Goal: Task Accomplishment & Management: Manage account settings

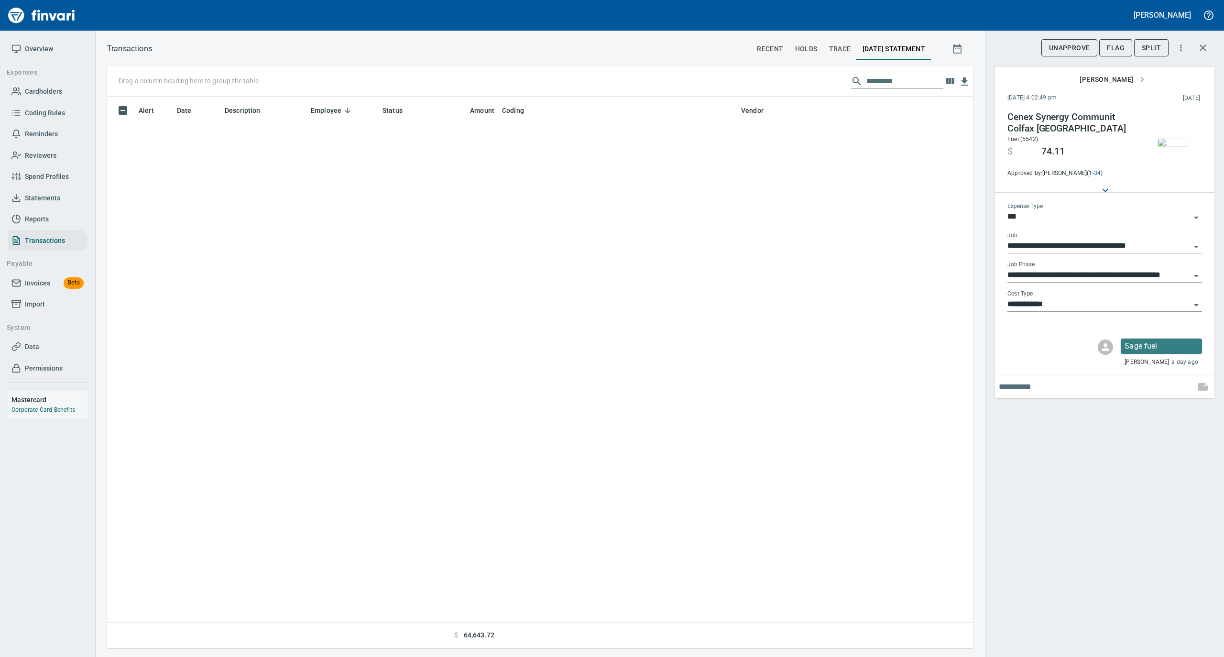
scroll to position [542, 847]
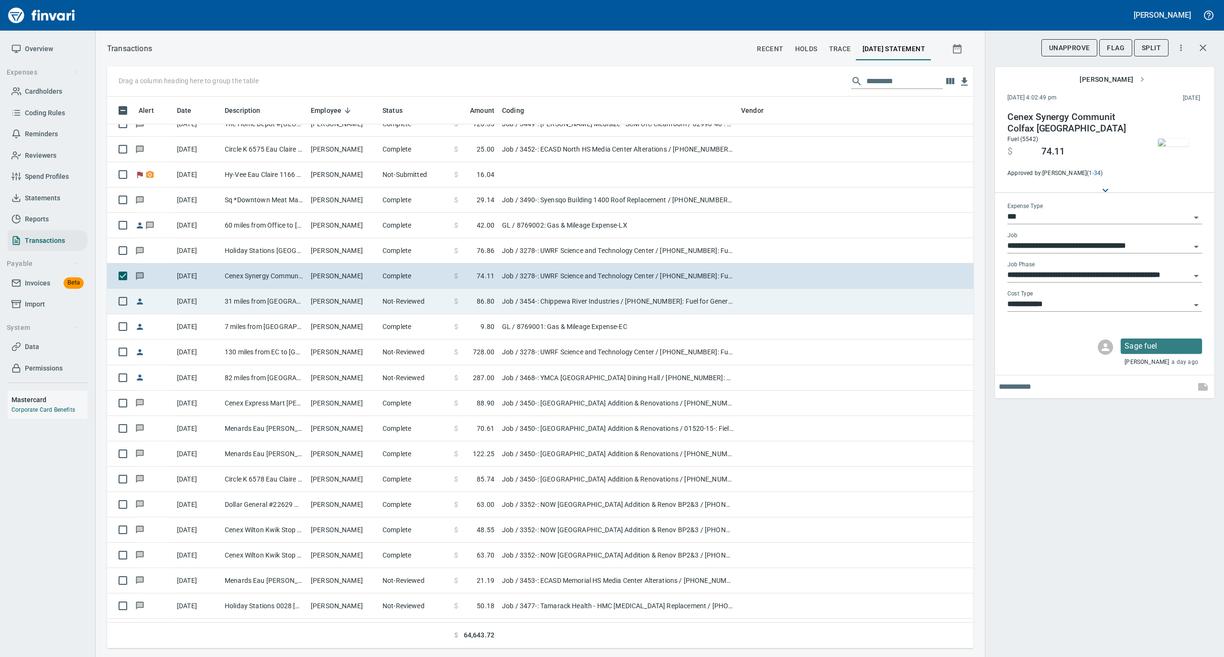
click at [385, 301] on td "Not-Reviewed" at bounding box center [415, 301] width 72 height 25
type input "**********"
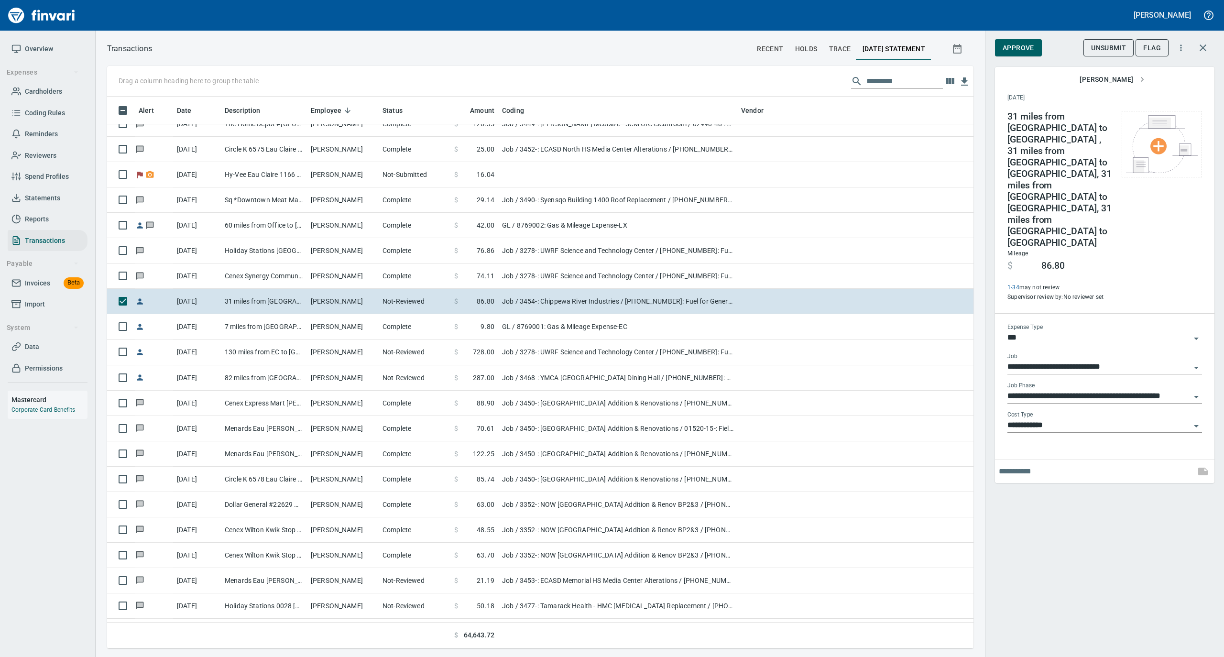
scroll to position [542, 847]
click at [1022, 46] on span "Approve" at bounding box center [1019, 48] width 32 height 12
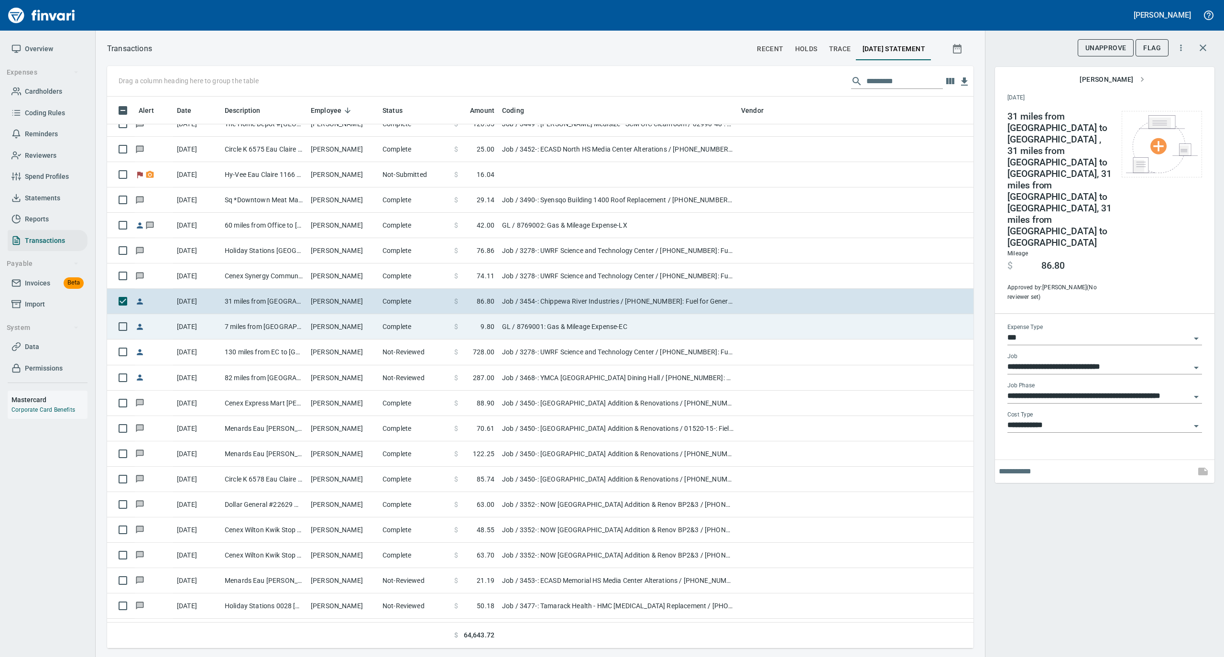
click at [358, 323] on td "[PERSON_NAME]" at bounding box center [343, 326] width 72 height 25
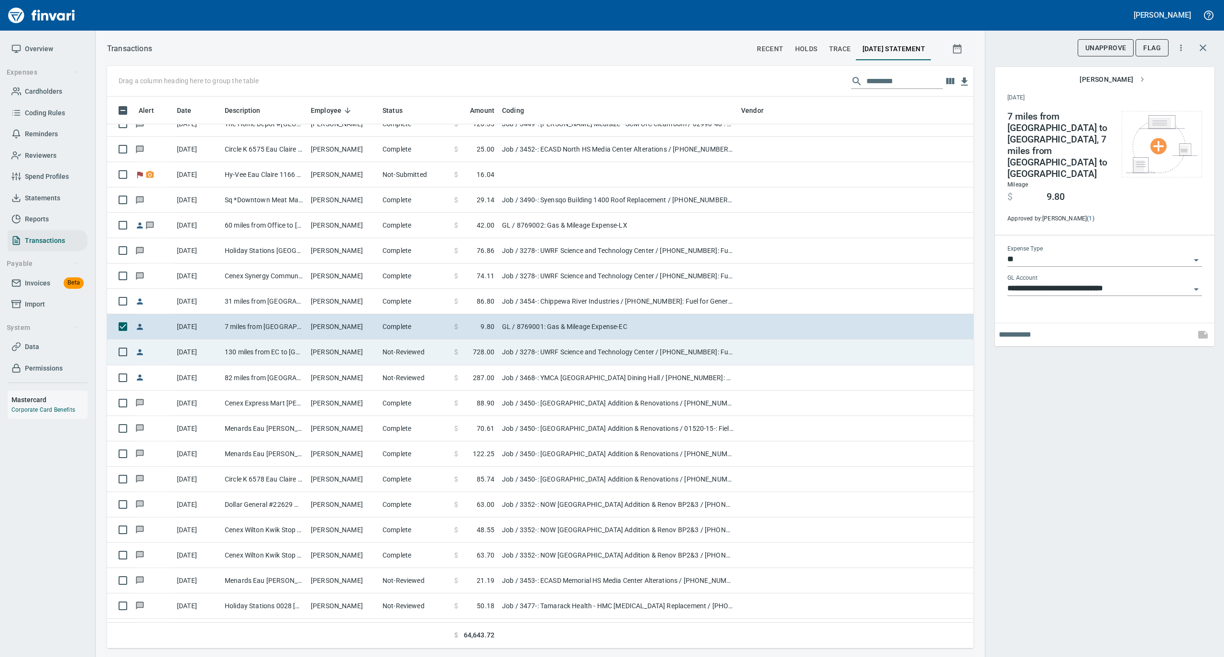
click at [379, 358] on td "Not-Reviewed" at bounding box center [415, 351] width 72 height 25
type input "***"
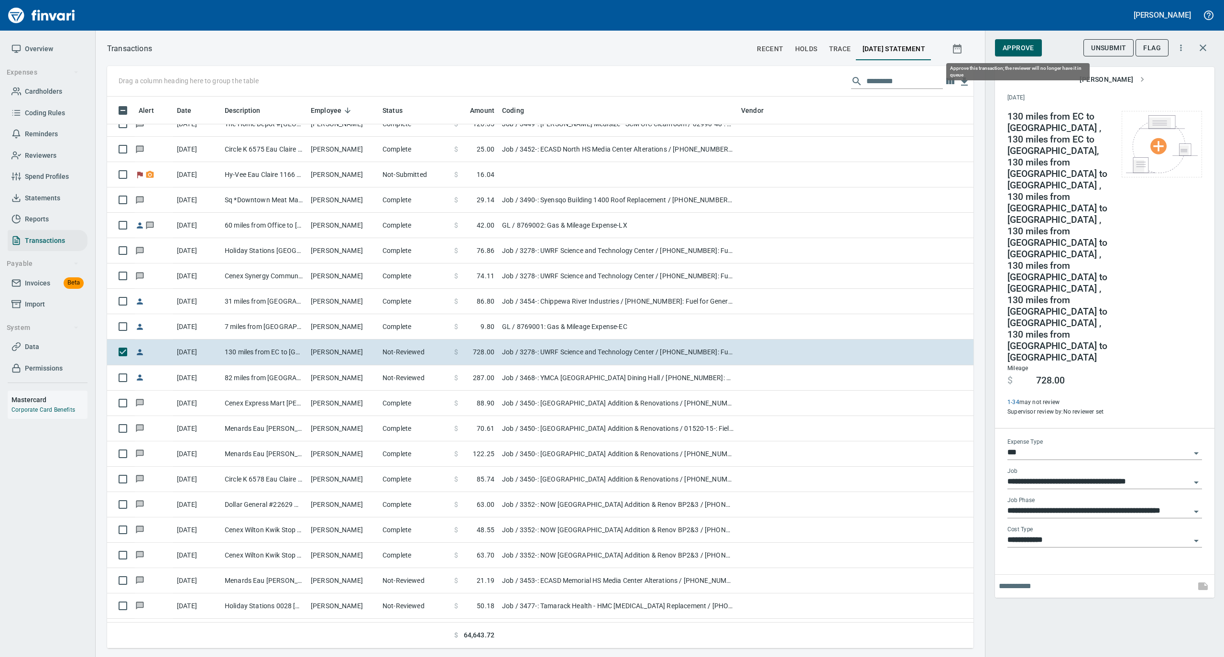
click at [1011, 50] on span "Approve" at bounding box center [1019, 48] width 32 height 12
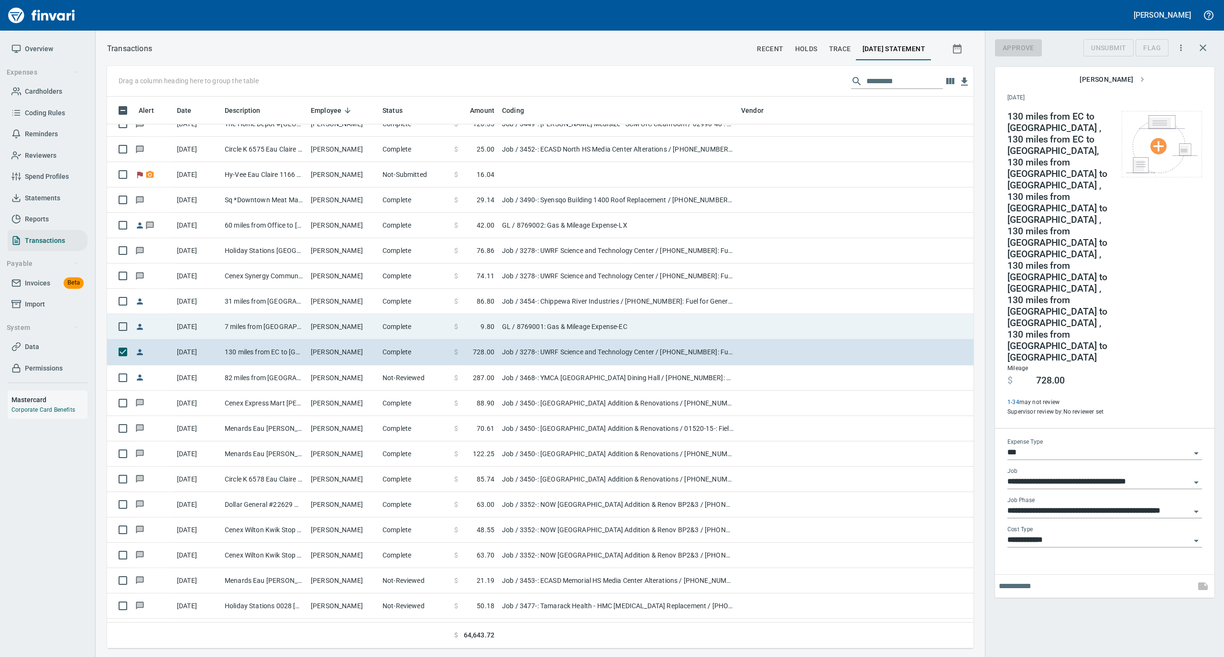
scroll to position [542, 847]
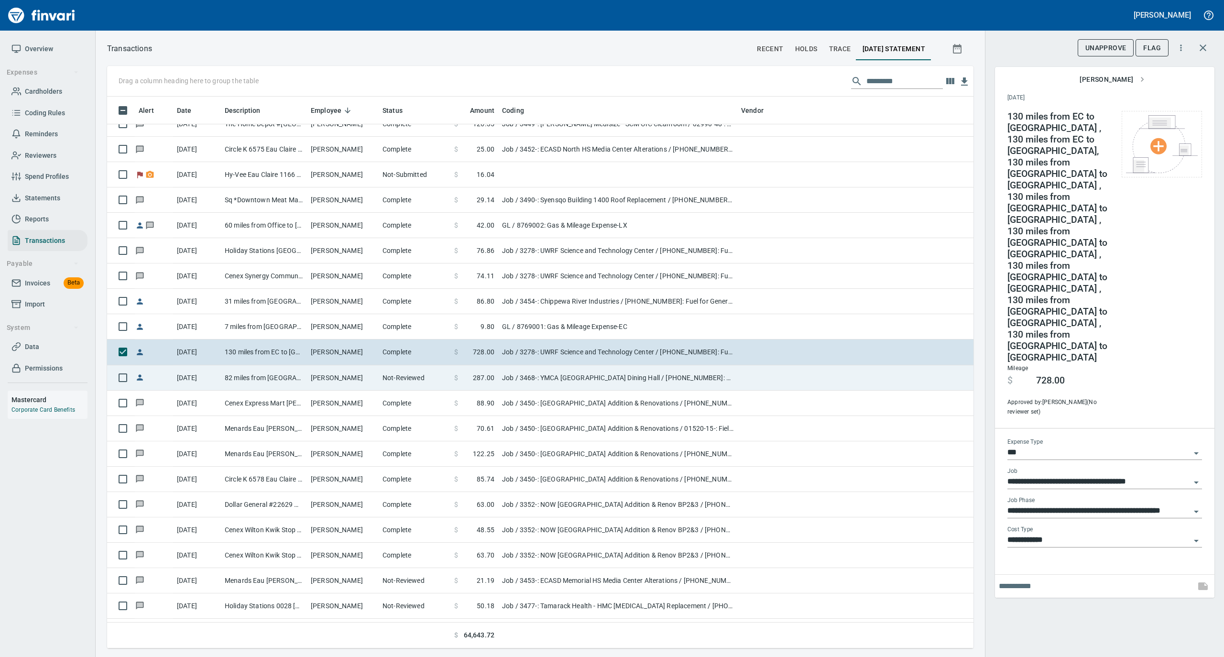
click at [366, 385] on td "[PERSON_NAME]" at bounding box center [343, 377] width 72 height 25
type input "**********"
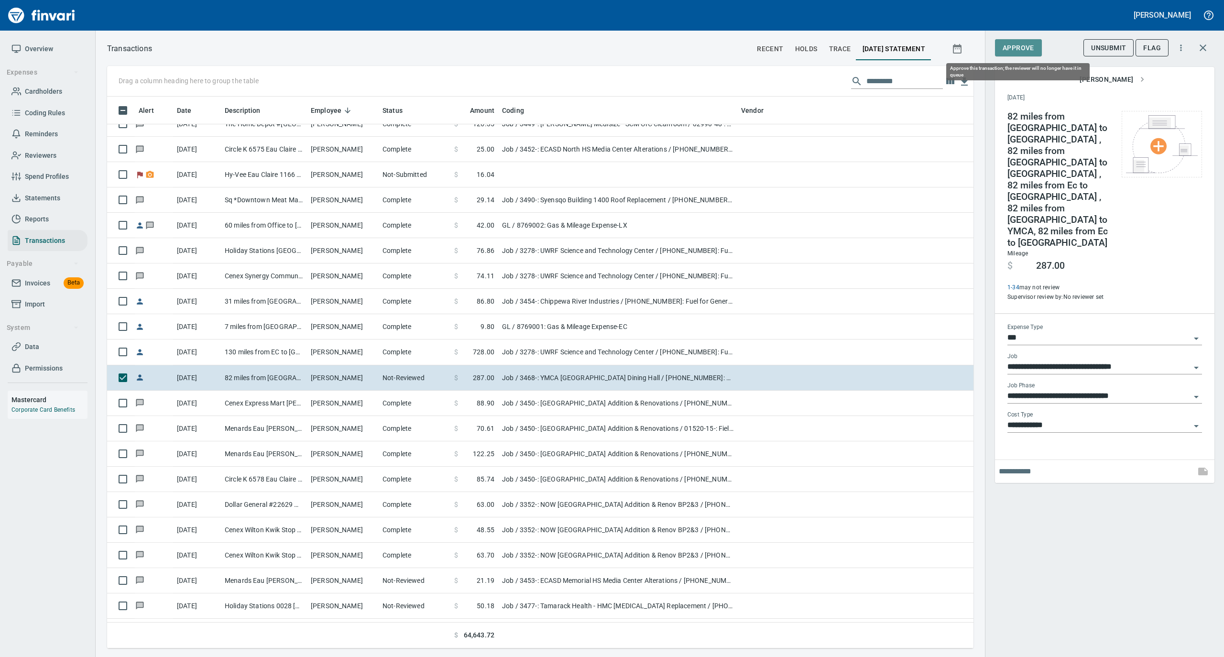
click at [1017, 51] on span "Approve" at bounding box center [1019, 48] width 32 height 12
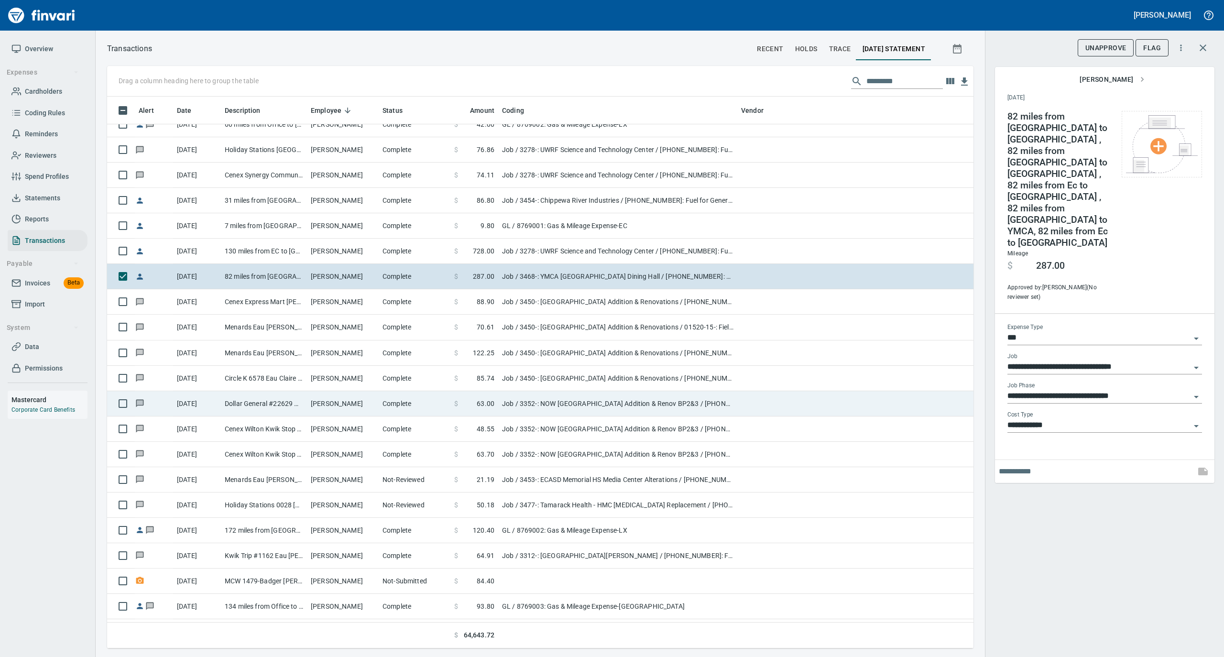
scroll to position [1976, 0]
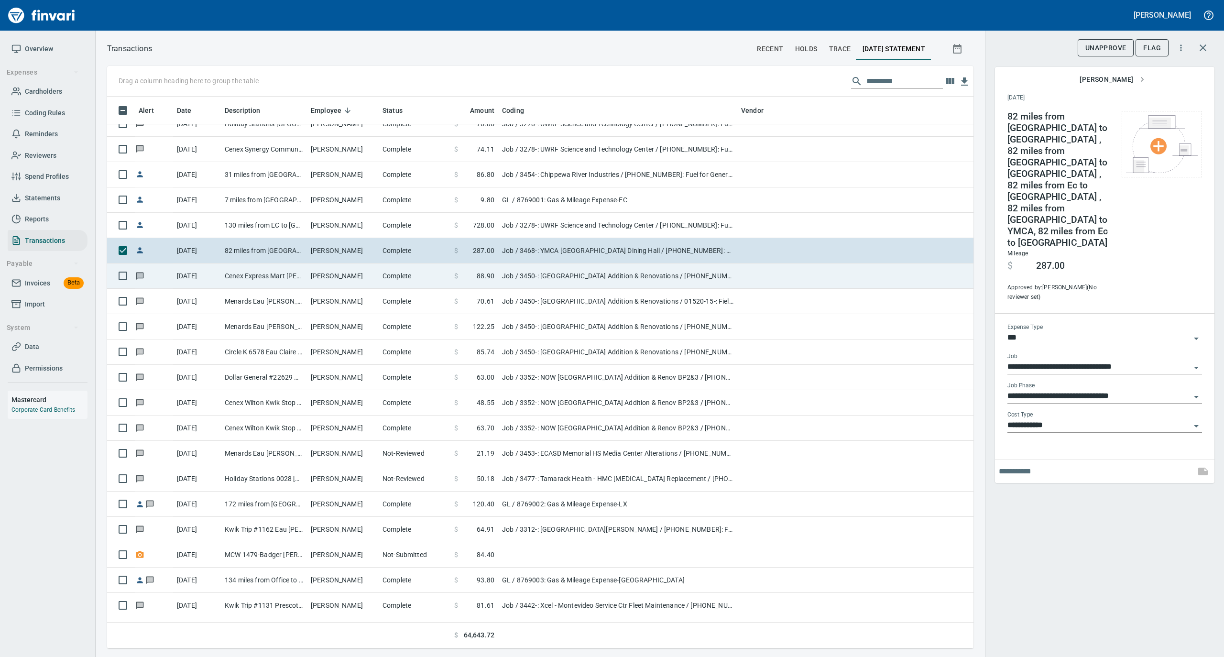
click at [370, 284] on td "[PERSON_NAME]" at bounding box center [343, 275] width 72 height 25
type input "**********"
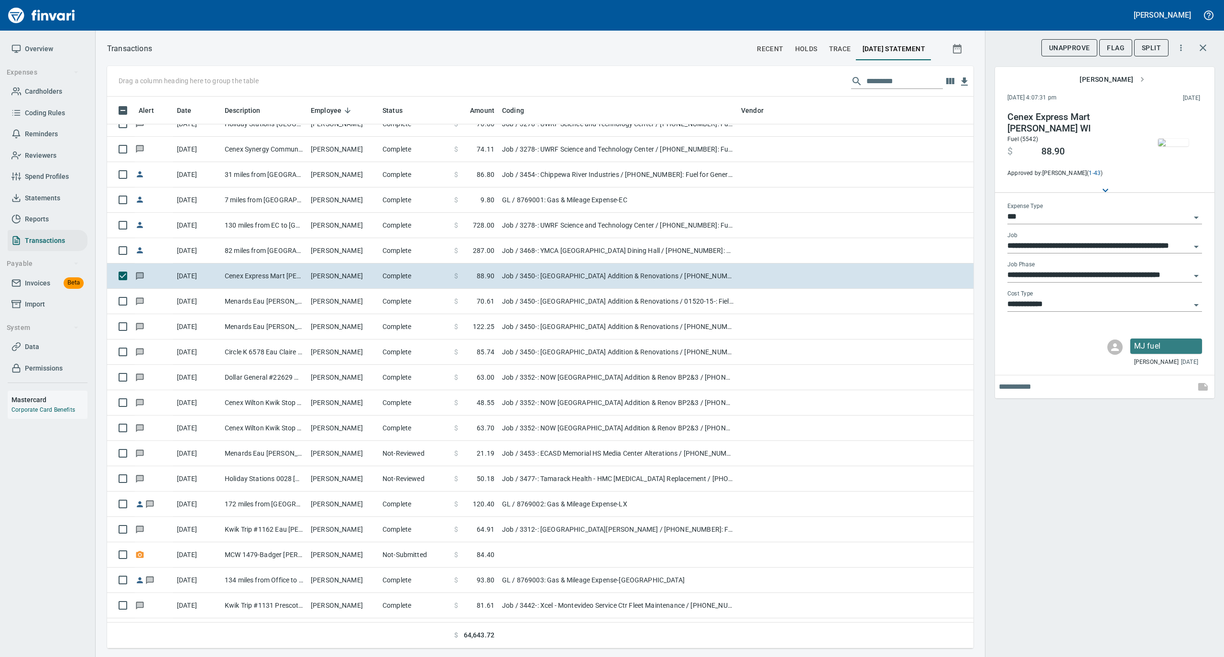
click at [1167, 139] on img "button" at bounding box center [1173, 143] width 31 height 8
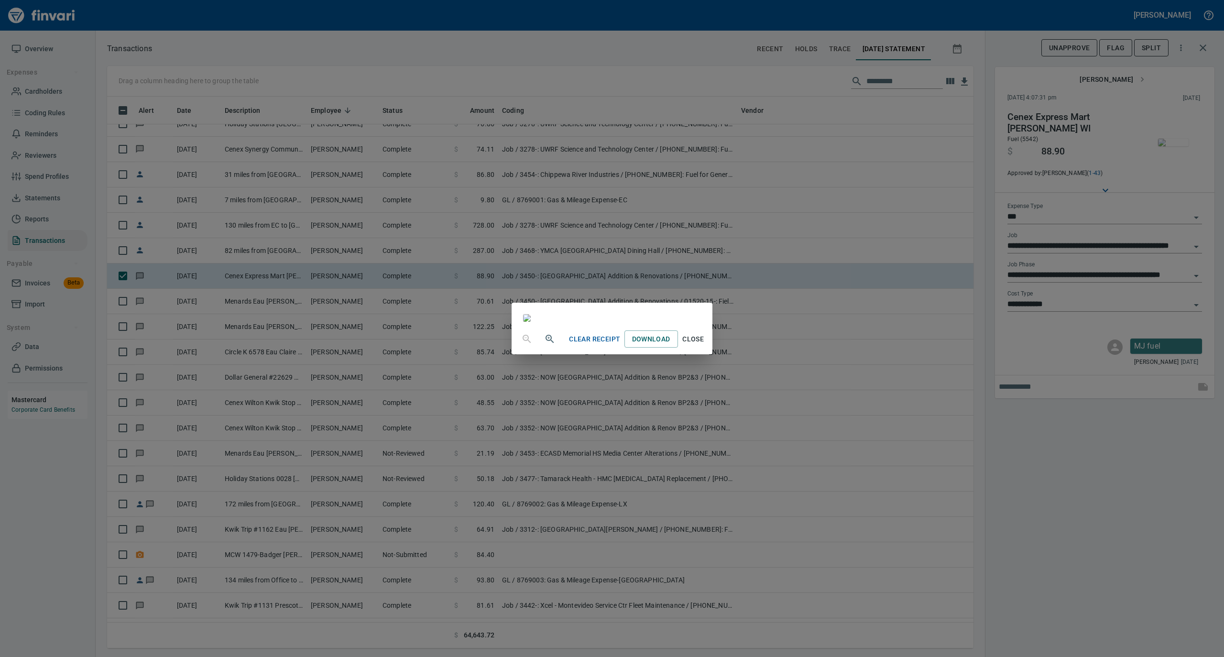
click at [705, 345] on span "Close" at bounding box center [693, 339] width 23 height 12
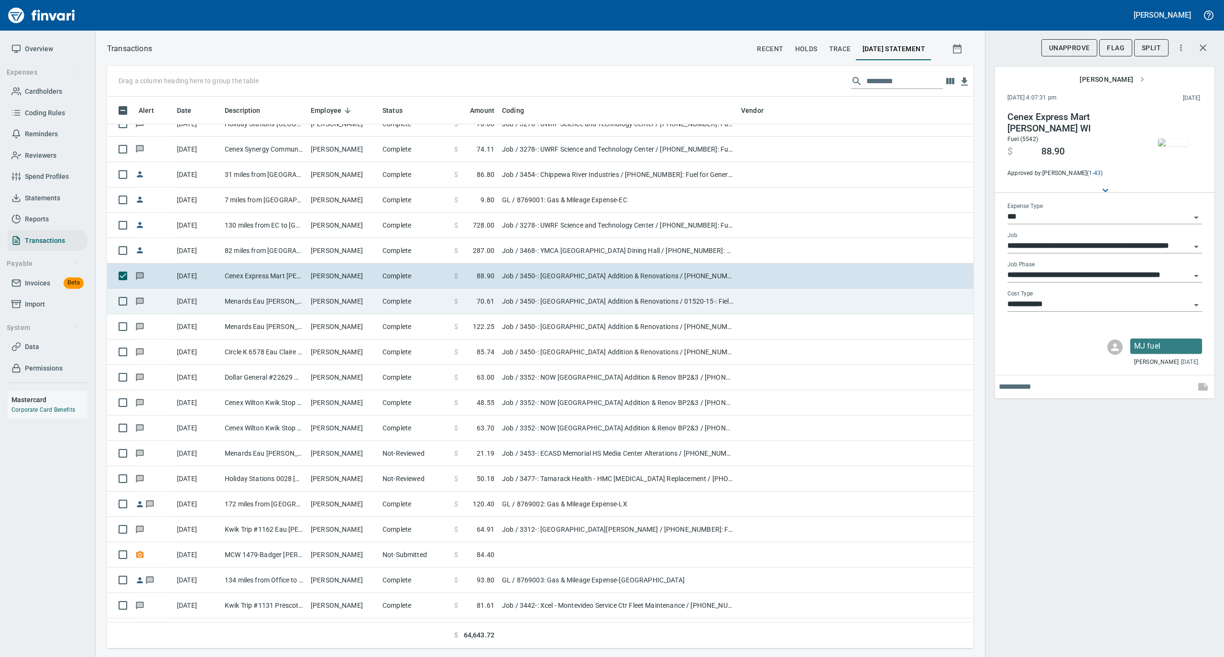
click at [405, 304] on td "Complete" at bounding box center [415, 301] width 72 height 25
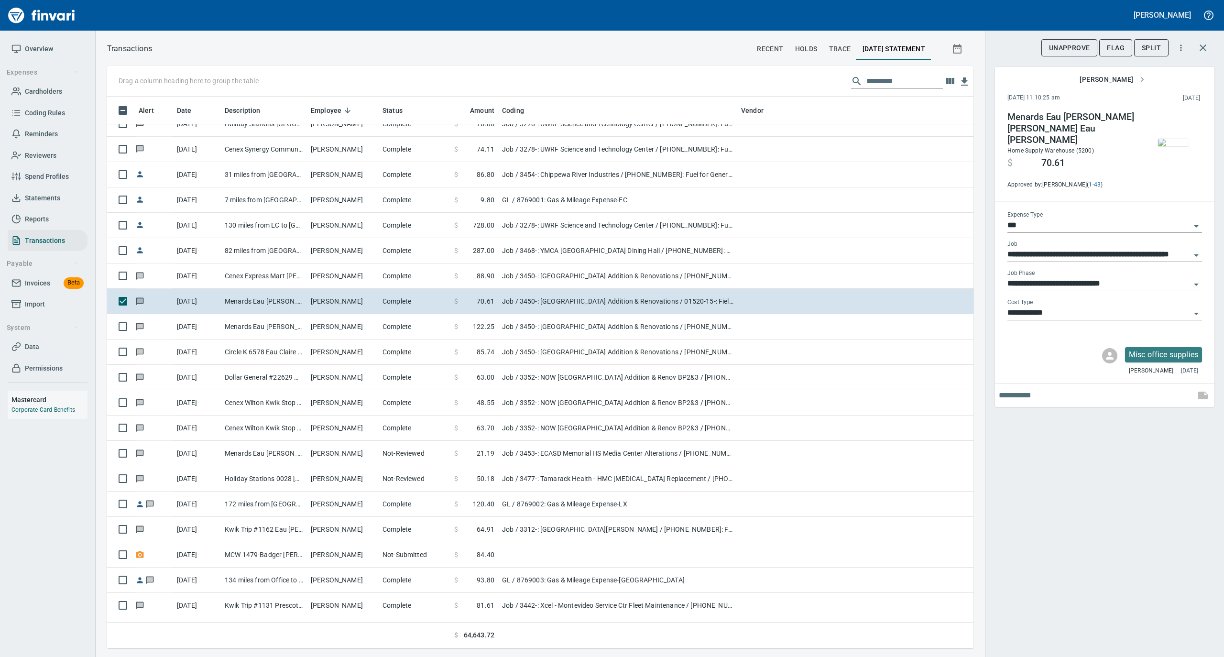
click at [1173, 144] on img "button" at bounding box center [1173, 143] width 31 height 8
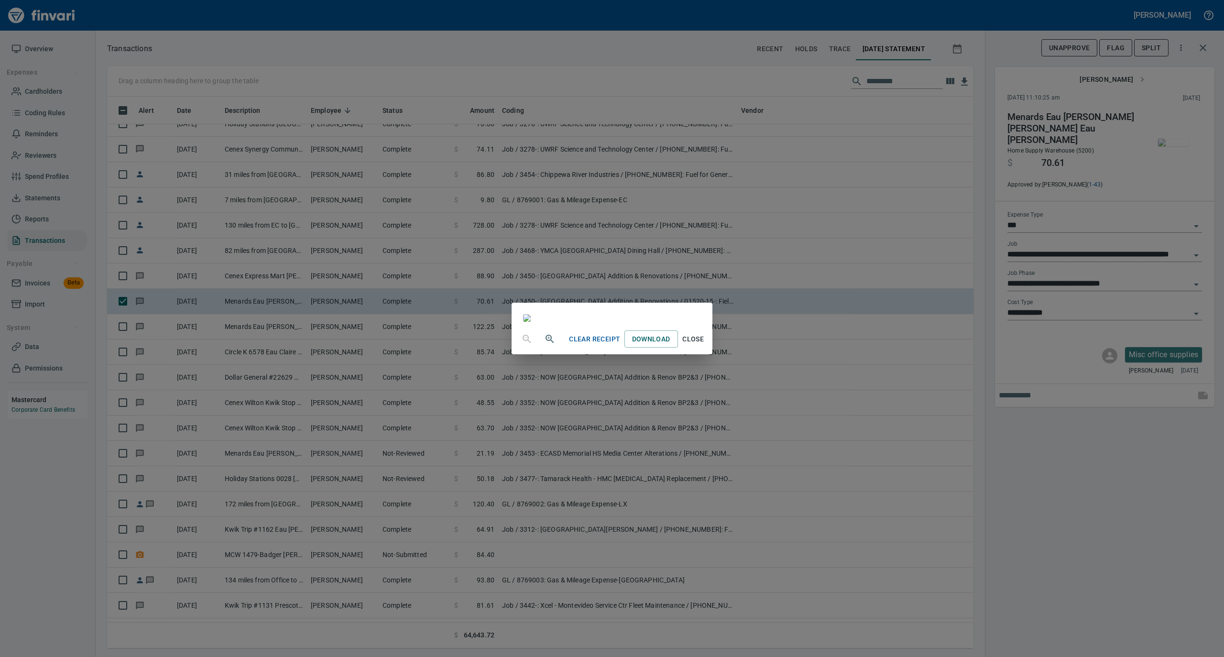
click at [705, 345] on span "Close" at bounding box center [693, 339] width 23 height 12
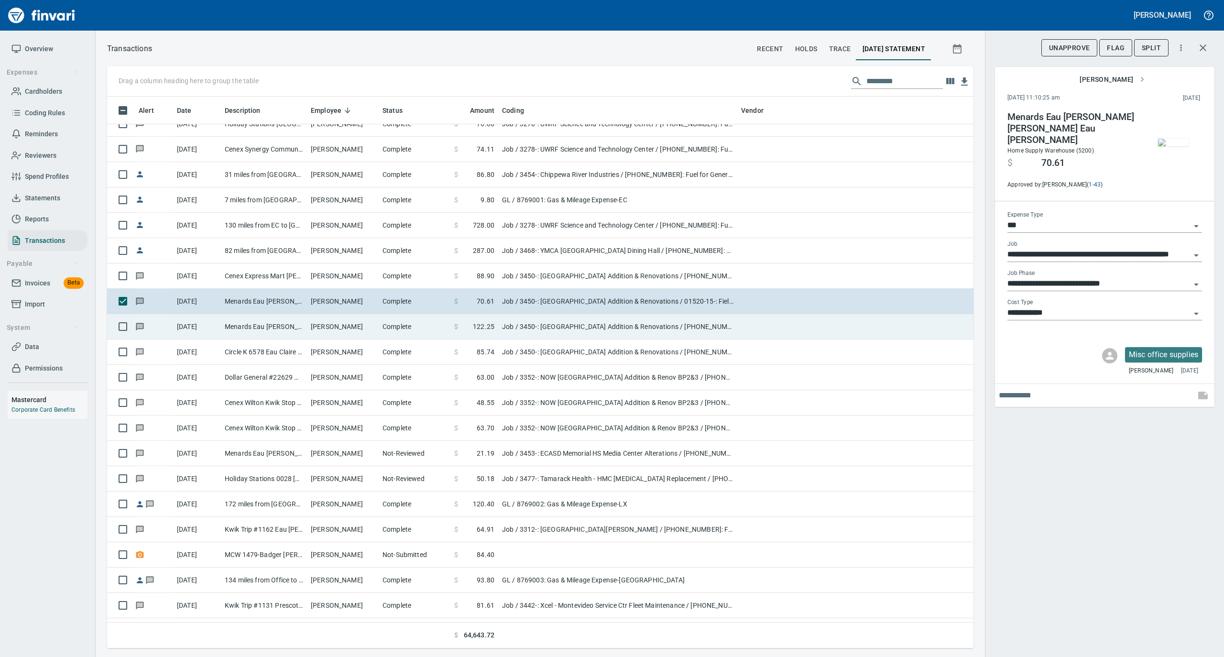
click at [369, 335] on td "[PERSON_NAME]" at bounding box center [343, 326] width 72 height 25
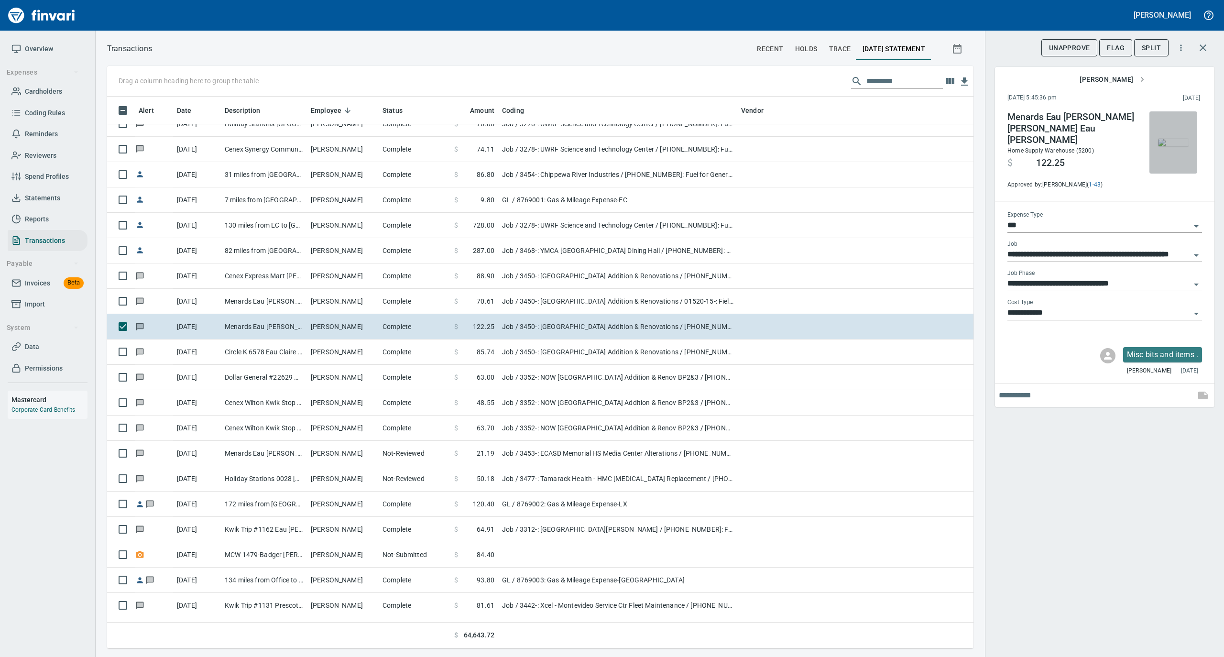
click at [1175, 146] on img "button" at bounding box center [1173, 143] width 31 height 8
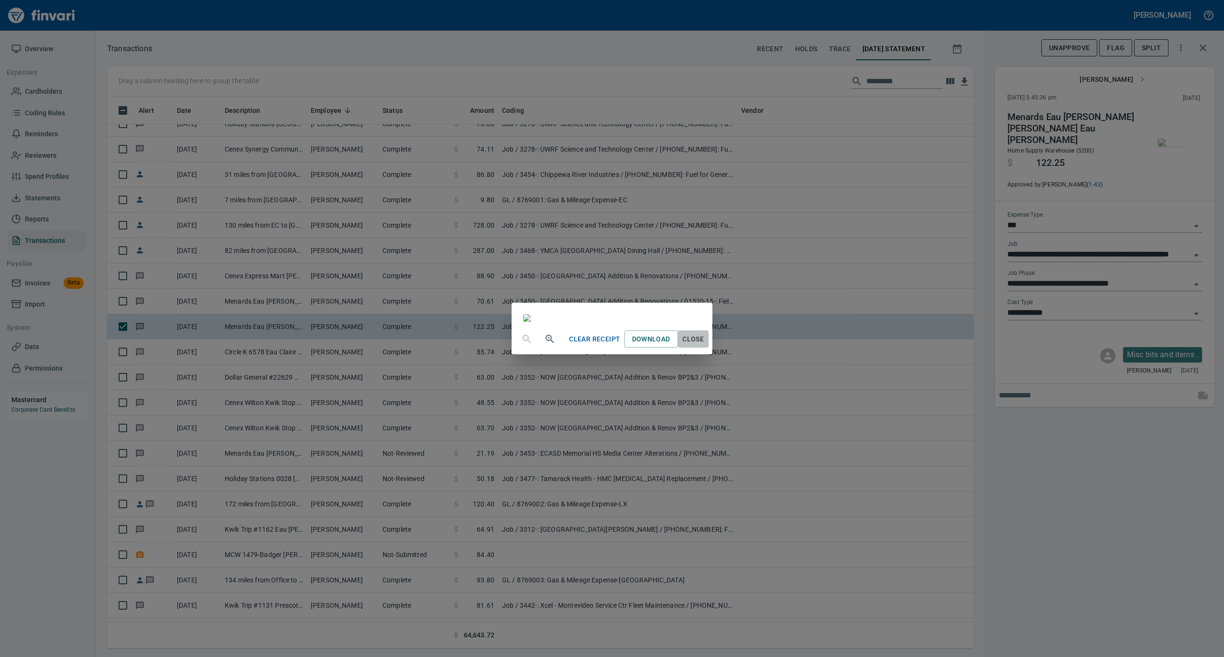
click at [705, 345] on span "Close" at bounding box center [693, 339] width 23 height 12
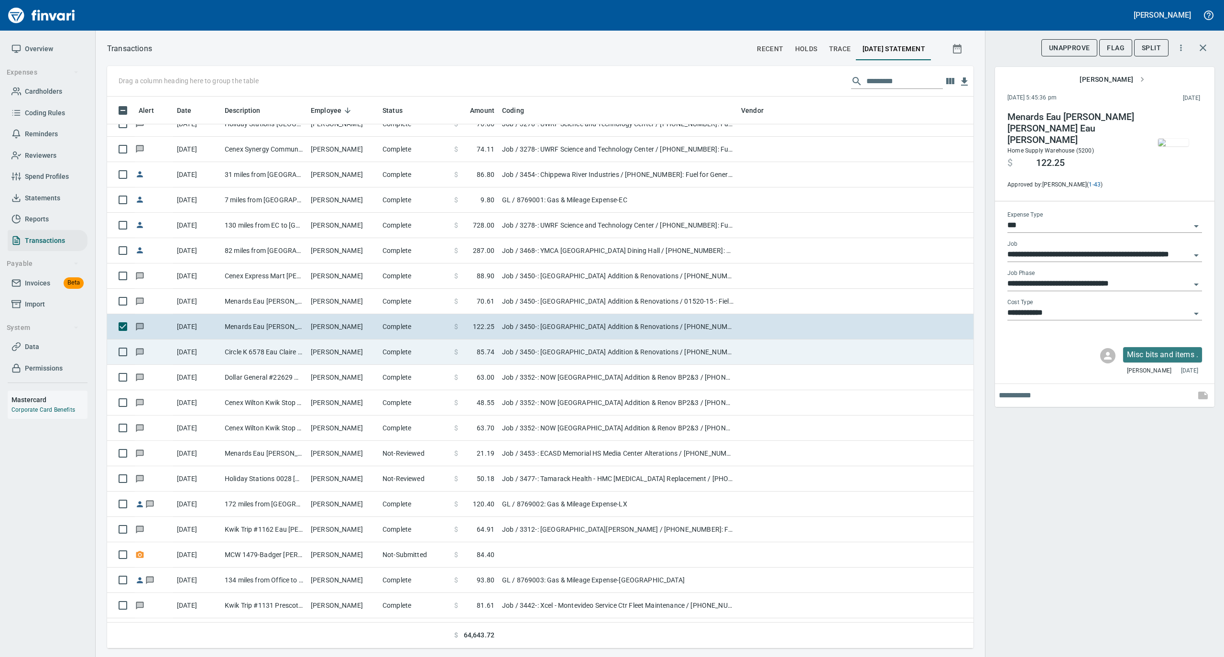
click at [366, 350] on td "[PERSON_NAME]" at bounding box center [343, 351] width 72 height 25
type input "**********"
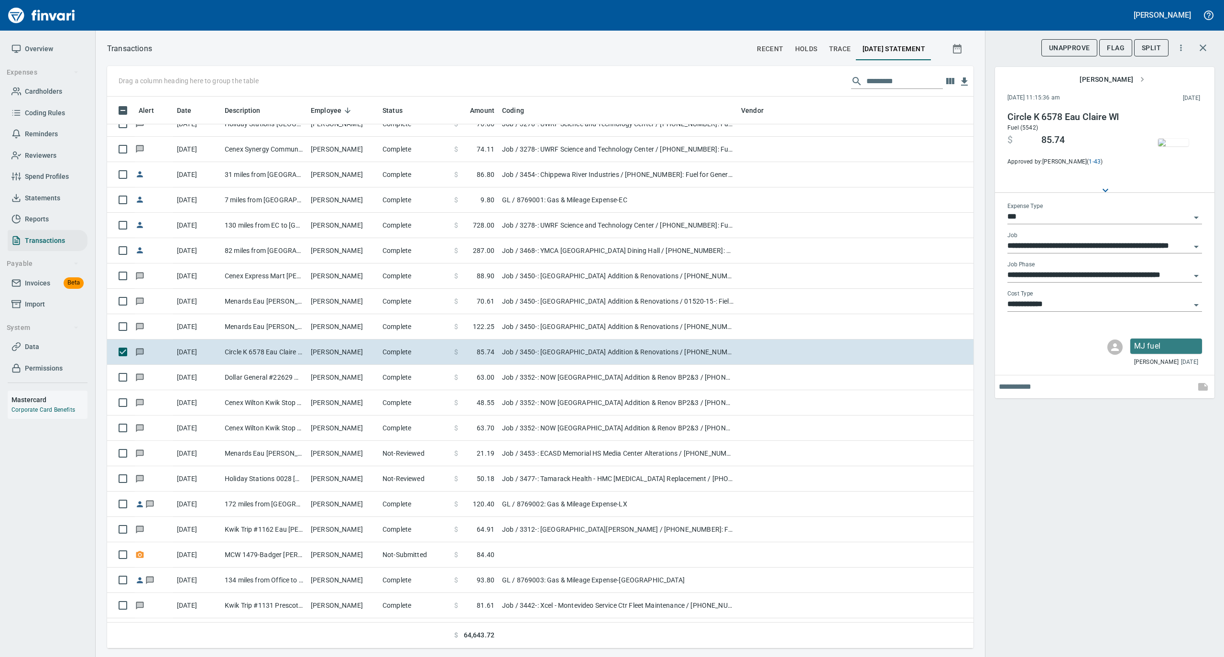
click at [1167, 139] on img "button" at bounding box center [1173, 143] width 31 height 8
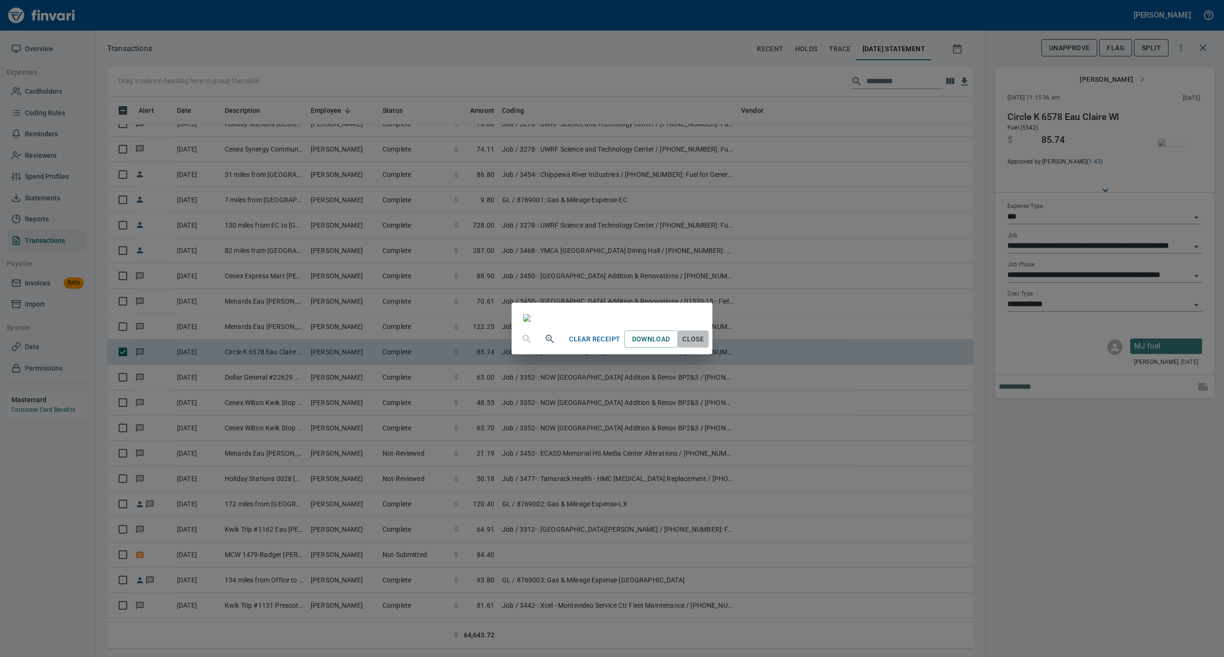
click at [705, 345] on span "Close" at bounding box center [693, 339] width 23 height 12
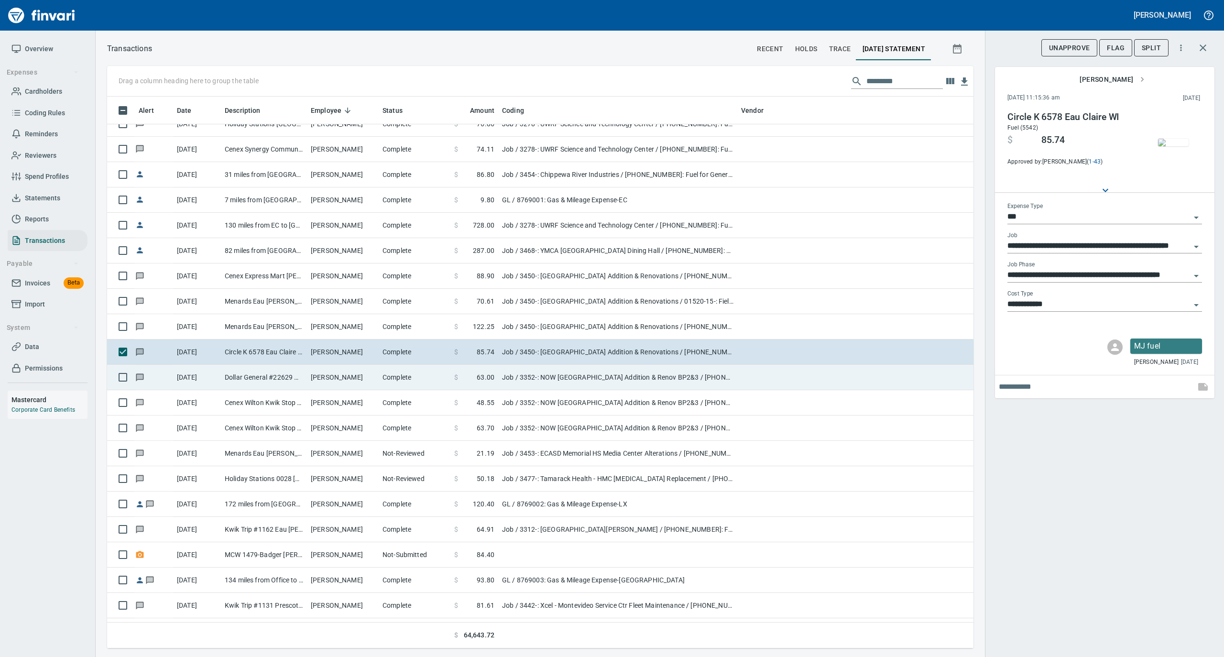
click at [386, 379] on td "Complete" at bounding box center [415, 377] width 72 height 25
type input "**********"
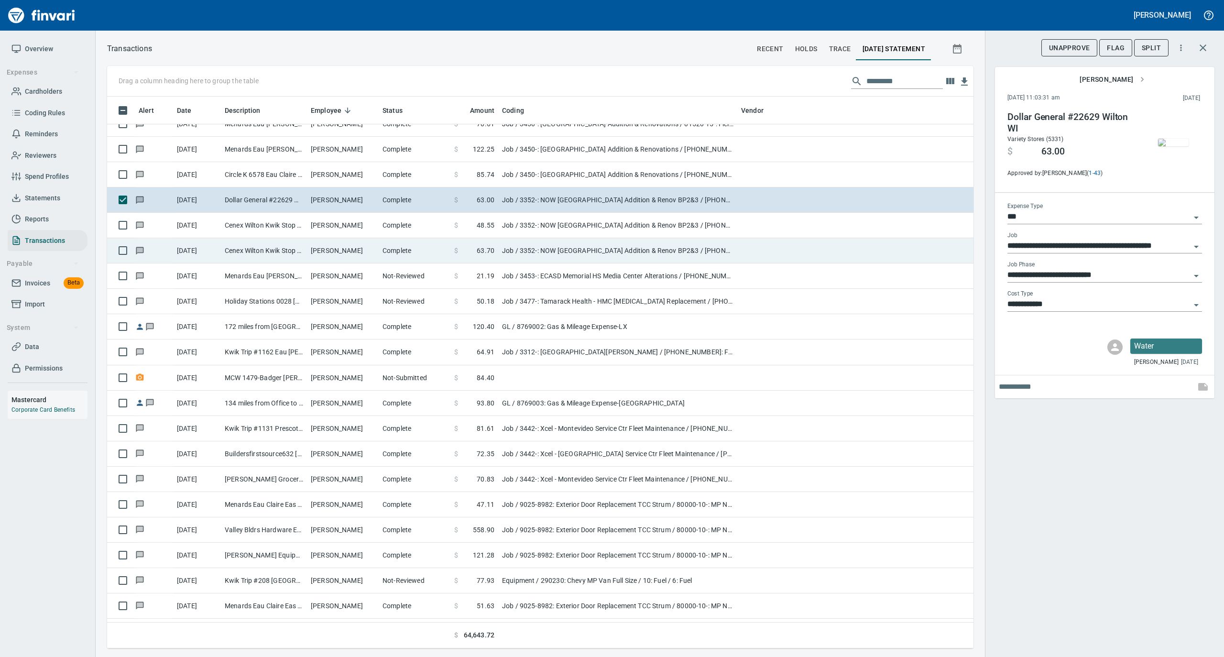
scroll to position [2167, 0]
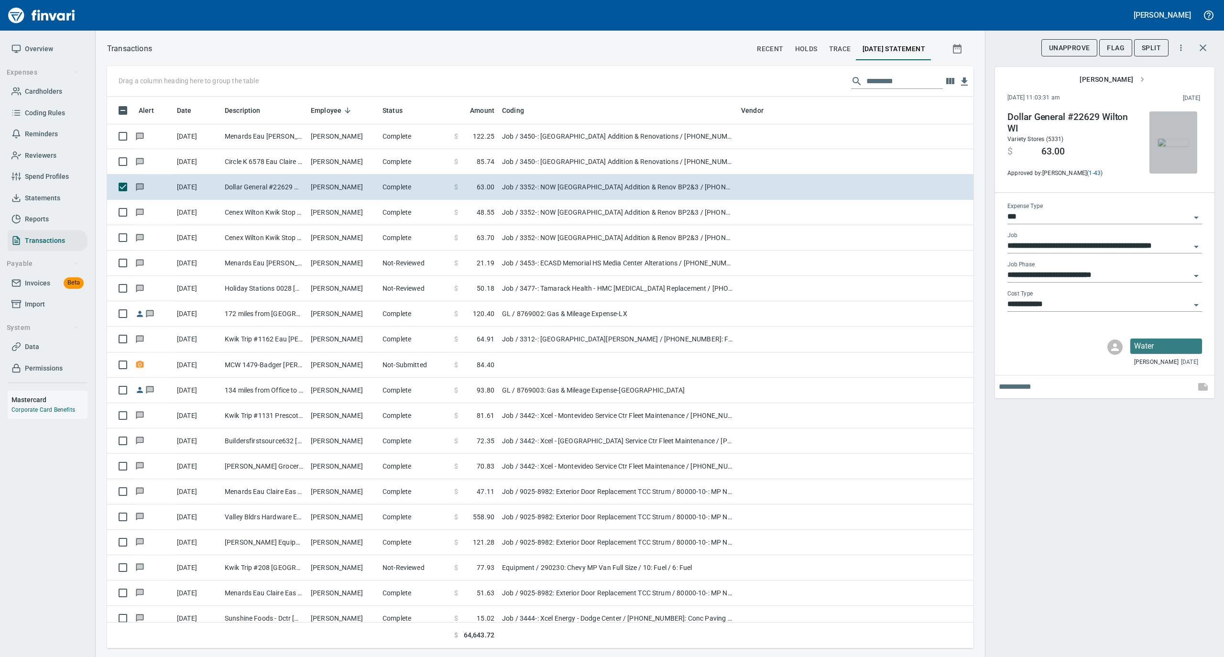
click at [1169, 142] on img "button" at bounding box center [1173, 143] width 31 height 8
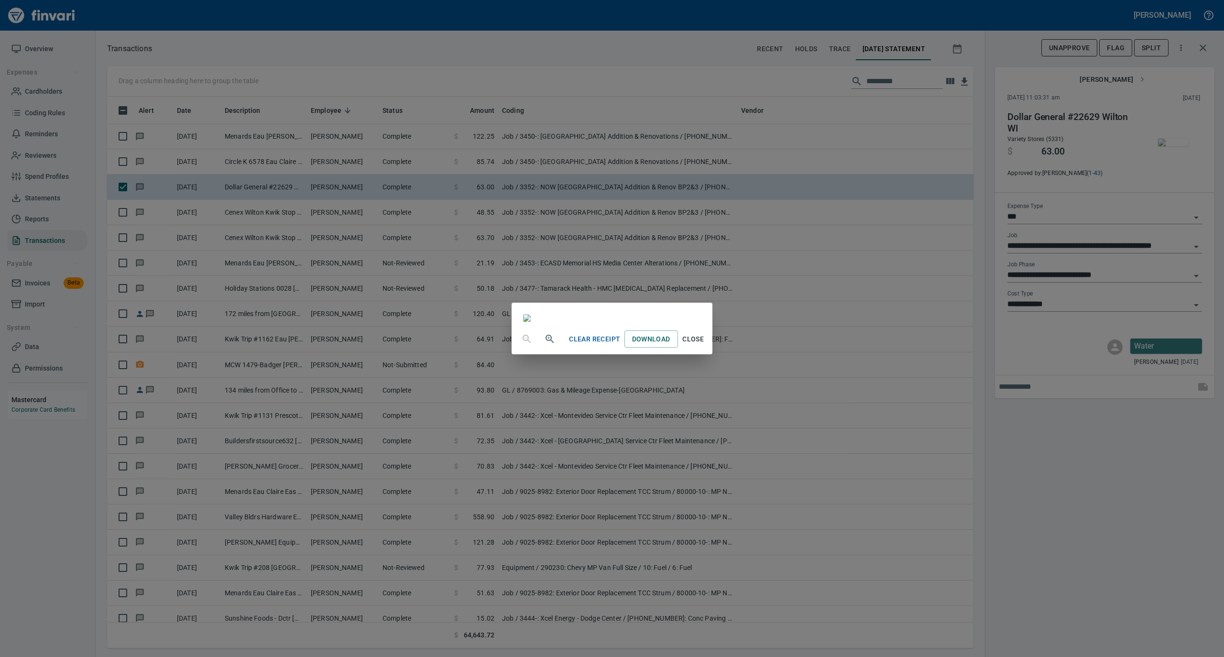
click at [705, 345] on span "Close" at bounding box center [693, 339] width 23 height 12
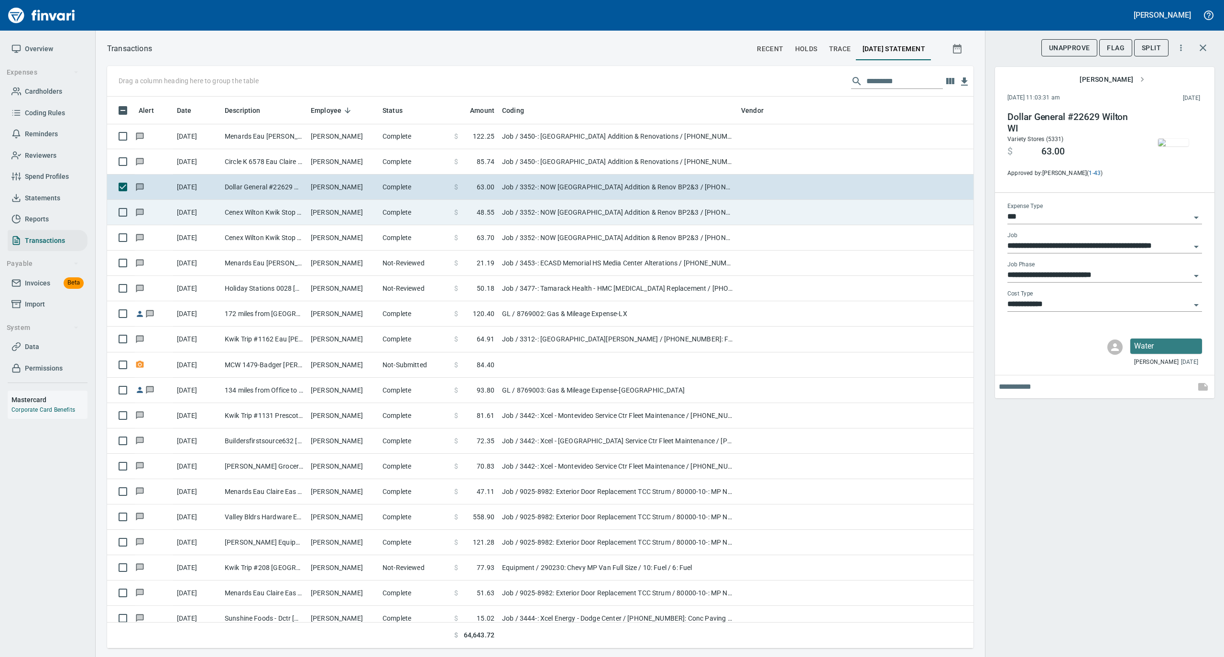
click at [313, 213] on td "[PERSON_NAME]" at bounding box center [343, 212] width 72 height 25
type input "**********"
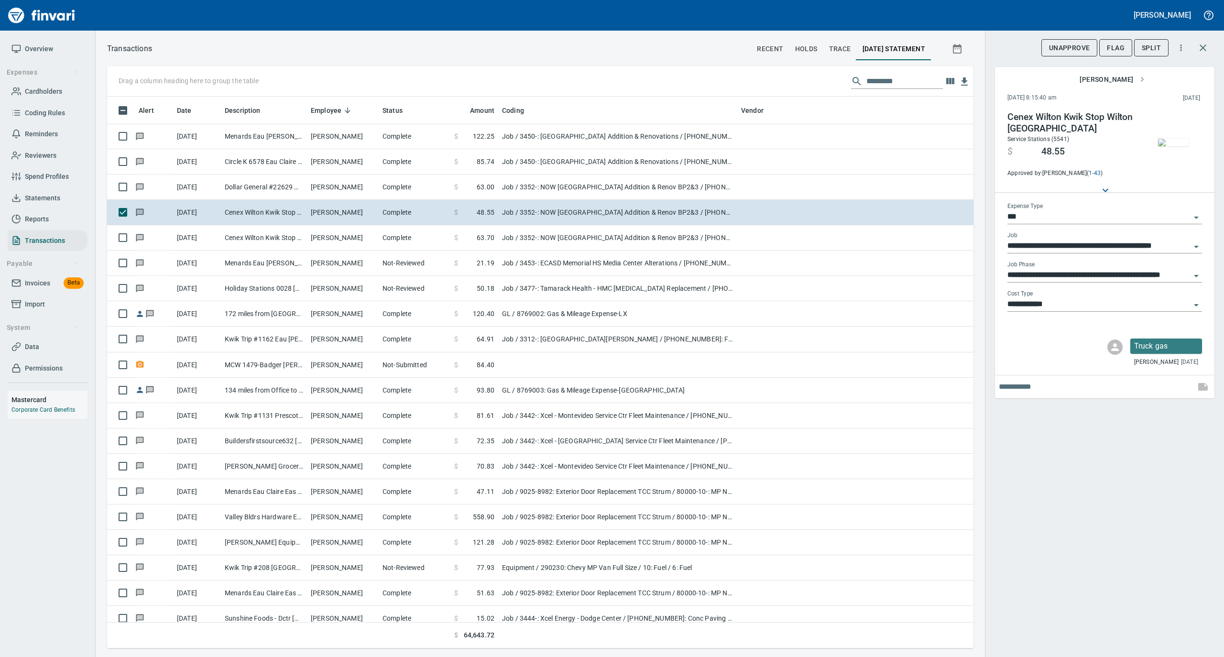
click at [1176, 140] on img "button" at bounding box center [1173, 143] width 31 height 8
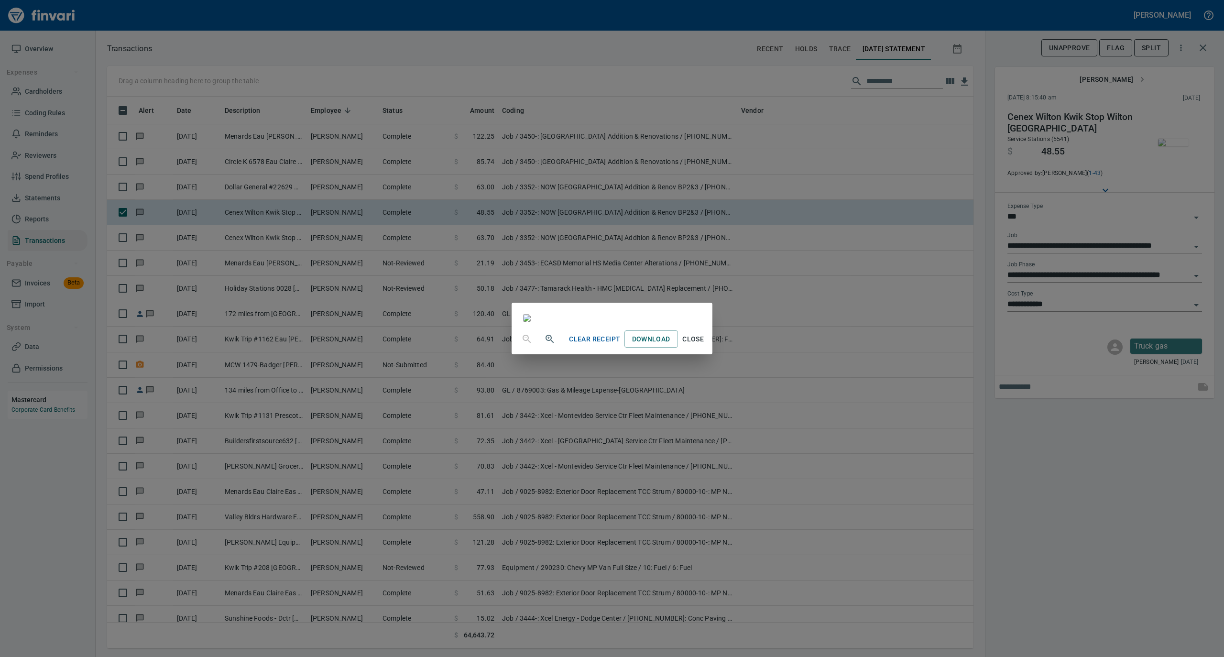
click at [705, 345] on span "Close" at bounding box center [693, 339] width 23 height 12
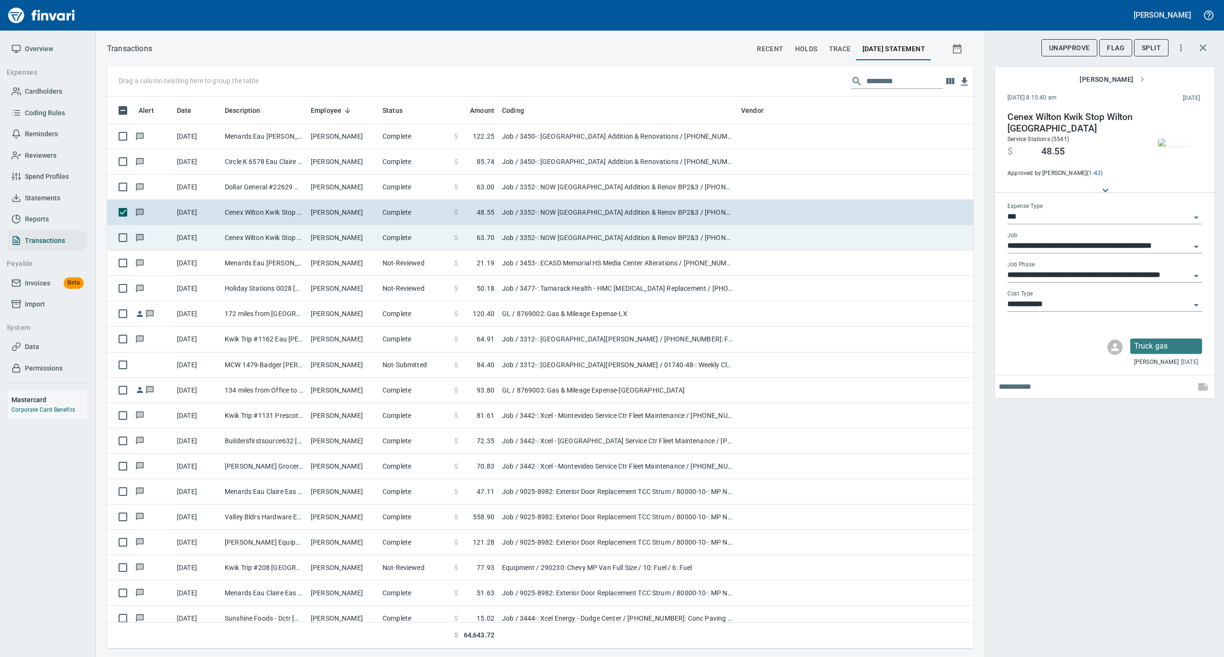
click at [403, 245] on td "Complete" at bounding box center [415, 237] width 72 height 25
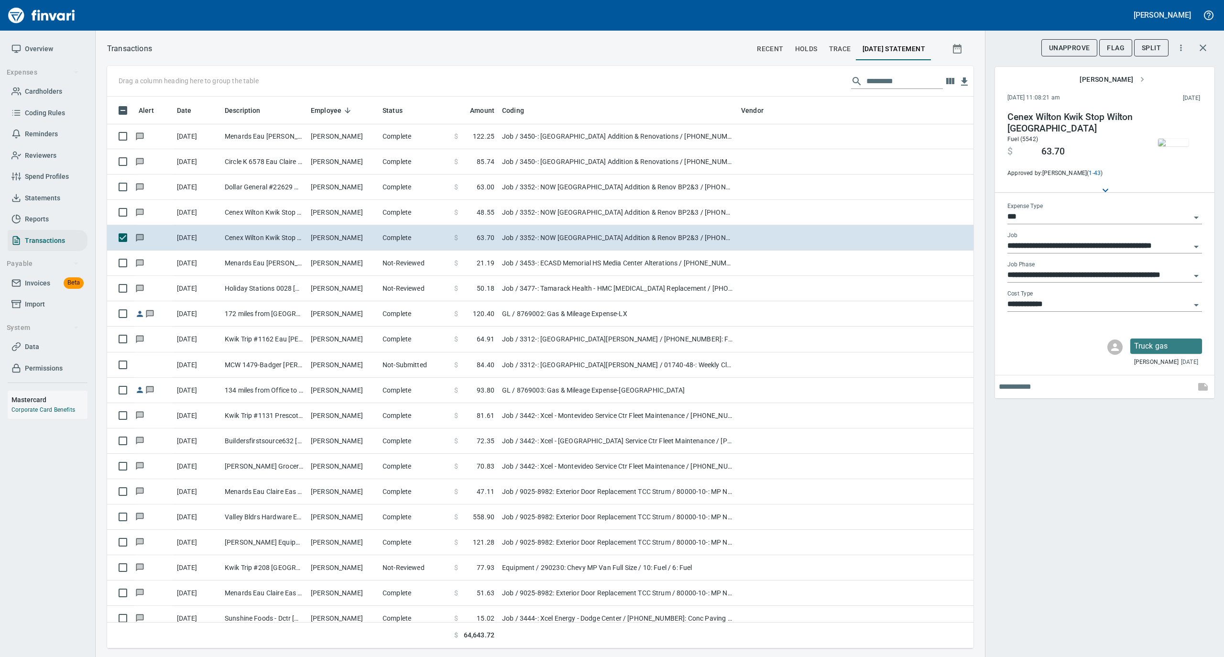
click at [1169, 146] on img "button" at bounding box center [1173, 143] width 31 height 8
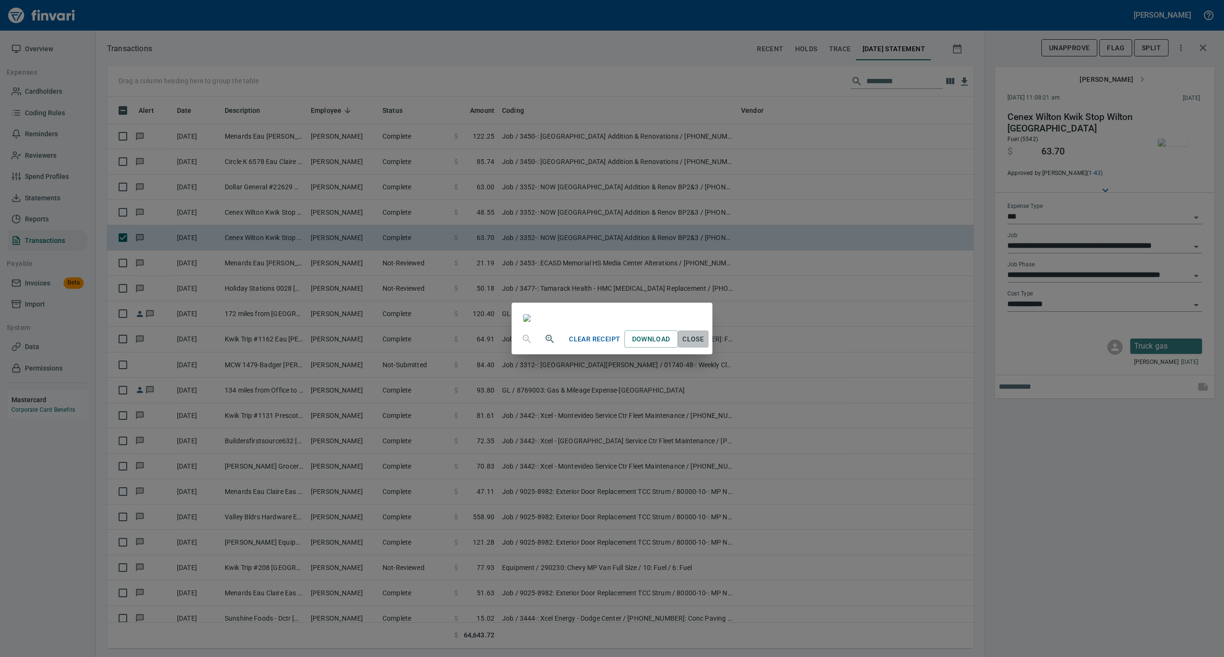
click at [705, 345] on span "Close" at bounding box center [693, 339] width 23 height 12
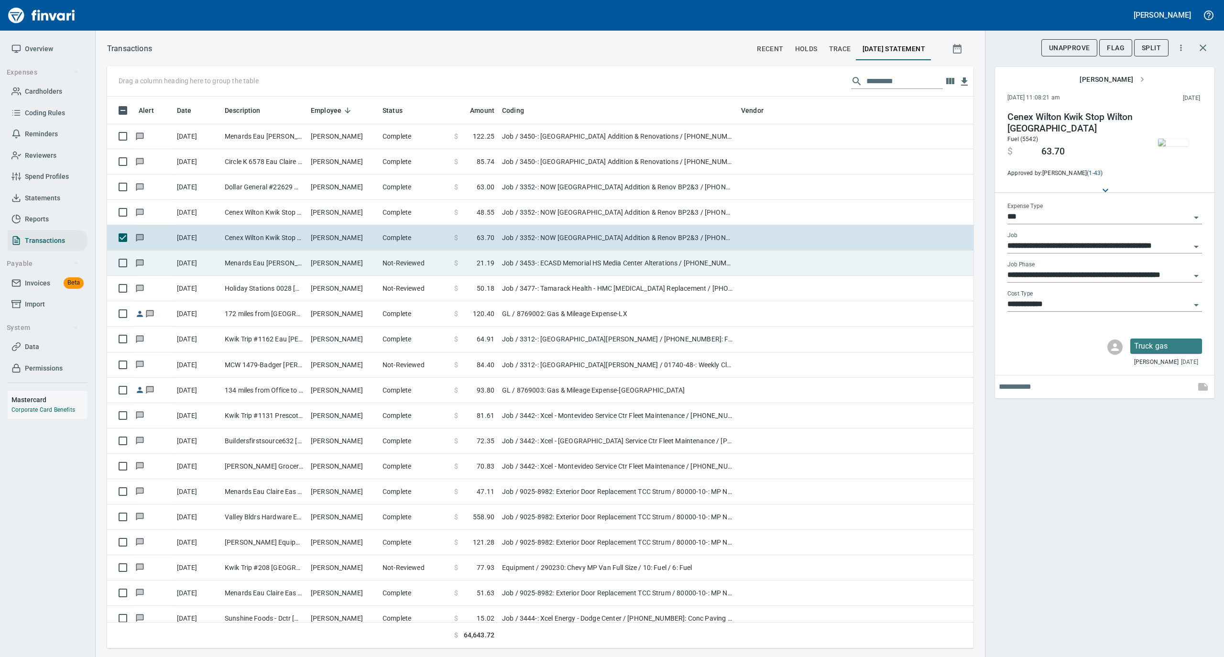
click at [382, 266] on td "Not-Reviewed" at bounding box center [415, 263] width 72 height 25
type input "**********"
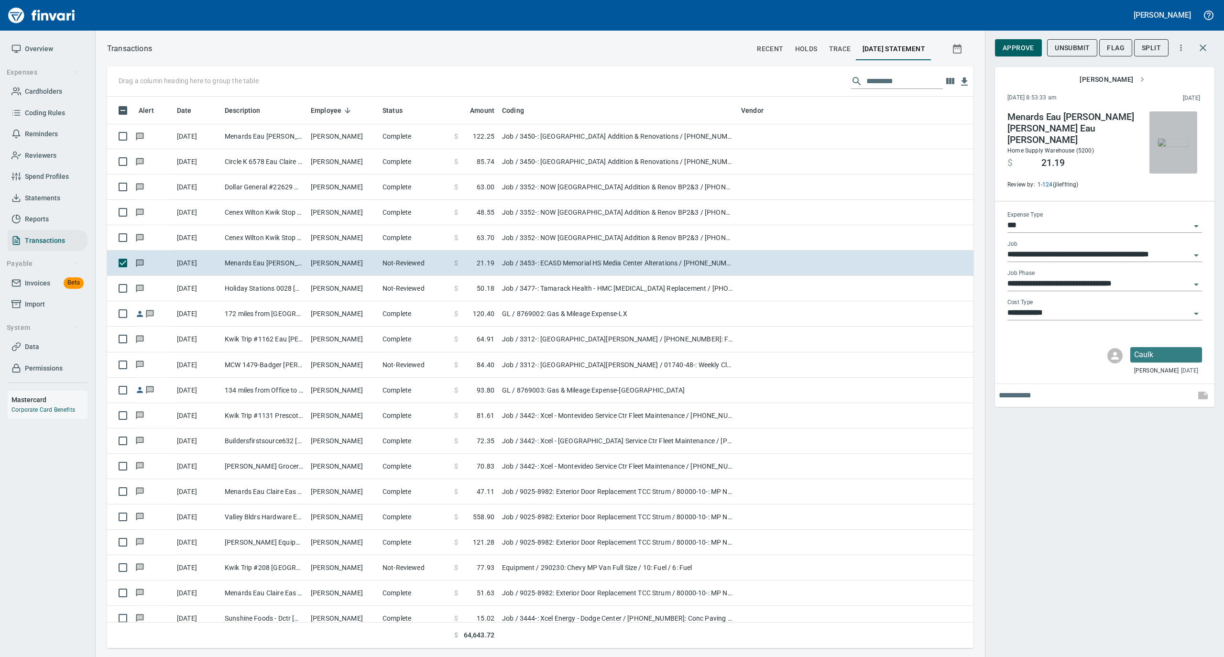
click at [1179, 141] on img "button" at bounding box center [1173, 143] width 31 height 8
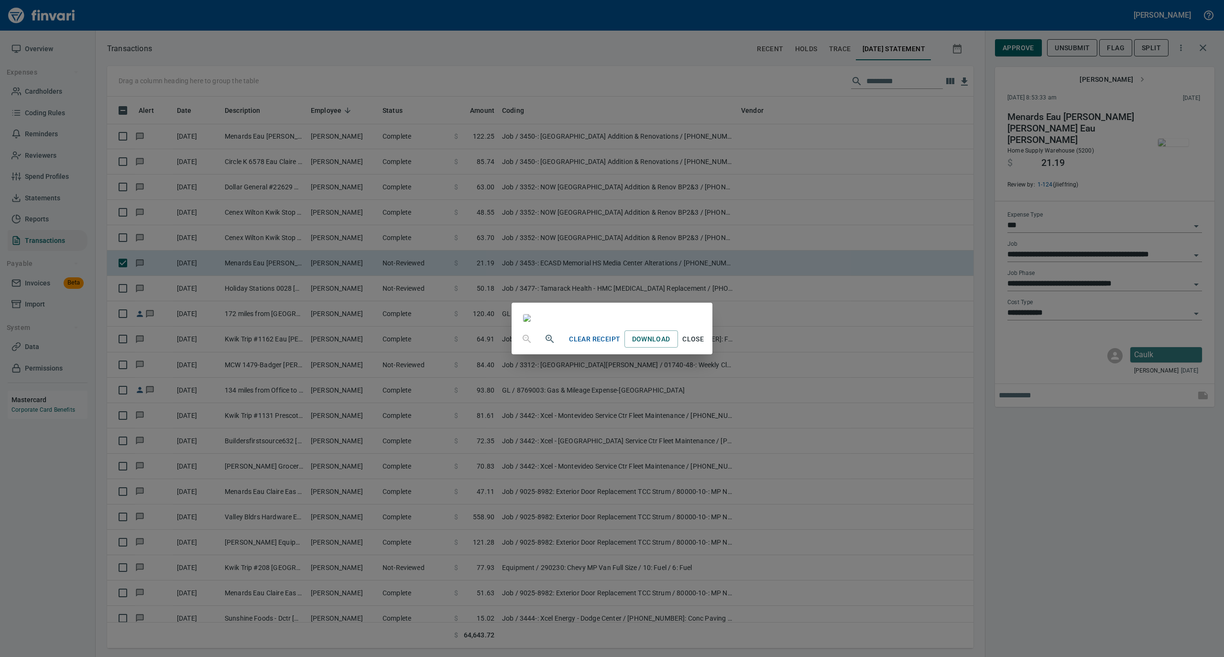
click at [709, 348] on button "Close" at bounding box center [693, 339] width 31 height 18
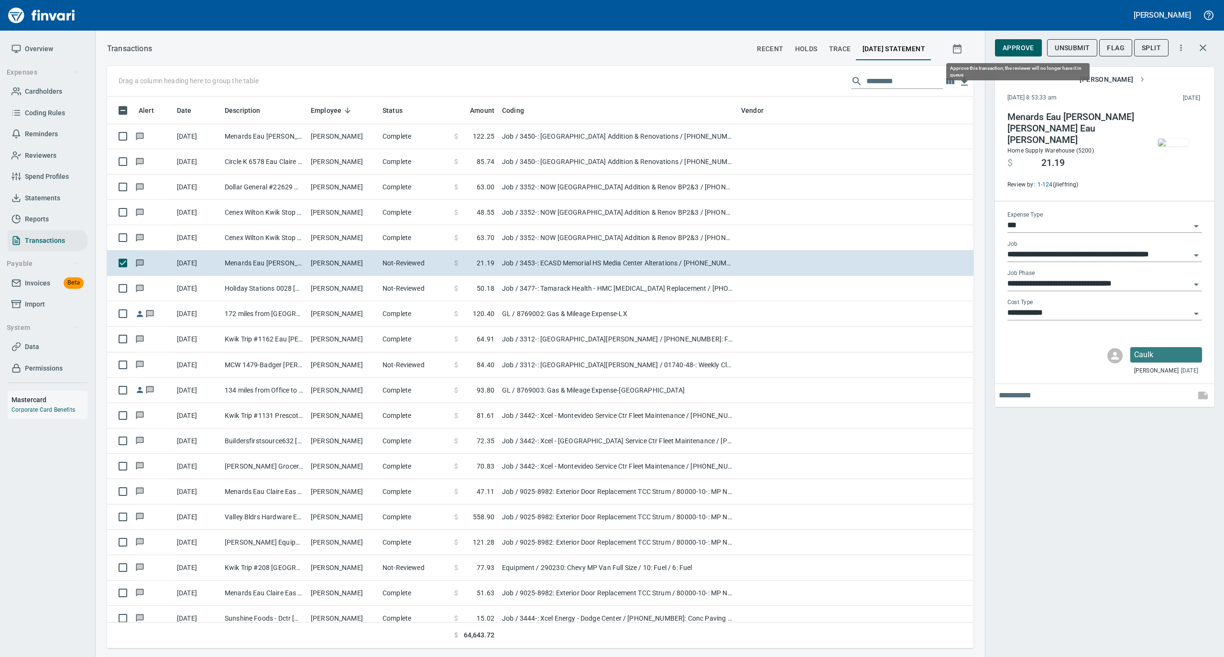
drag, startPoint x: 1020, startPoint y: 49, endPoint x: 1004, endPoint y: 59, distance: 18.6
click at [1020, 48] on span "Approve" at bounding box center [1019, 48] width 32 height 12
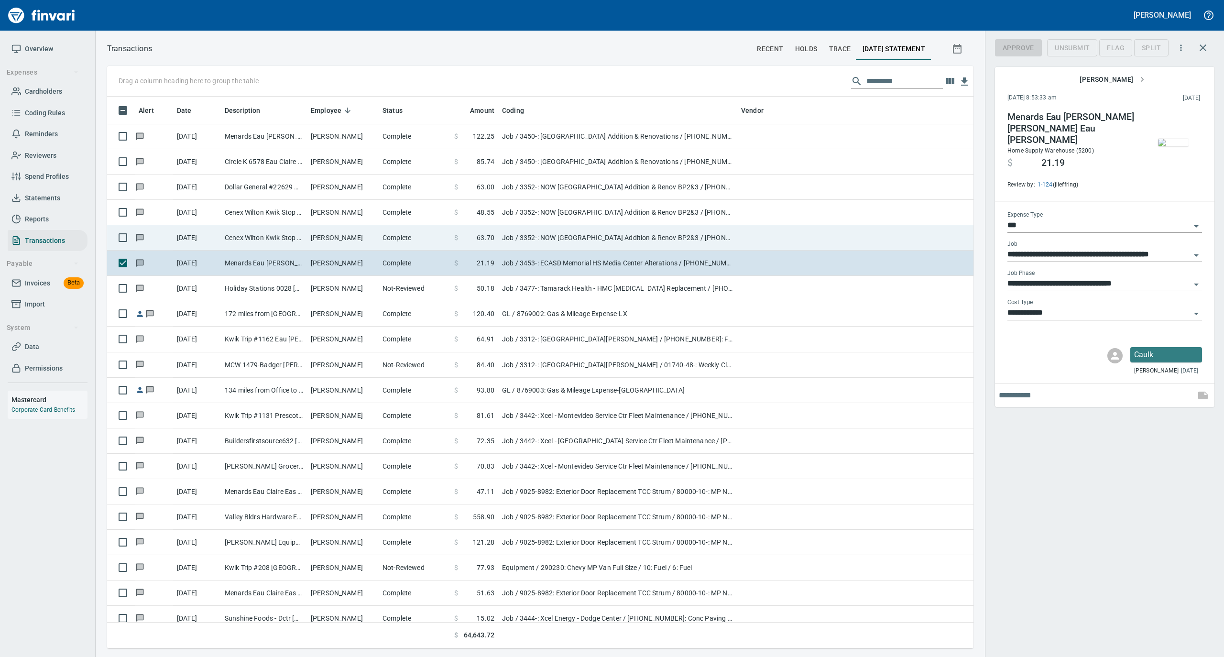
scroll to position [542, 847]
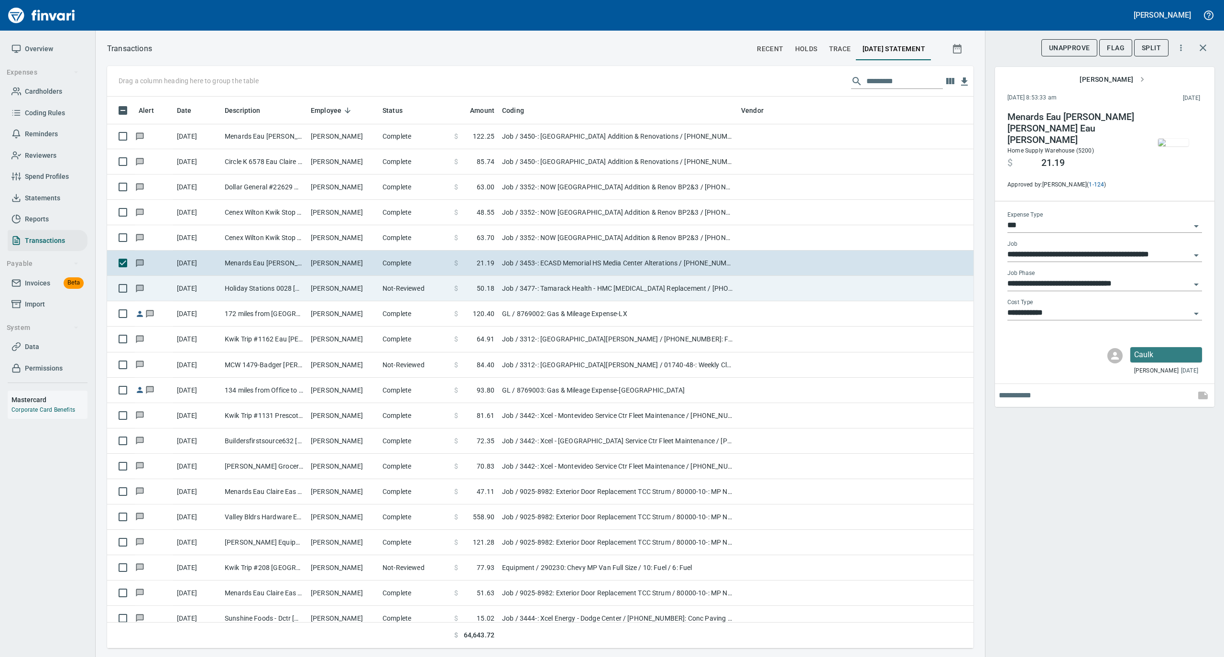
click at [382, 286] on td "Not-Reviewed" at bounding box center [415, 288] width 72 height 25
type input "**********"
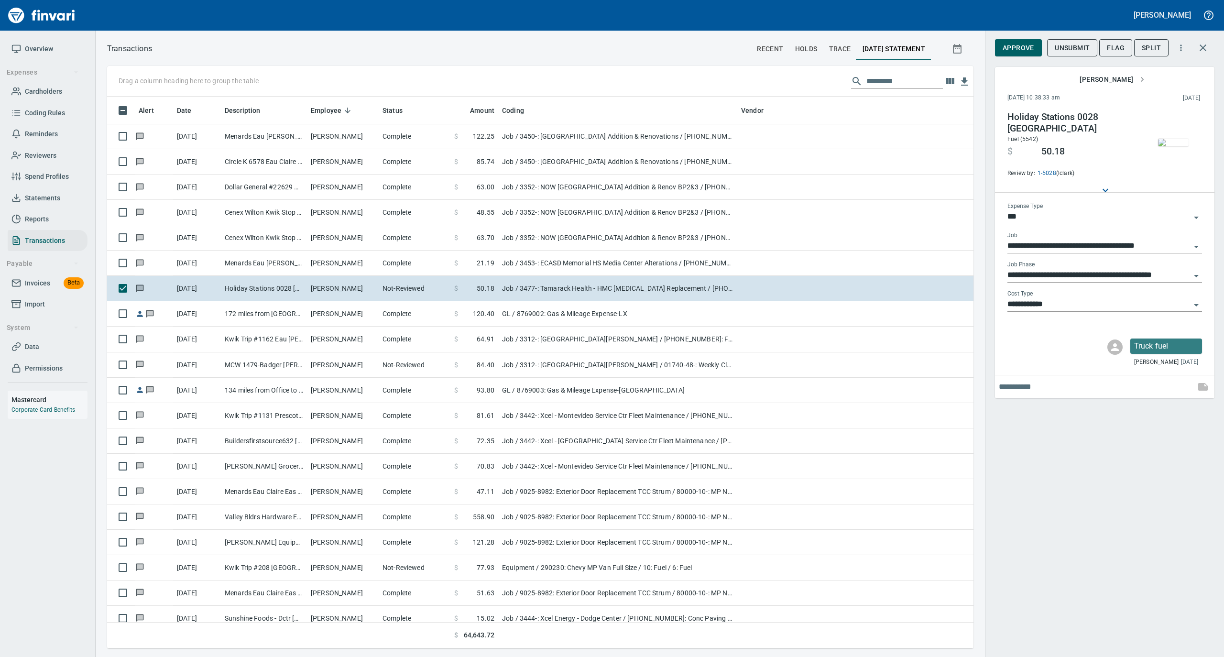
click at [1165, 139] on img "button" at bounding box center [1173, 143] width 31 height 8
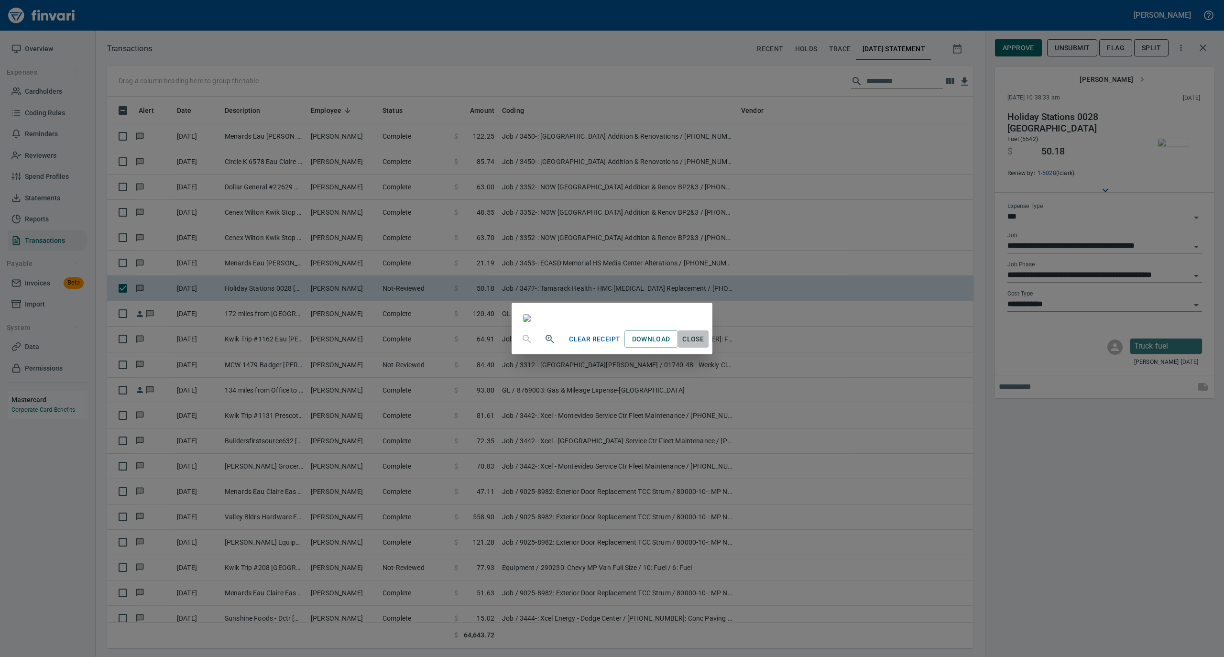
click at [705, 345] on span "Close" at bounding box center [693, 339] width 23 height 12
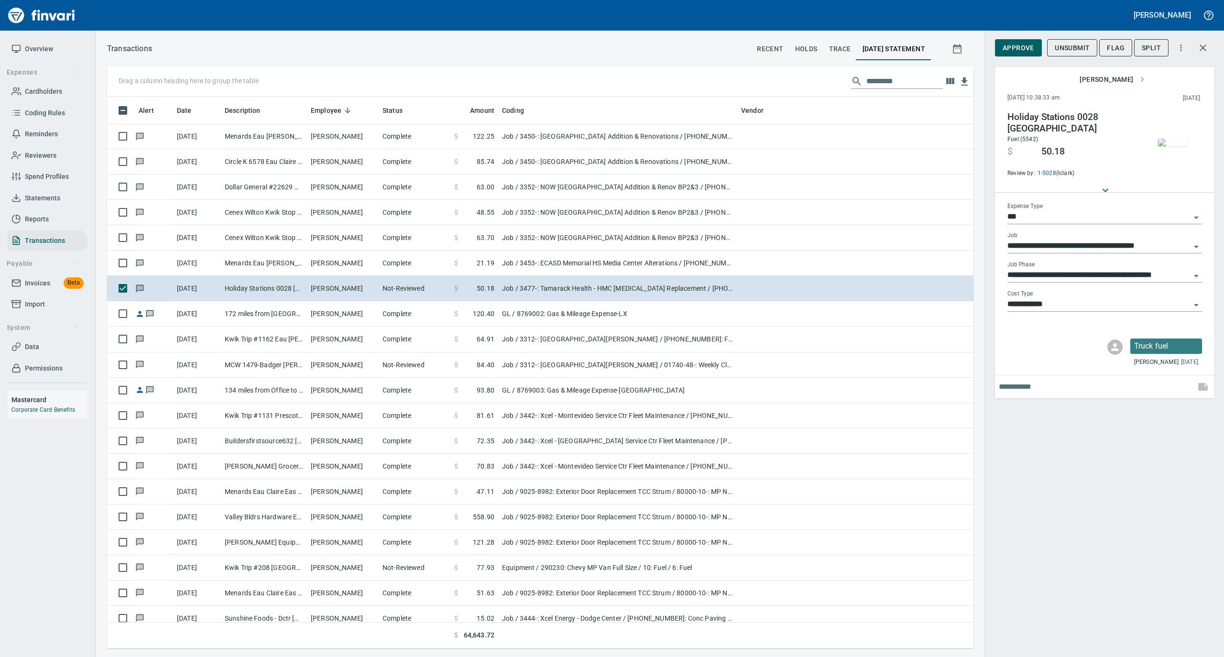
scroll to position [542, 847]
click at [1018, 49] on span "Approve" at bounding box center [1019, 48] width 32 height 12
click at [1170, 145] on img "button" at bounding box center [1173, 143] width 31 height 8
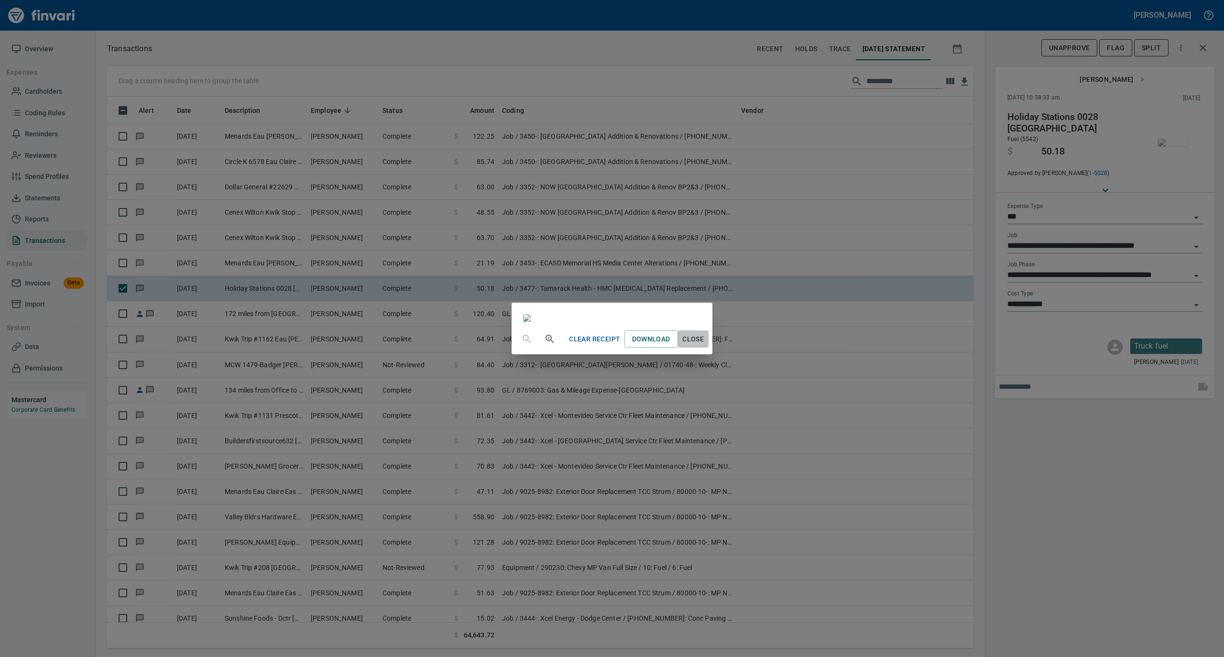
click at [705, 345] on span "Close" at bounding box center [693, 339] width 23 height 12
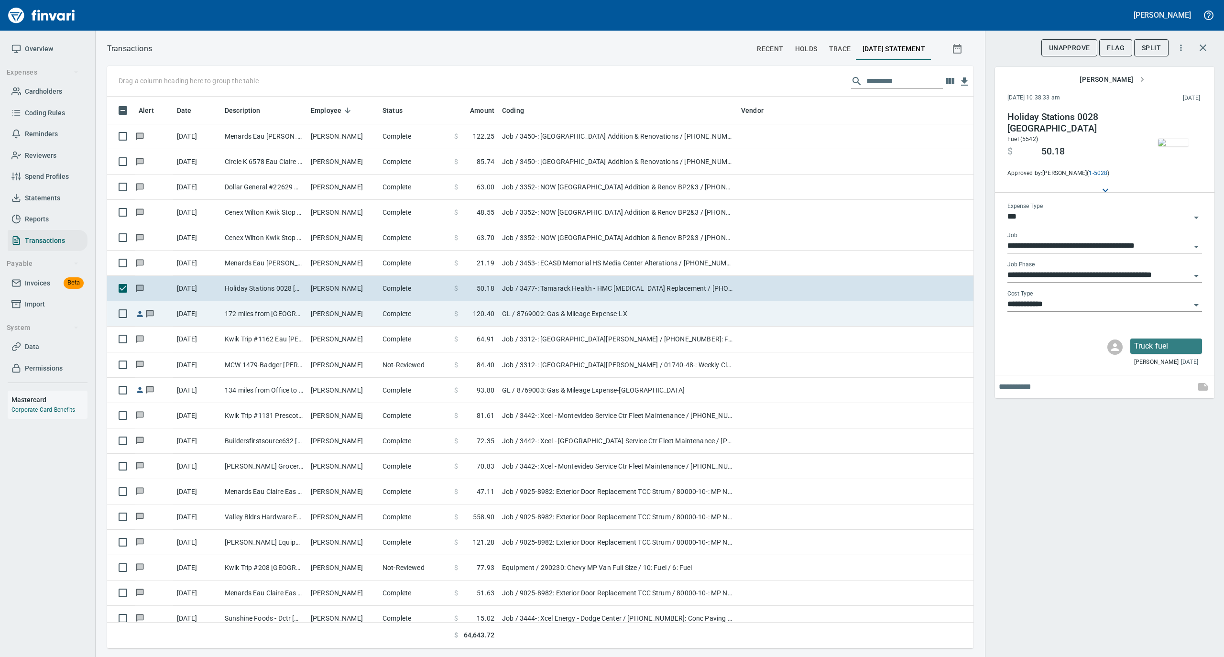
click at [380, 322] on td "Complete" at bounding box center [415, 313] width 72 height 25
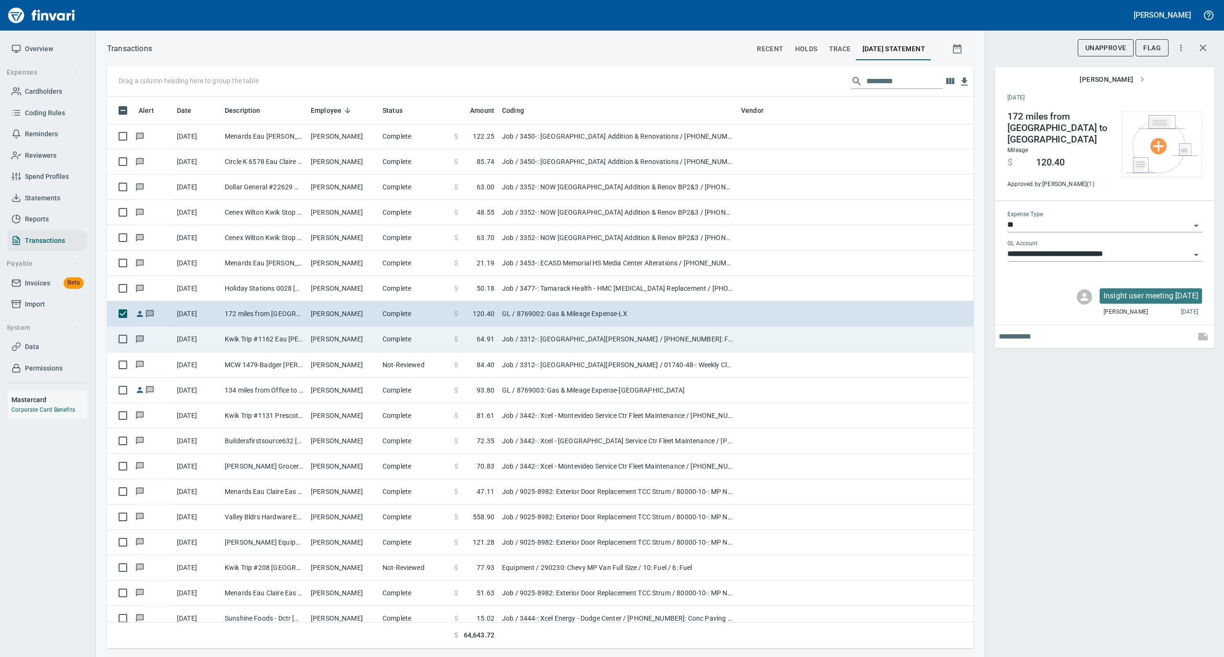
click at [380, 338] on td "Complete" at bounding box center [415, 339] width 72 height 25
type input "***"
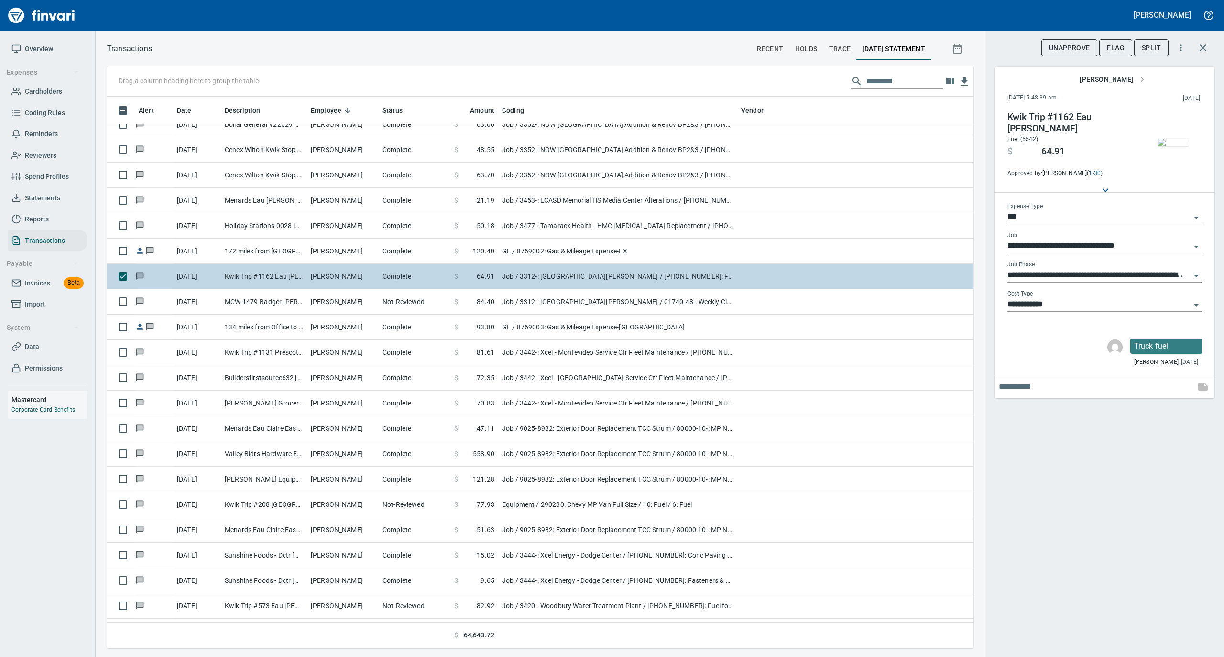
scroll to position [2295, 0]
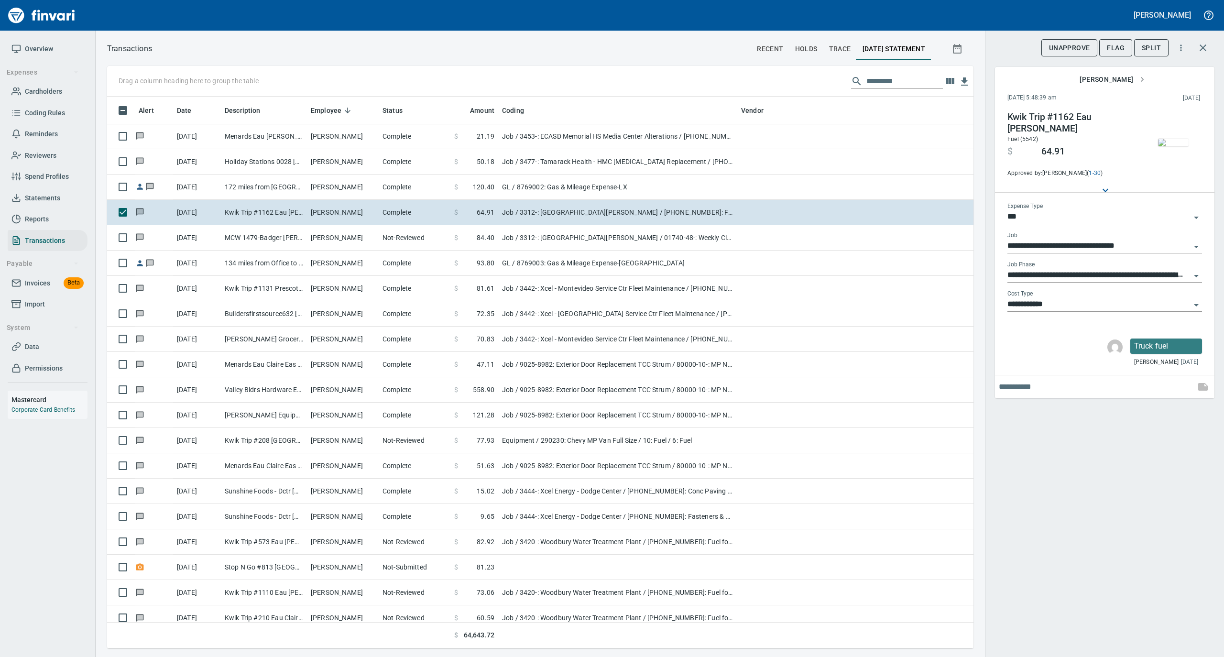
click at [1181, 146] on img "button" at bounding box center [1173, 143] width 31 height 8
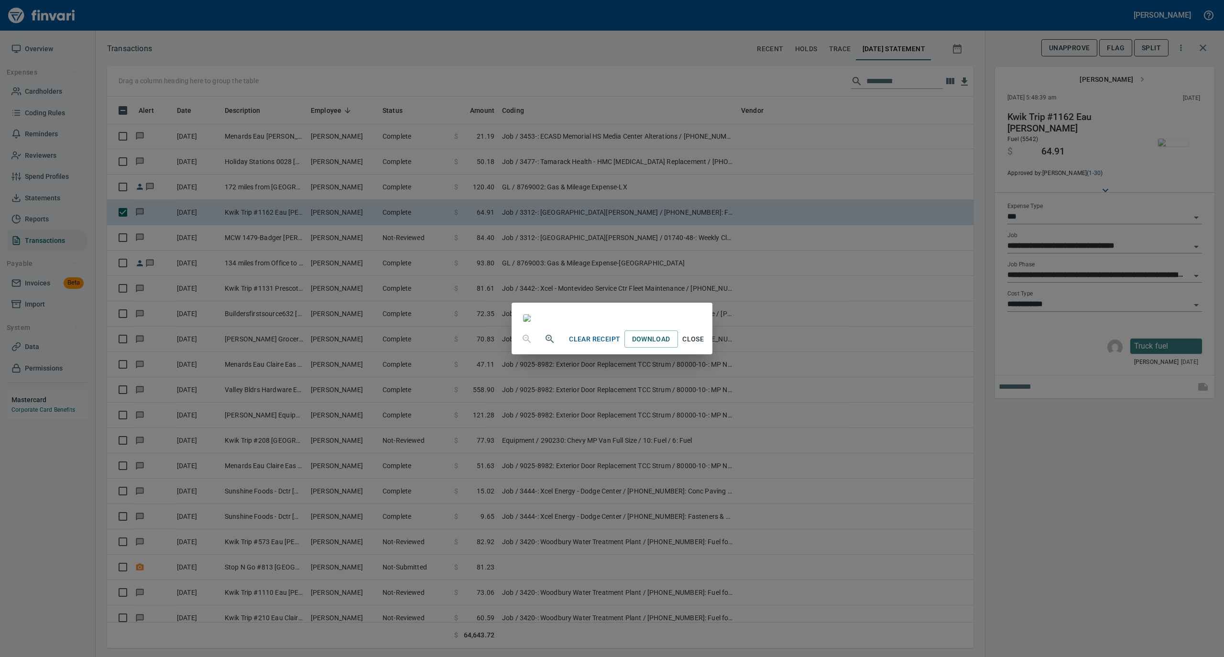
click at [705, 345] on span "Close" at bounding box center [693, 339] width 23 height 12
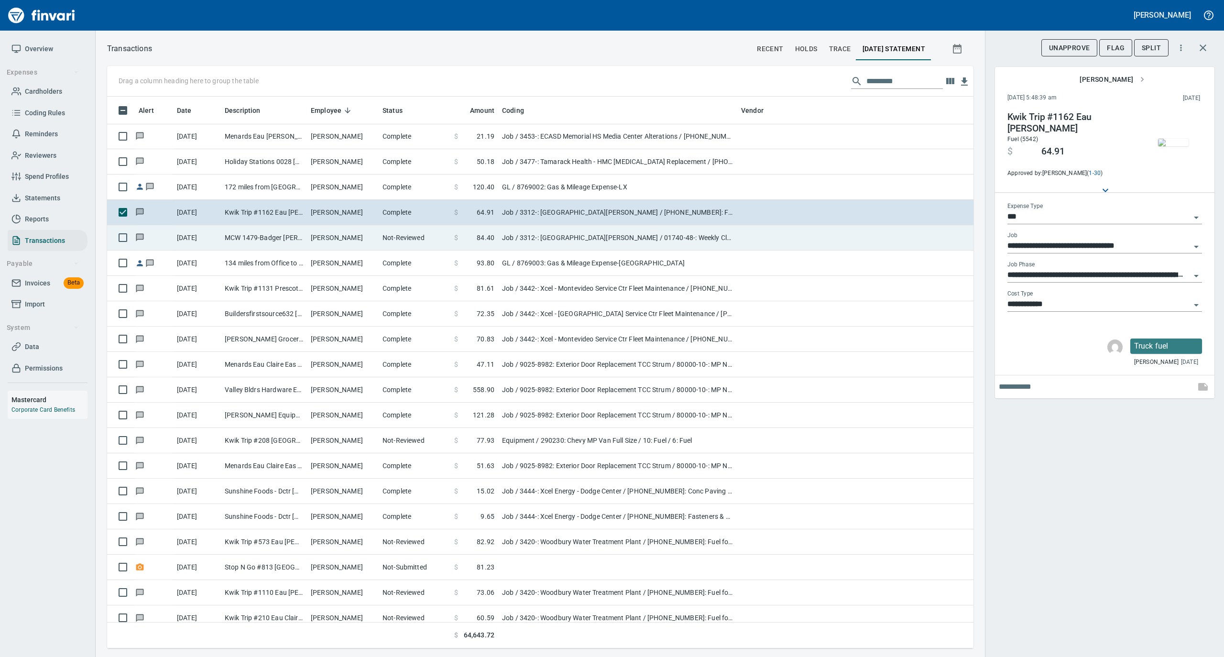
click at [372, 239] on td "[PERSON_NAME]" at bounding box center [343, 237] width 72 height 25
type input "**********"
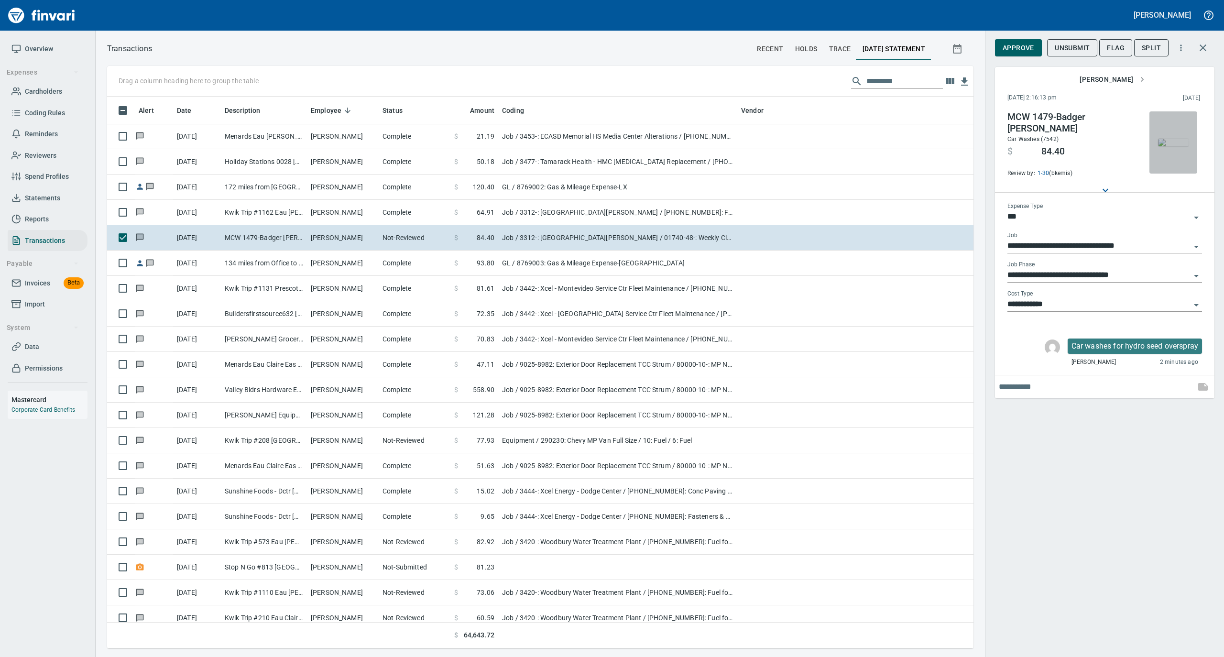
click at [1165, 146] on img "button" at bounding box center [1173, 143] width 31 height 8
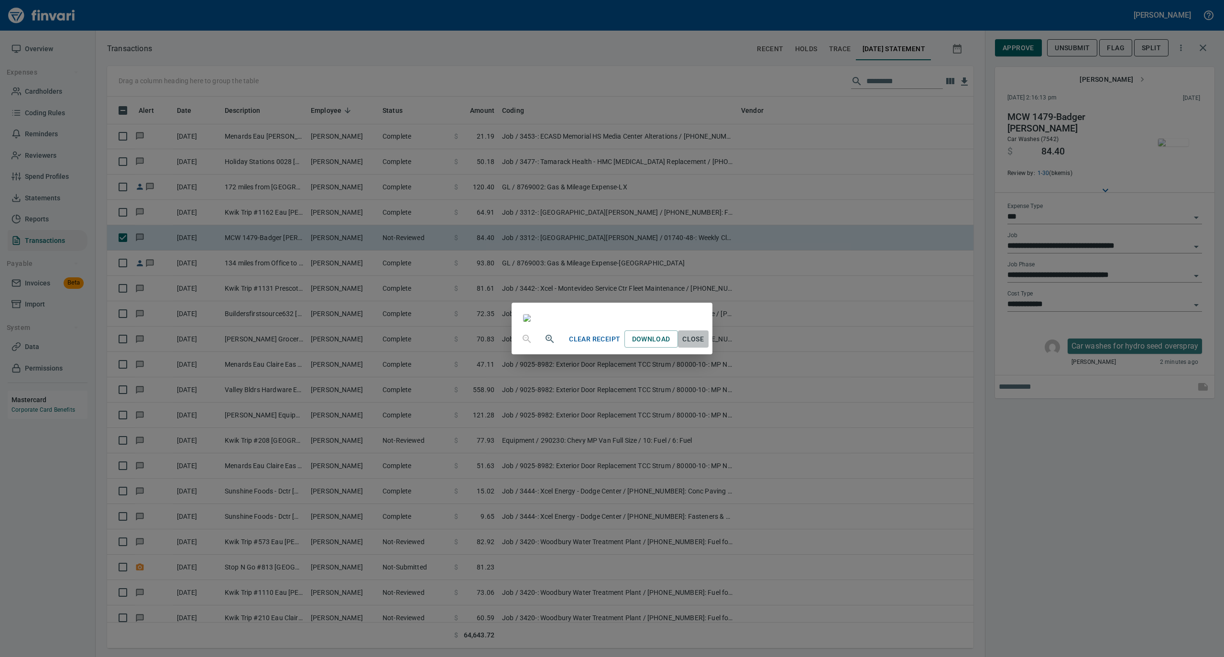
click at [705, 345] on span "Close" at bounding box center [693, 339] width 23 height 12
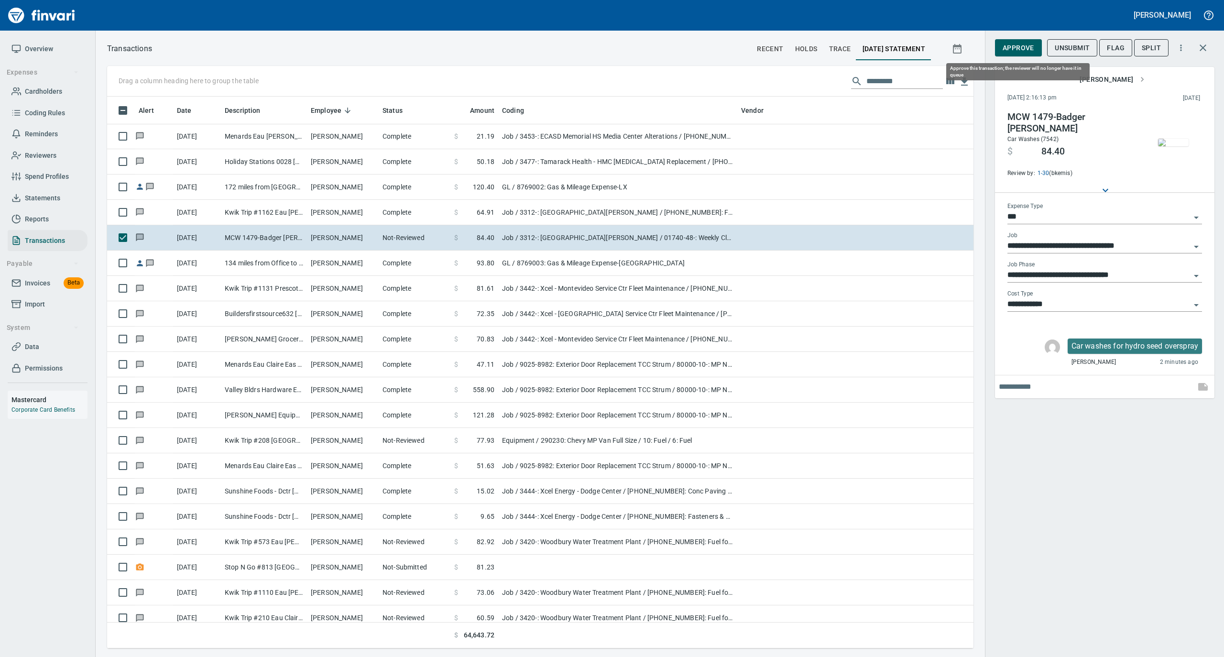
click at [1022, 51] on span "Approve" at bounding box center [1019, 48] width 32 height 12
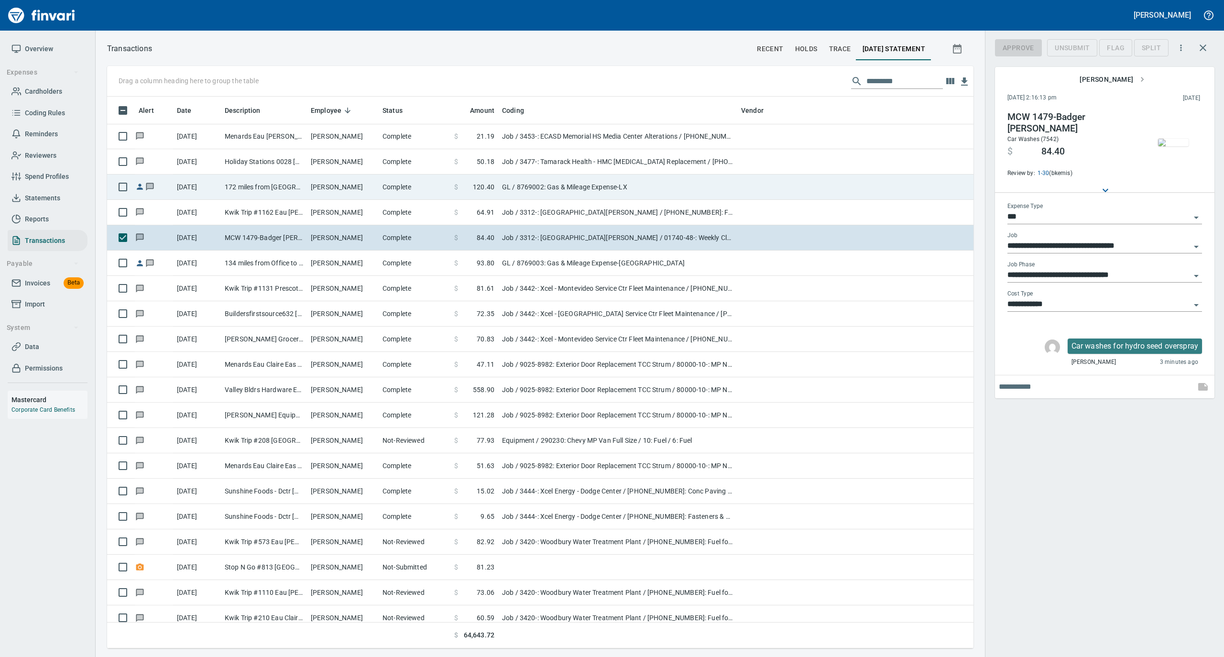
scroll to position [542, 847]
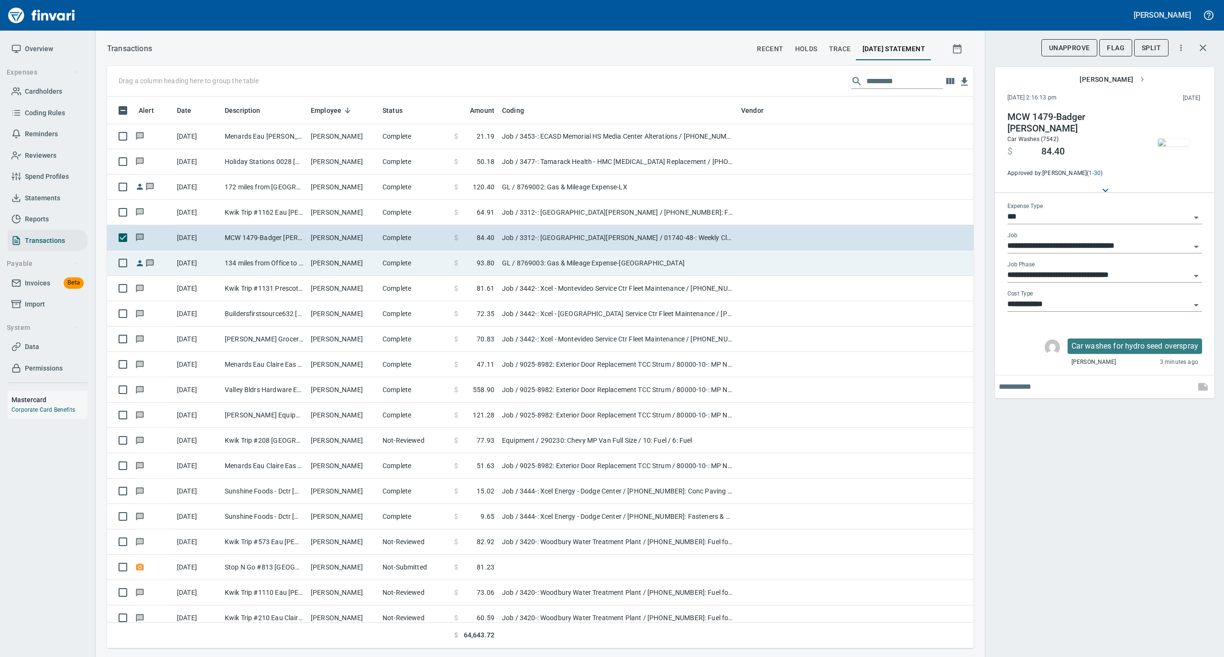
click at [398, 268] on td "Complete" at bounding box center [415, 263] width 72 height 25
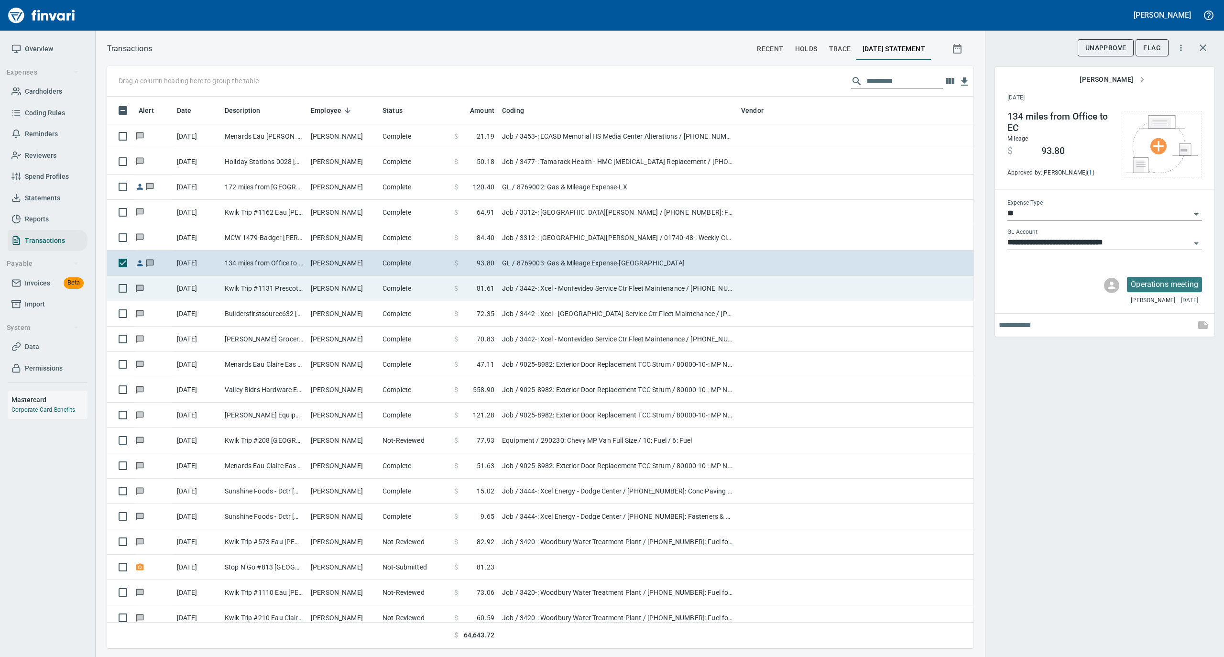
click at [305, 294] on td "Kwik Trip #1131 Prescott [GEOGRAPHIC_DATA]" at bounding box center [264, 288] width 86 height 25
type input "***"
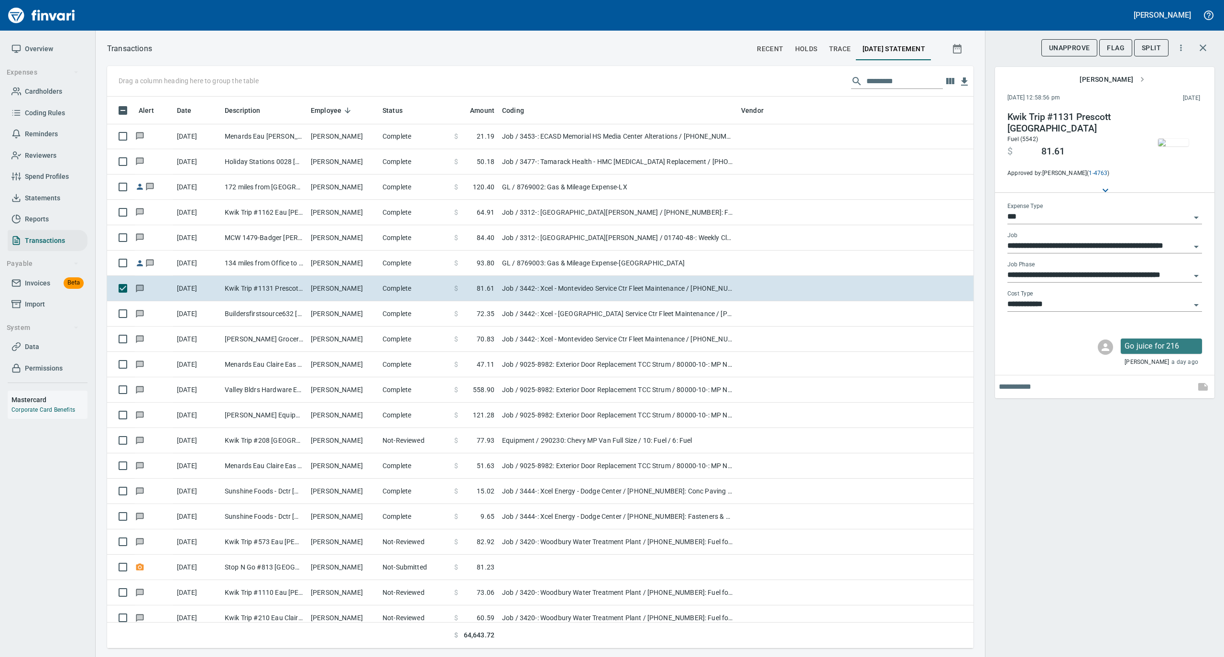
click at [1171, 146] on img "button" at bounding box center [1173, 143] width 31 height 8
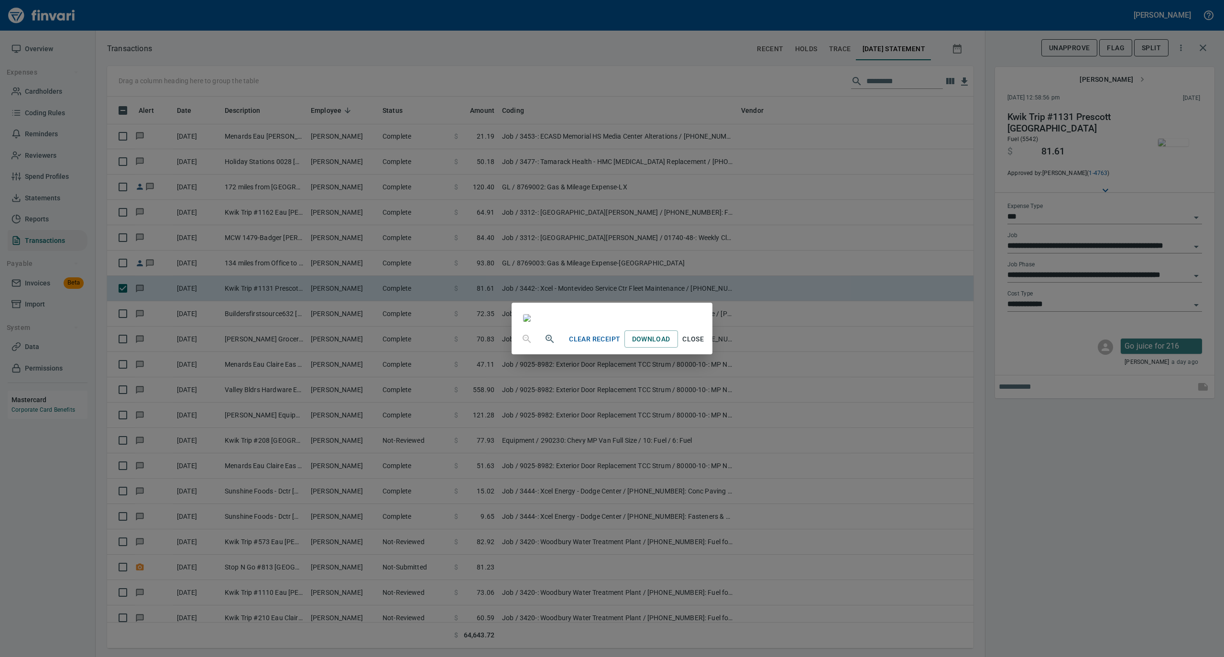
click at [705, 345] on span "Close" at bounding box center [693, 339] width 23 height 12
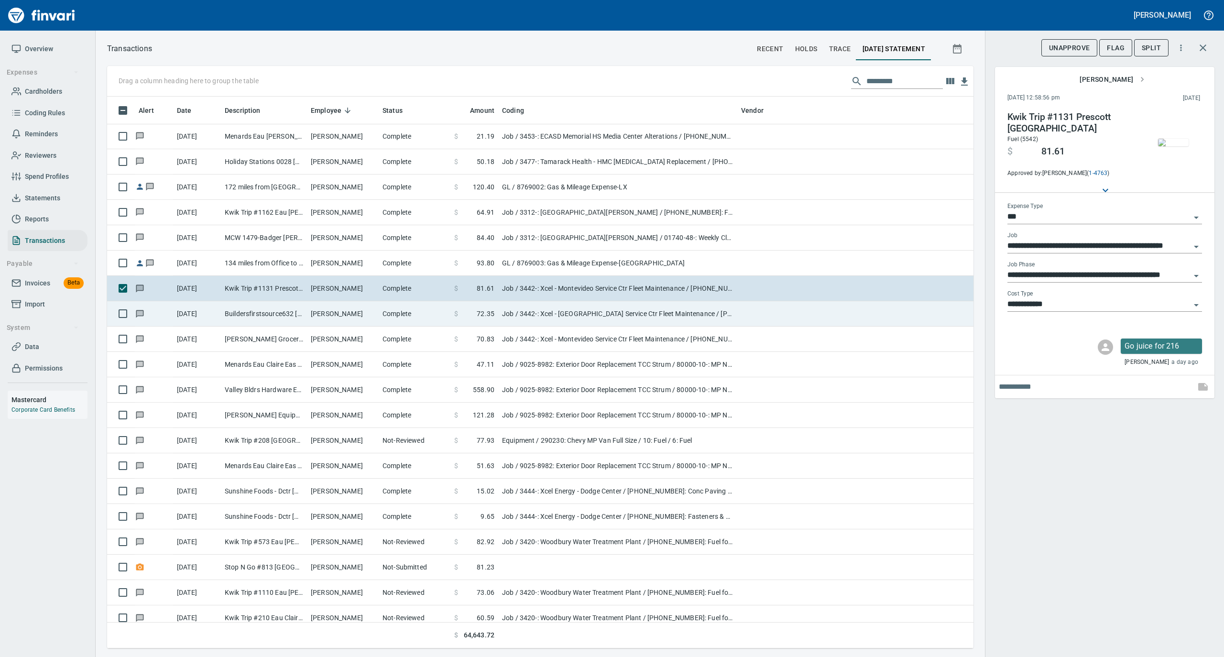
click at [356, 324] on td "[PERSON_NAME]" at bounding box center [343, 313] width 72 height 25
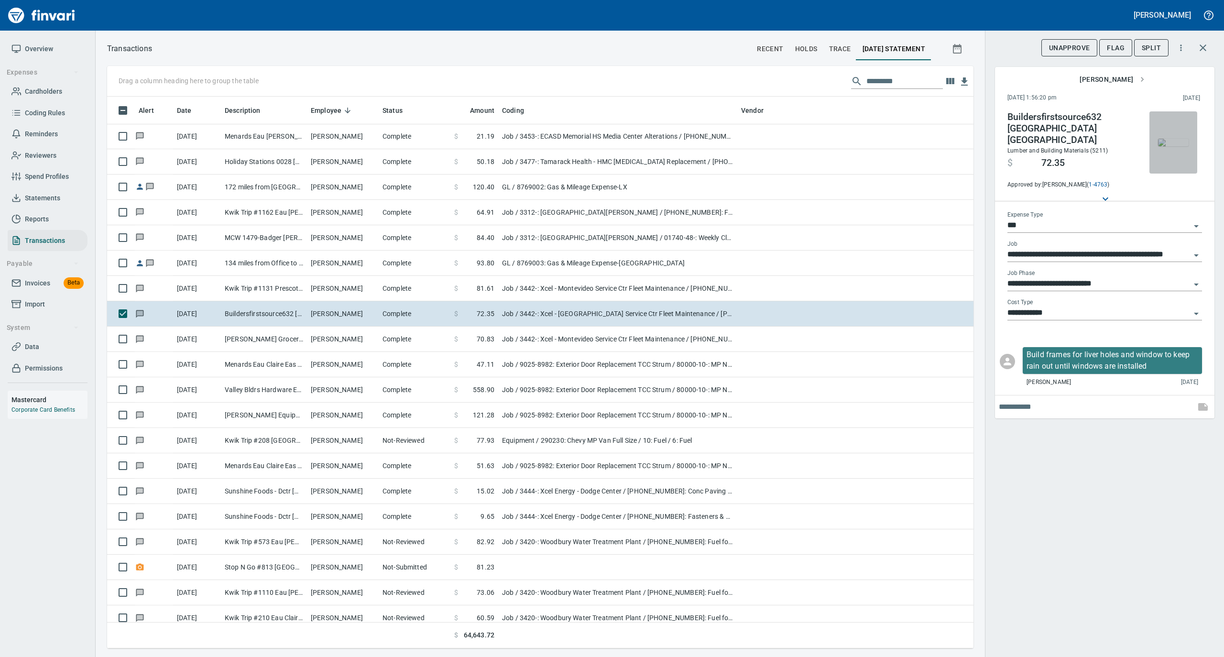
click at [1173, 146] on img "button" at bounding box center [1173, 143] width 31 height 8
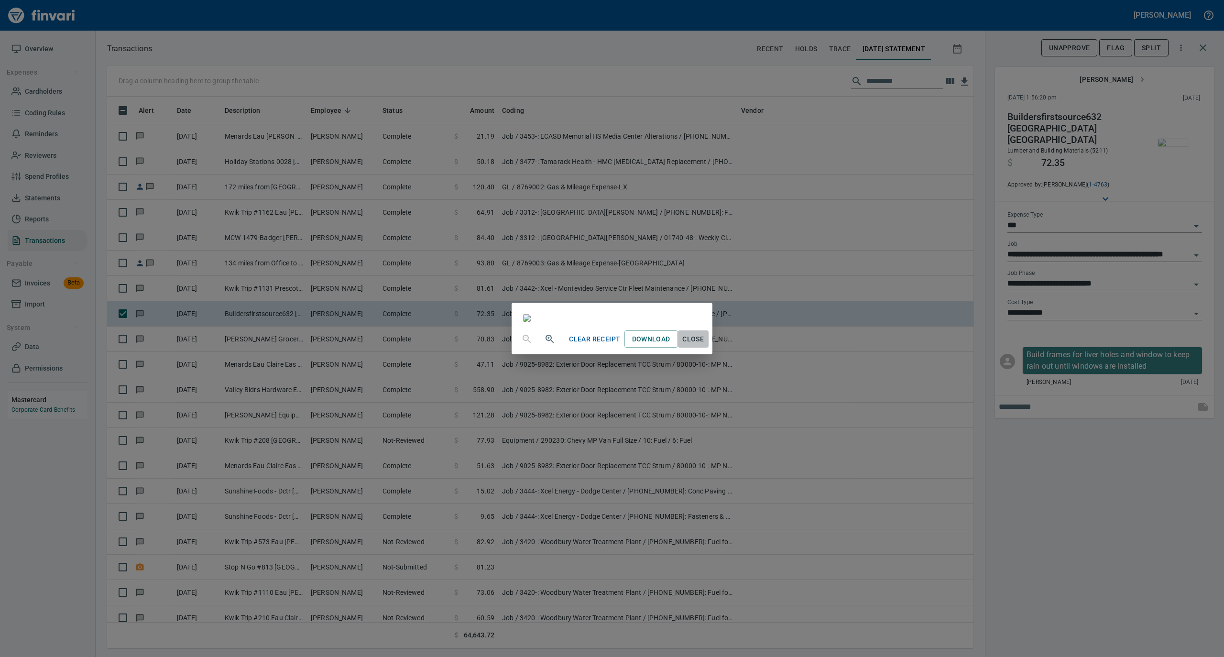
click at [705, 345] on span "Close" at bounding box center [693, 339] width 23 height 12
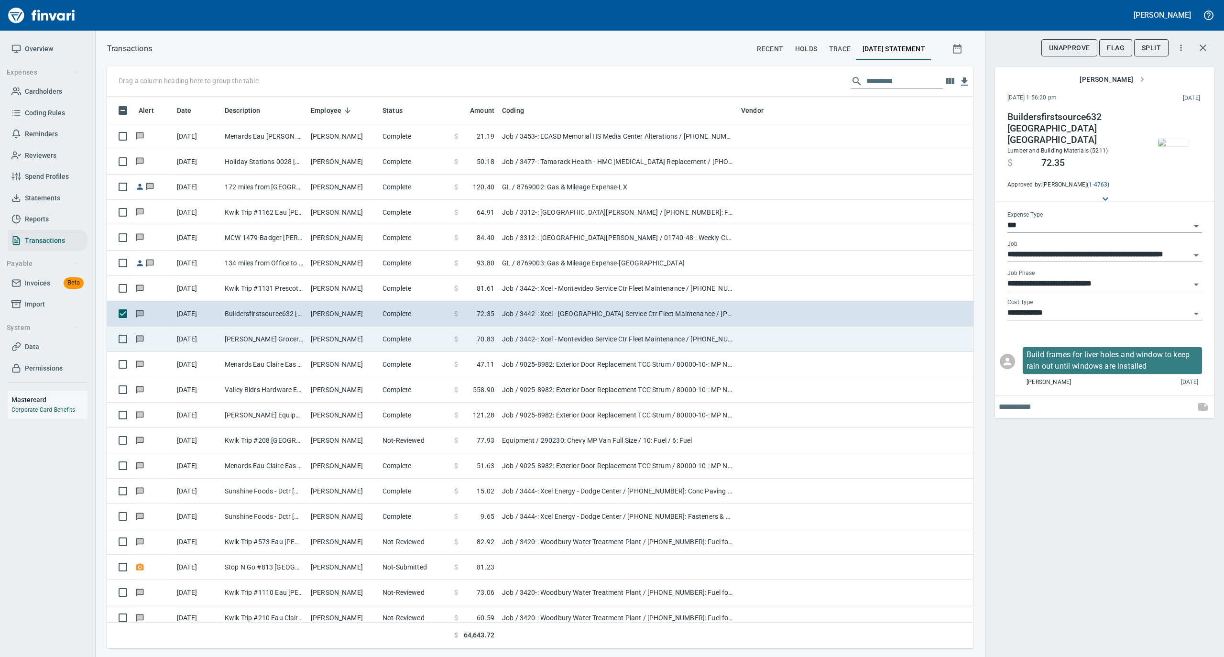
click at [338, 352] on td "[PERSON_NAME]" at bounding box center [343, 339] width 72 height 25
type input "**********"
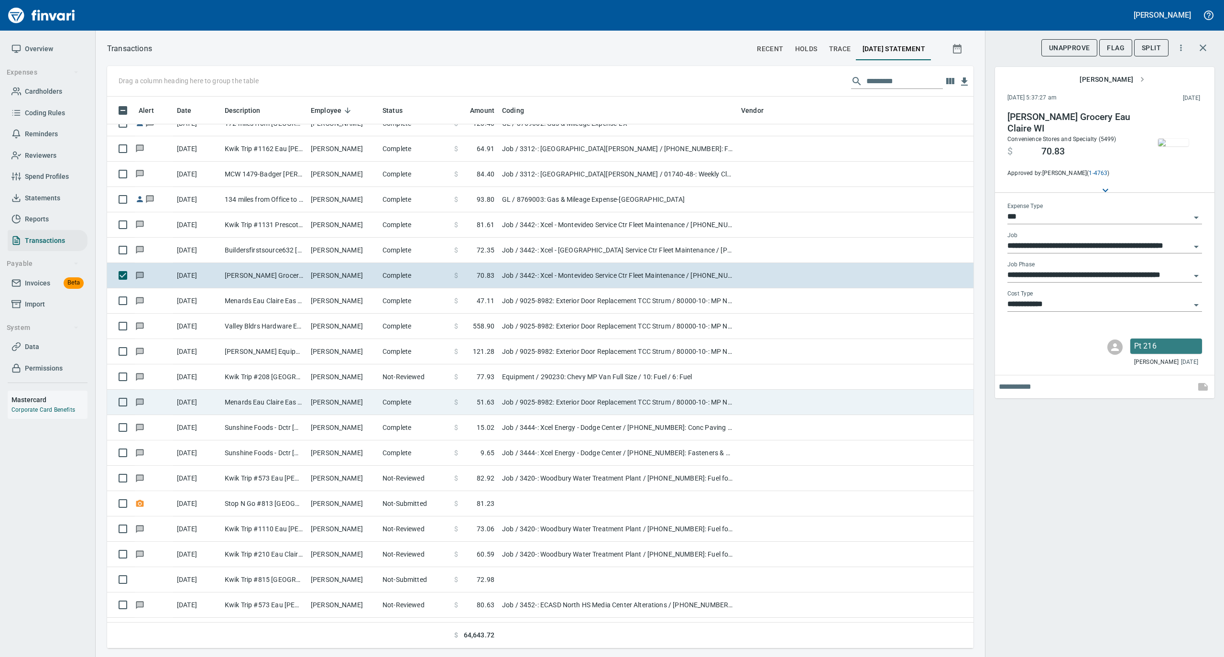
scroll to position [2358, 0]
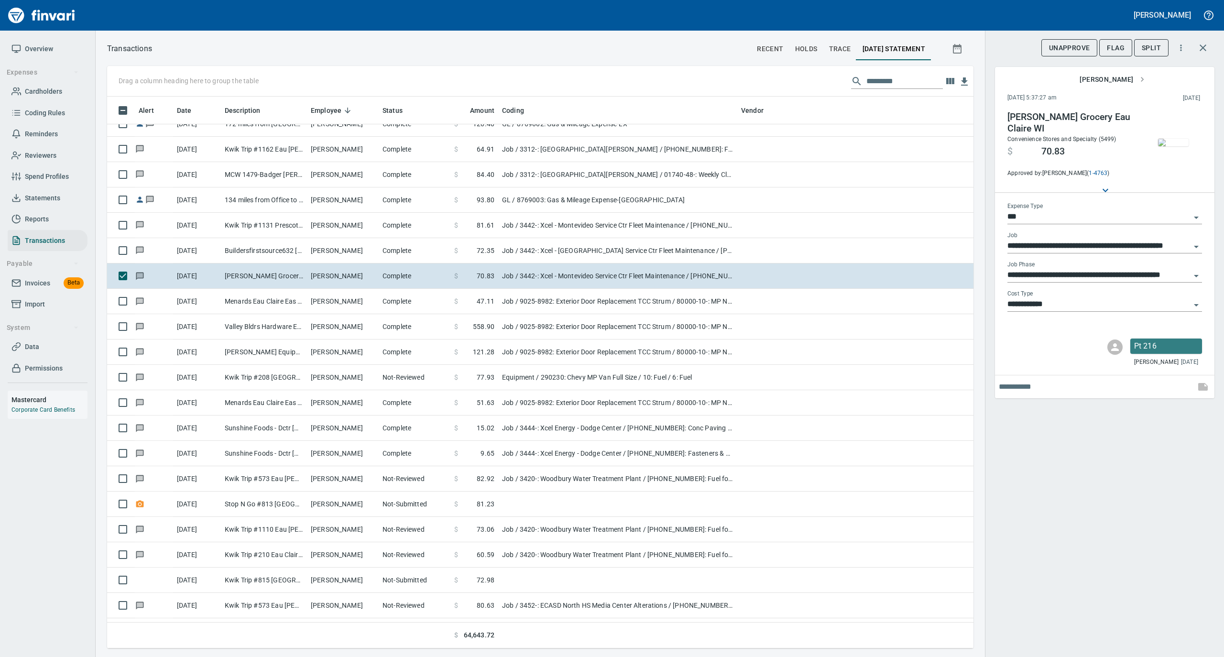
click at [1167, 139] on img "button" at bounding box center [1173, 143] width 31 height 8
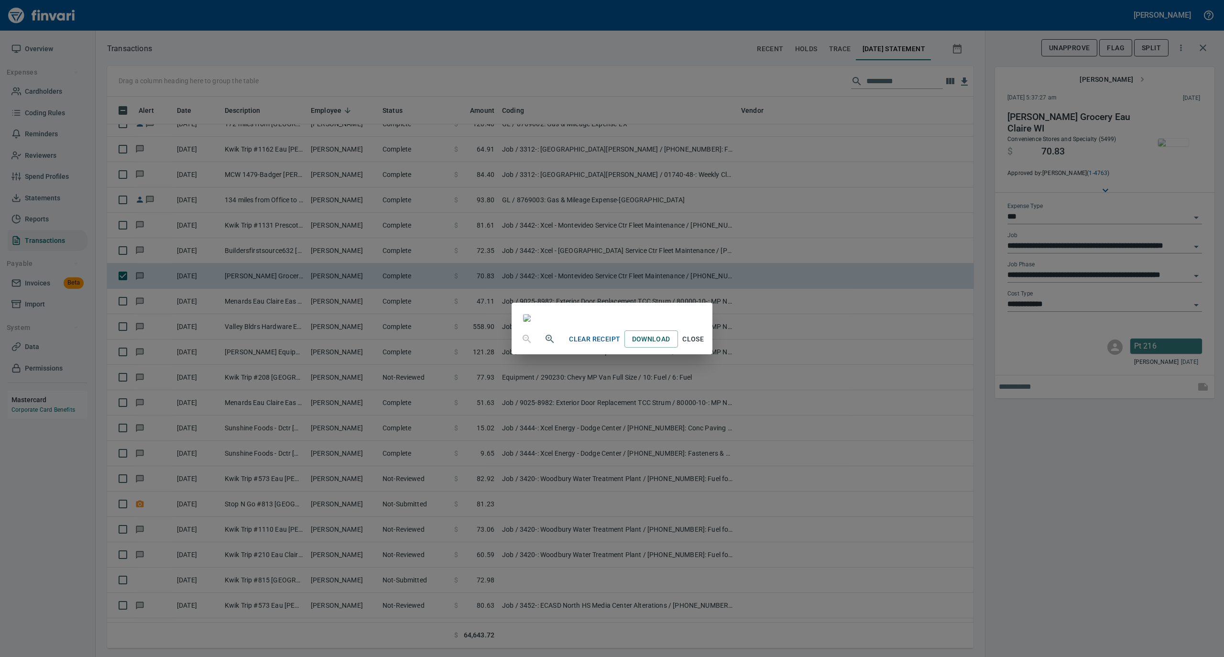
click at [705, 345] on span "Close" at bounding box center [693, 339] width 23 height 12
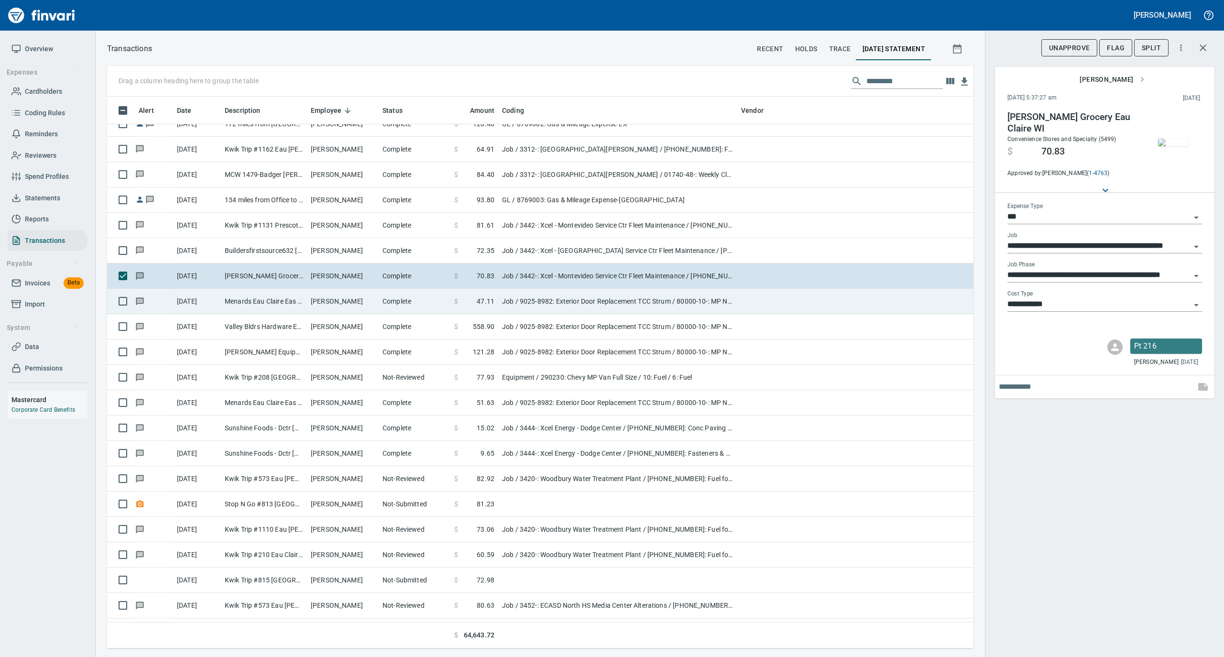
click at [312, 299] on td "[PERSON_NAME]" at bounding box center [343, 301] width 72 height 25
type input "**********"
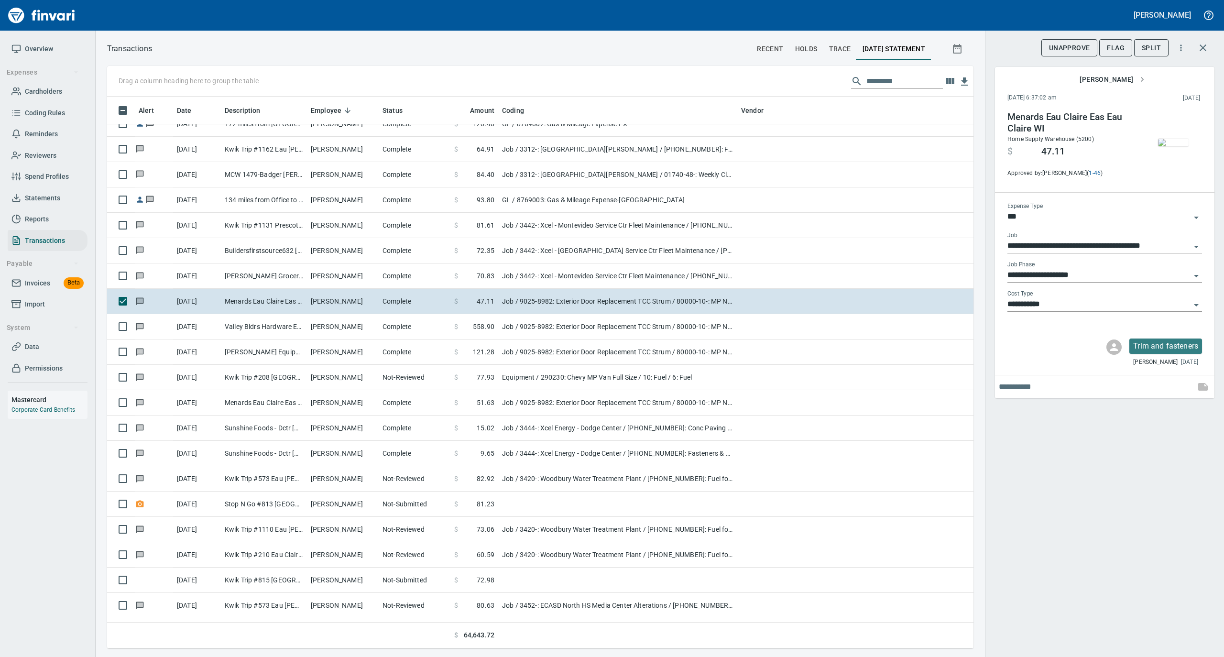
click at [1169, 146] on img "button" at bounding box center [1173, 143] width 31 height 8
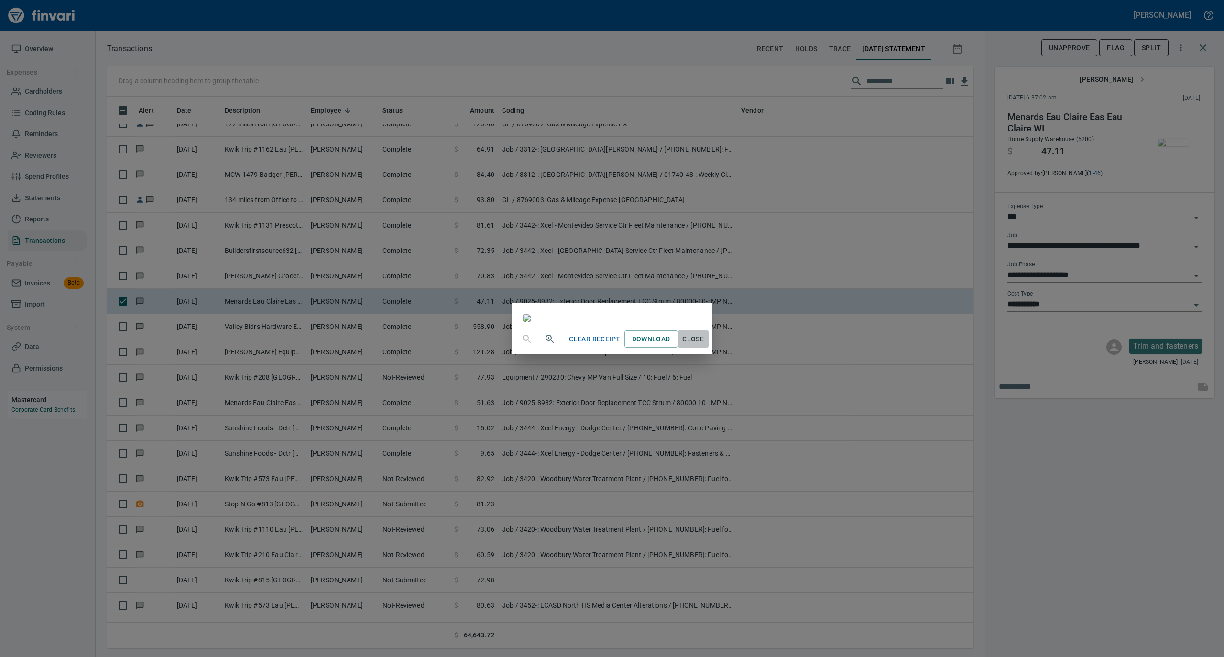
click at [705, 345] on span "Close" at bounding box center [693, 339] width 23 height 12
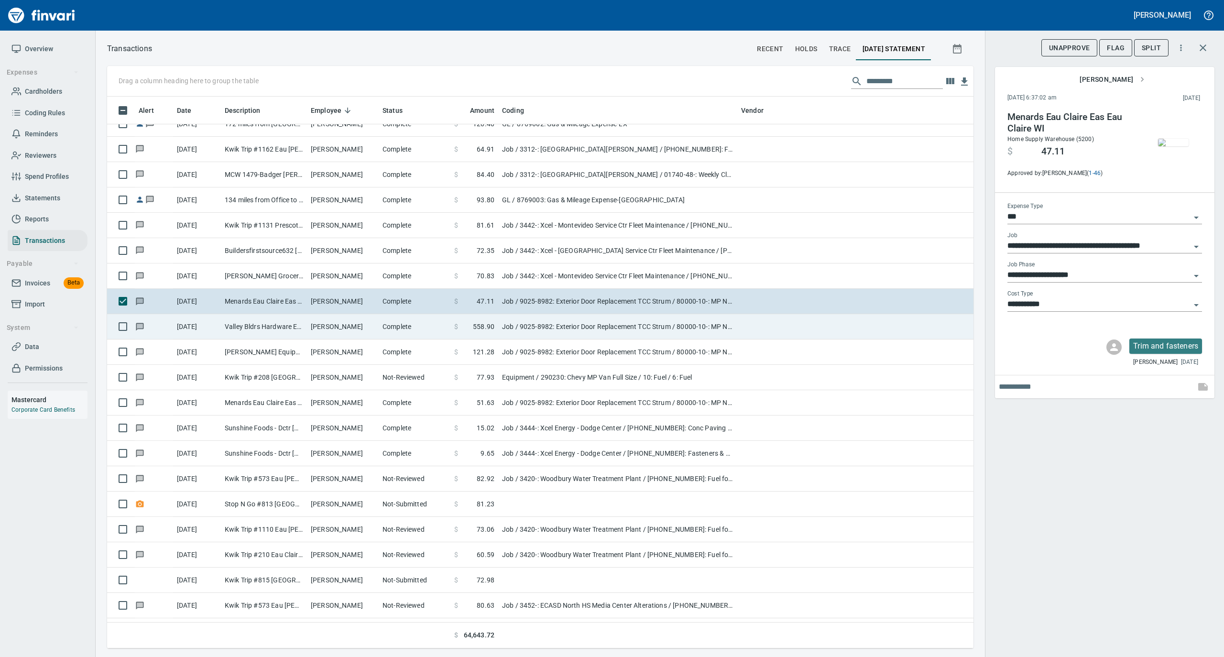
click at [378, 337] on td "[PERSON_NAME]" at bounding box center [343, 326] width 72 height 25
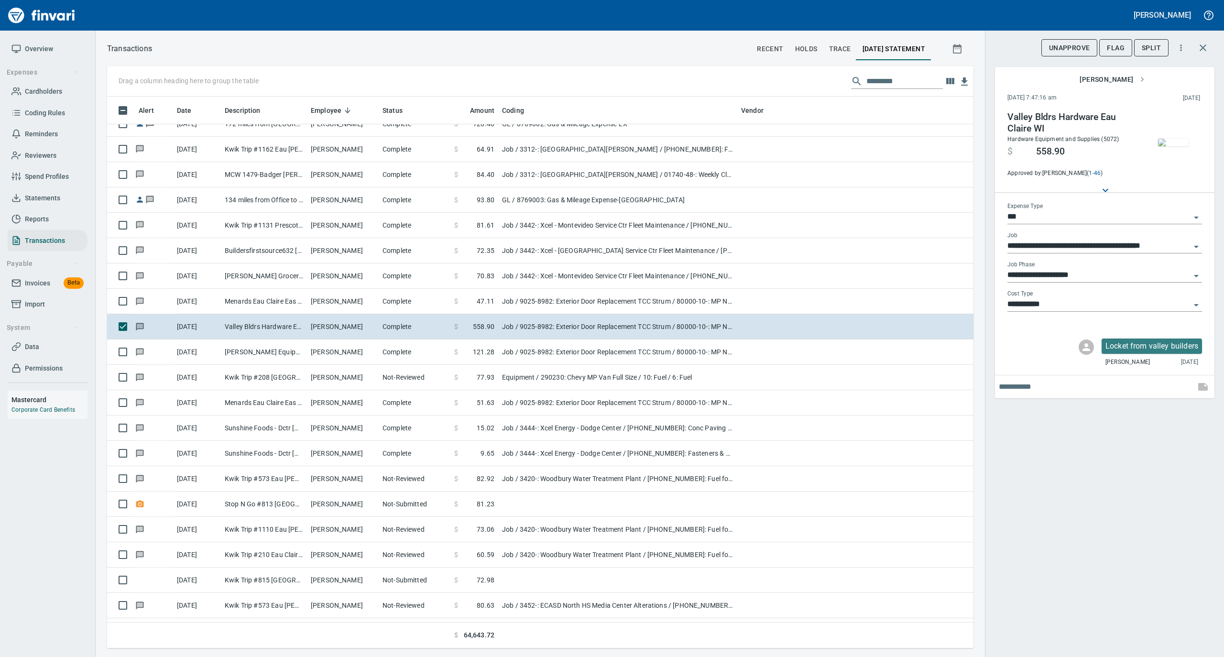
click at [1167, 142] on img "button" at bounding box center [1173, 143] width 31 height 8
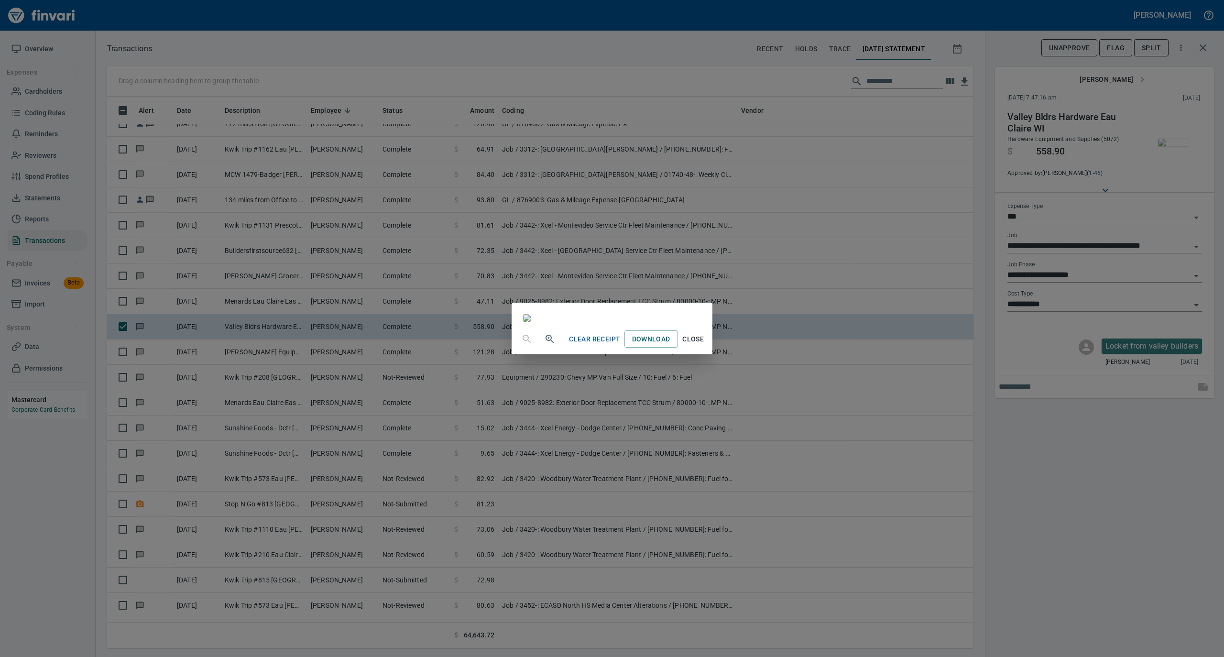
click at [705, 345] on span "Close" at bounding box center [693, 339] width 23 height 12
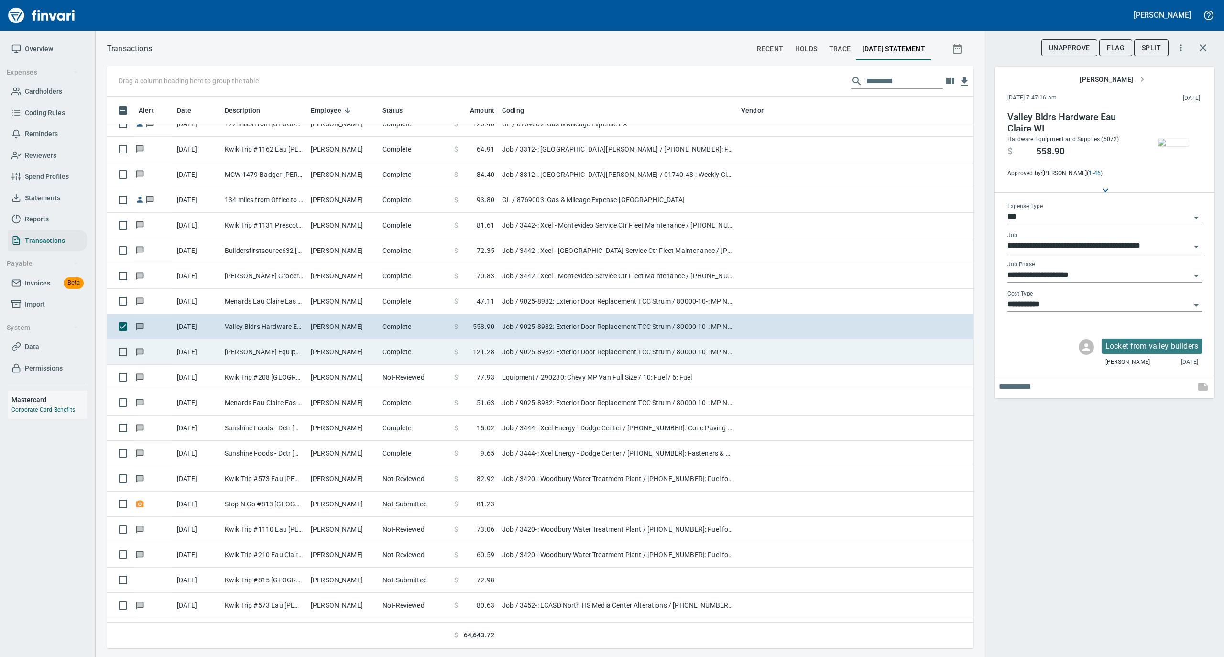
click at [389, 357] on td "Complete" at bounding box center [415, 351] width 72 height 25
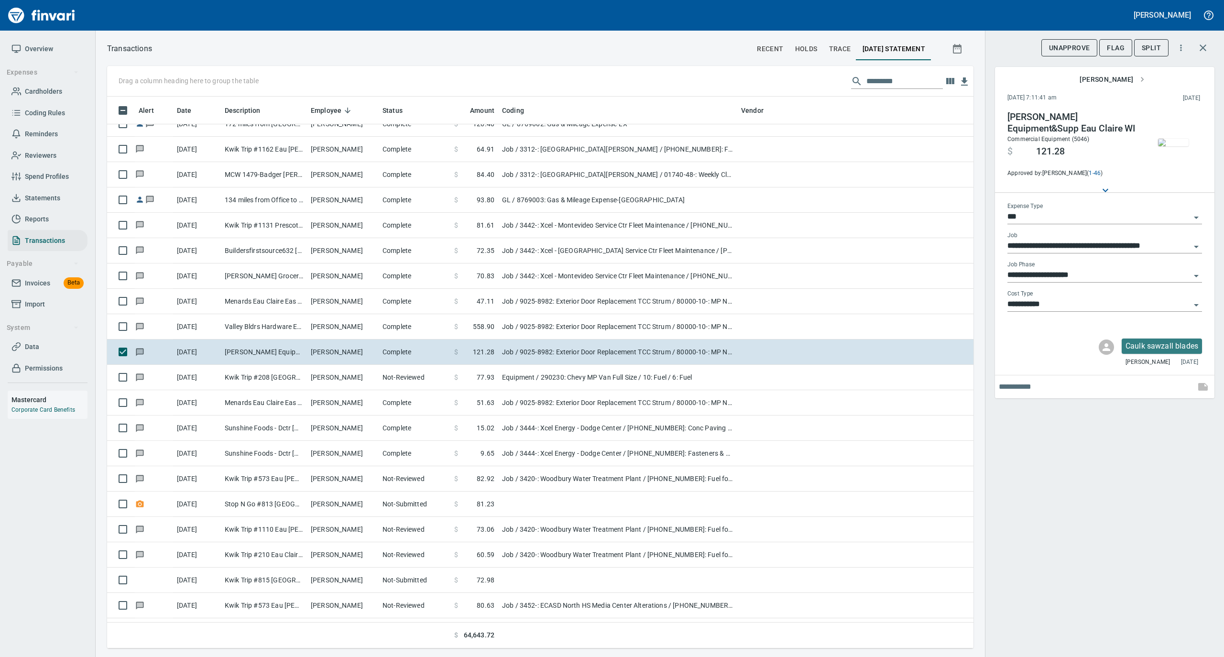
click at [1174, 146] on img "button" at bounding box center [1173, 143] width 31 height 8
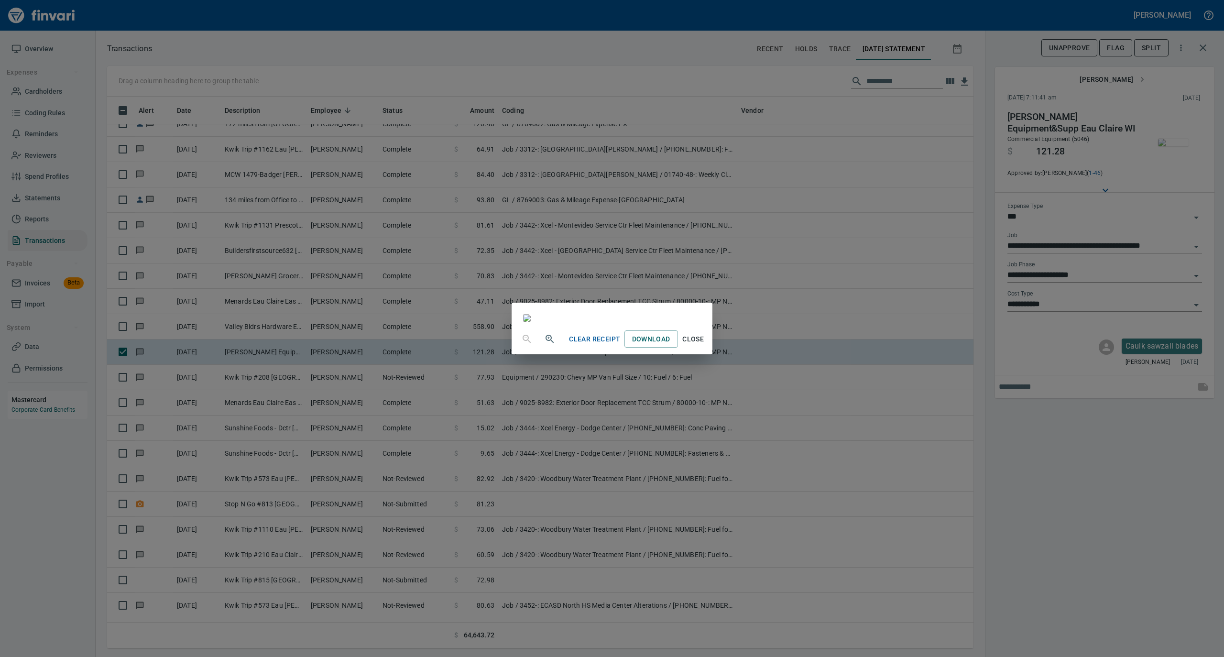
click at [705, 345] on span "Close" at bounding box center [693, 339] width 23 height 12
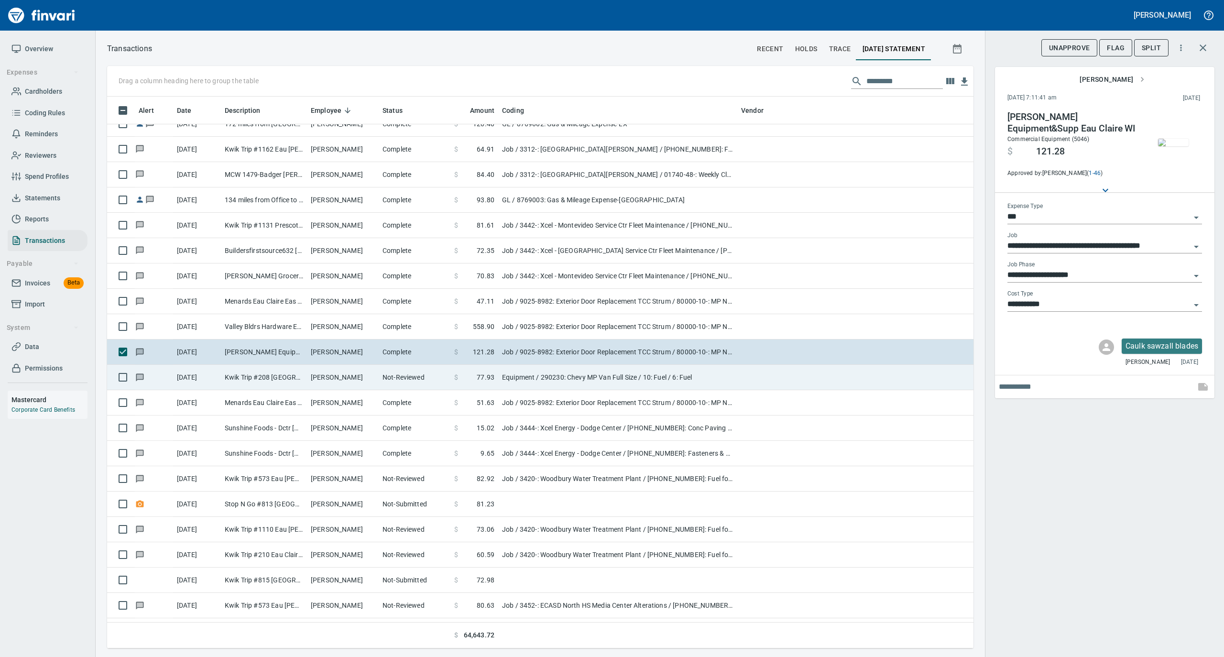
click at [363, 382] on td "[PERSON_NAME]" at bounding box center [343, 377] width 72 height 25
type input "*********"
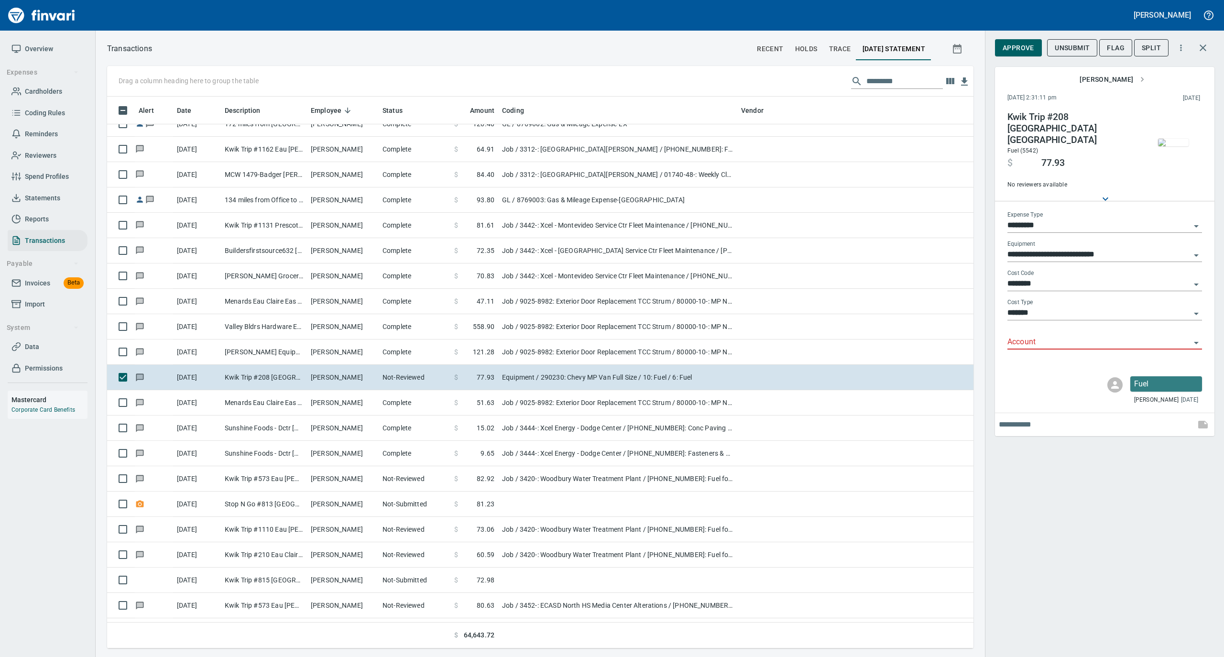
click at [1178, 146] on img "button" at bounding box center [1173, 143] width 31 height 8
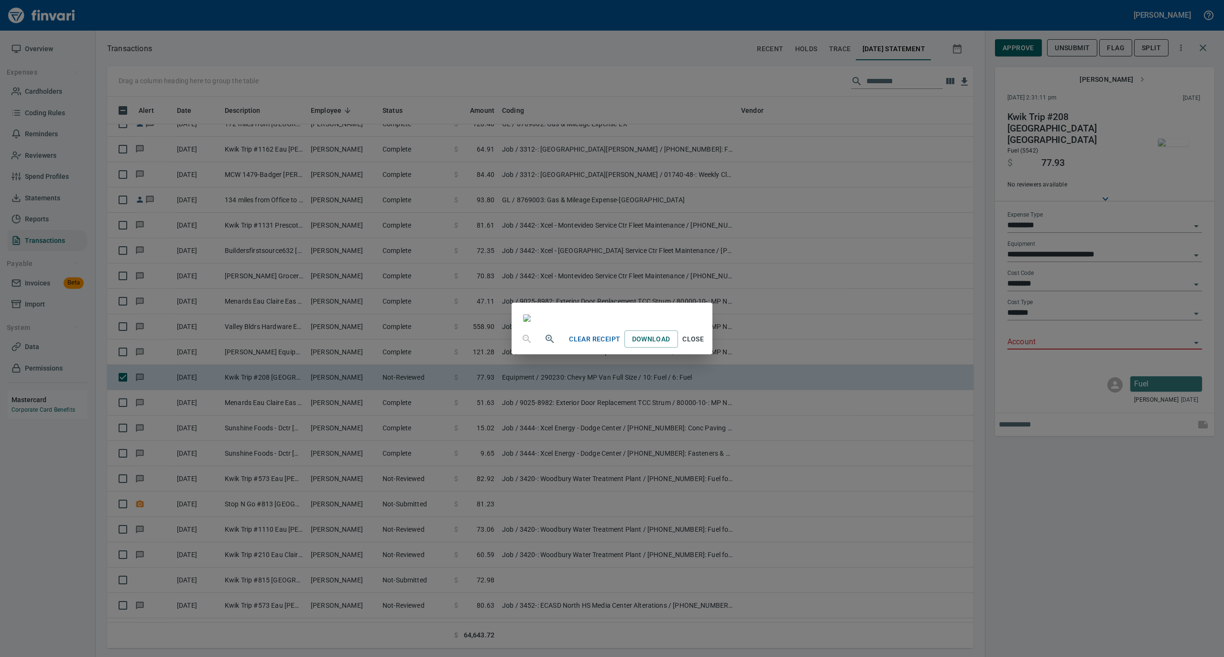
click at [705, 345] on span "Close" at bounding box center [693, 339] width 23 height 12
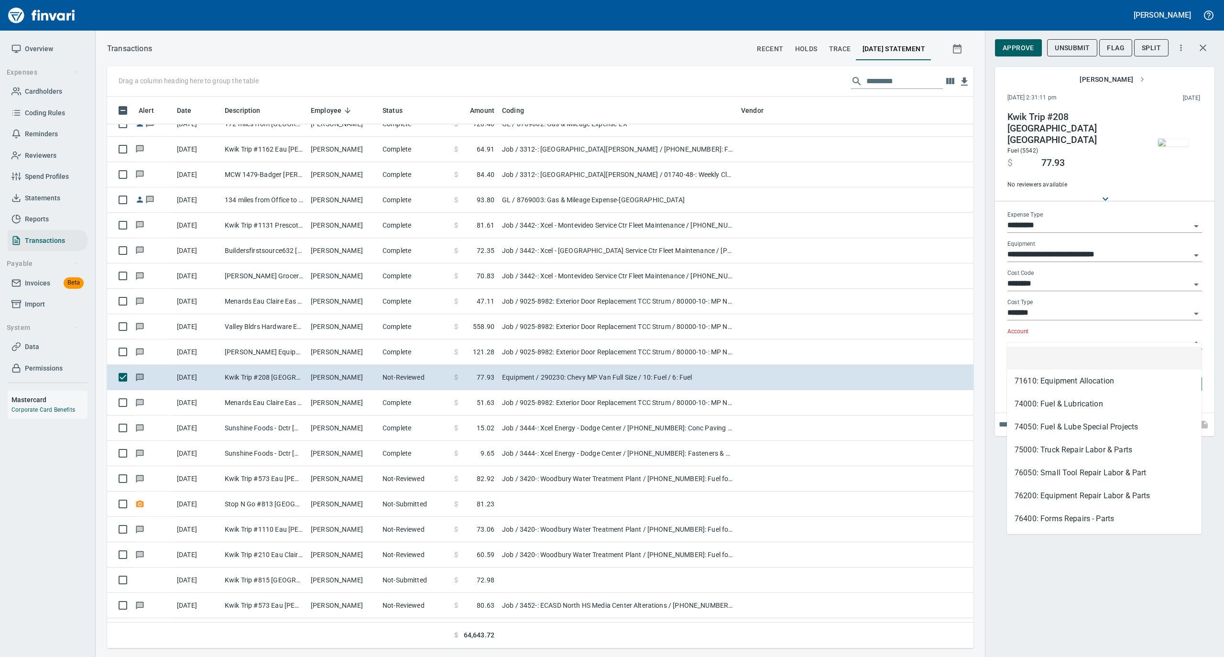
click at [1019, 336] on input "Account" at bounding box center [1098, 342] width 183 height 13
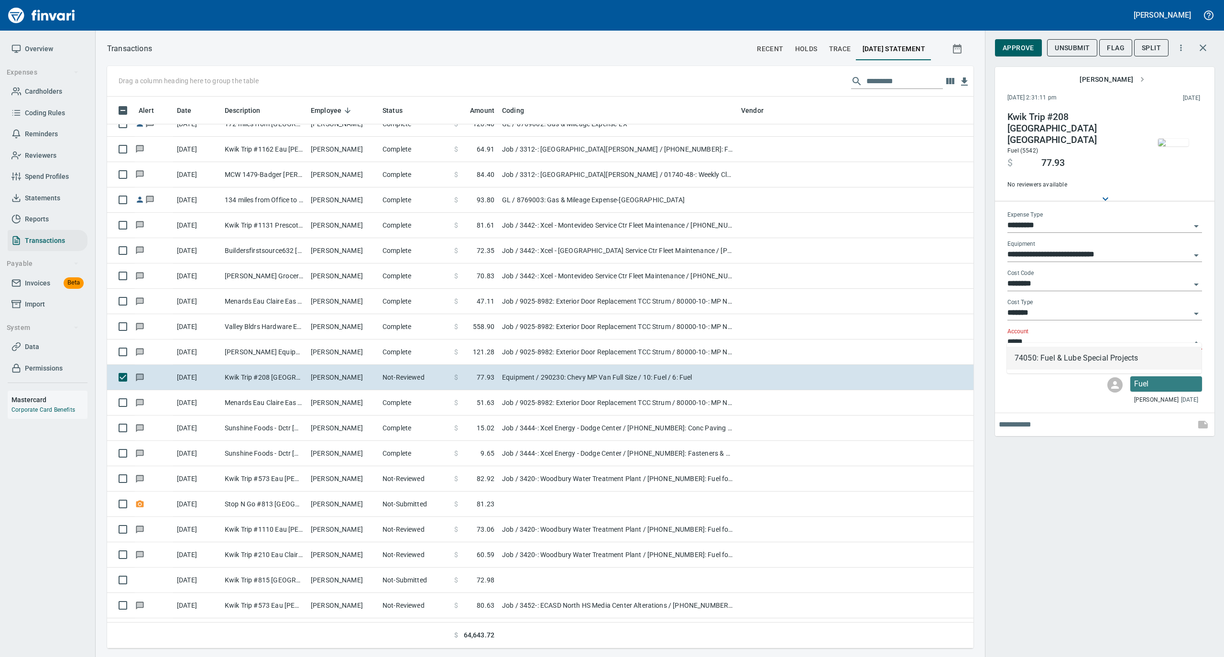
scroll to position [542, 847]
click at [1023, 354] on li "74050: Fuel & Lube Special Projects" at bounding box center [1104, 358] width 195 height 23
type input "**********"
click at [1029, 46] on span "Approve" at bounding box center [1019, 48] width 32 height 12
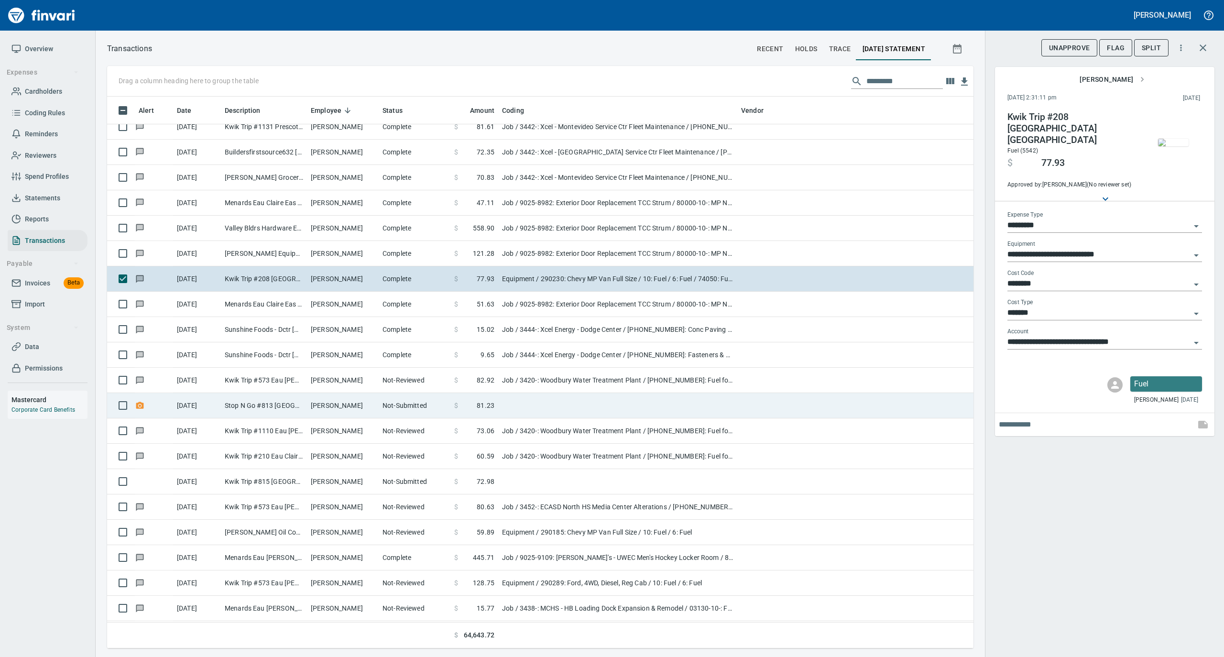
scroll to position [2486, 0]
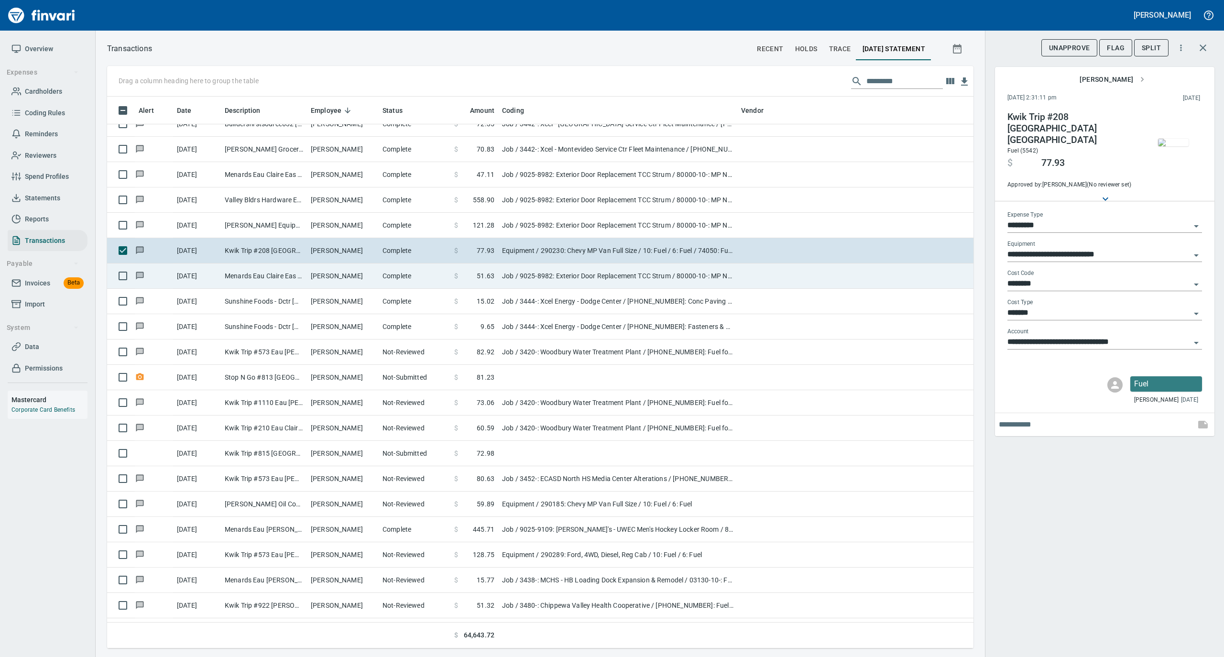
click at [365, 272] on td "[PERSON_NAME]" at bounding box center [343, 275] width 72 height 25
type input "***"
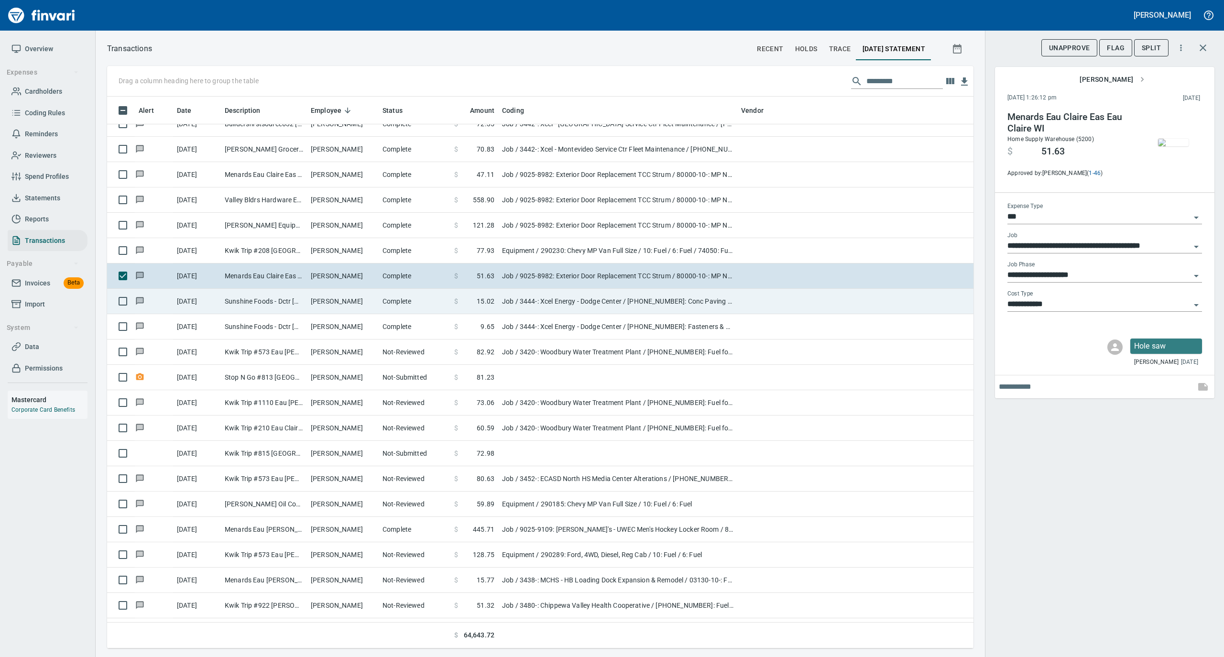
click at [322, 293] on td "[PERSON_NAME]" at bounding box center [343, 301] width 72 height 25
type input "**********"
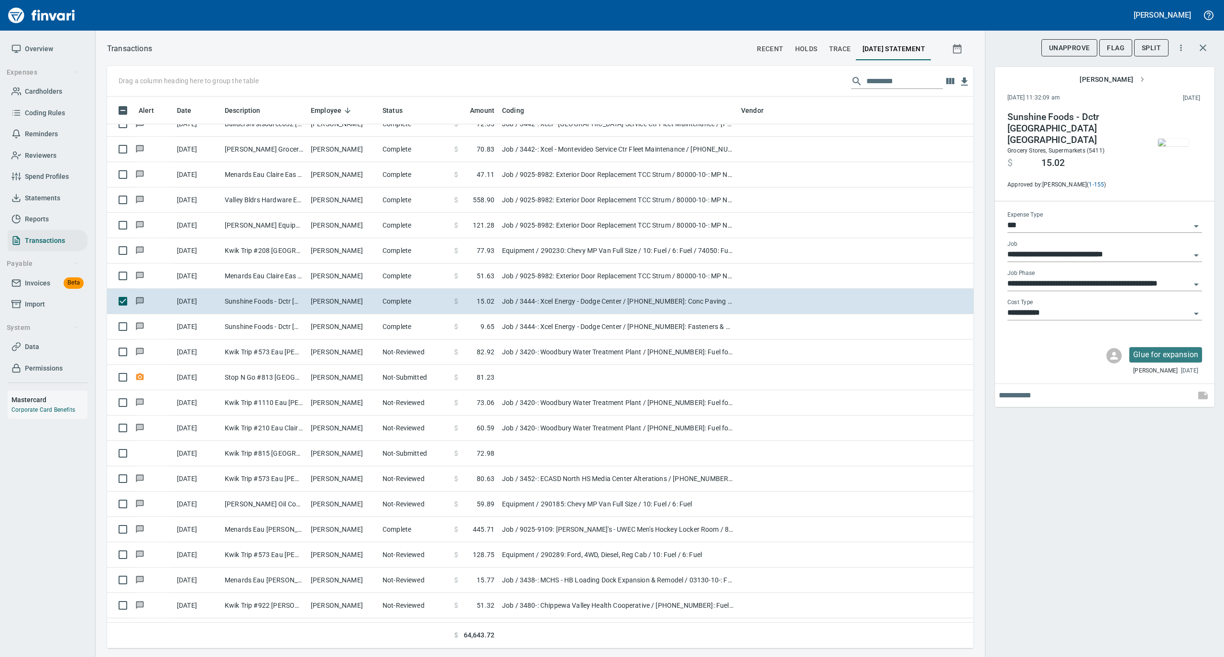
scroll to position [542, 847]
click at [1161, 139] on img "button" at bounding box center [1173, 143] width 31 height 8
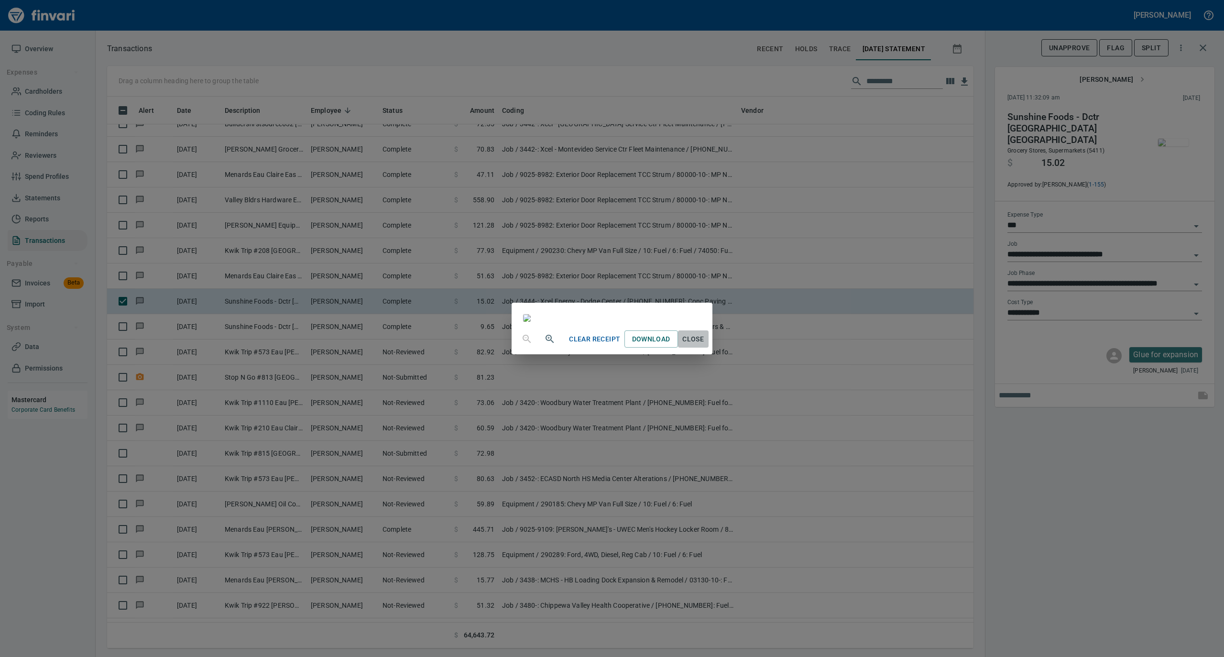
click at [705, 345] on span "Close" at bounding box center [693, 339] width 23 height 12
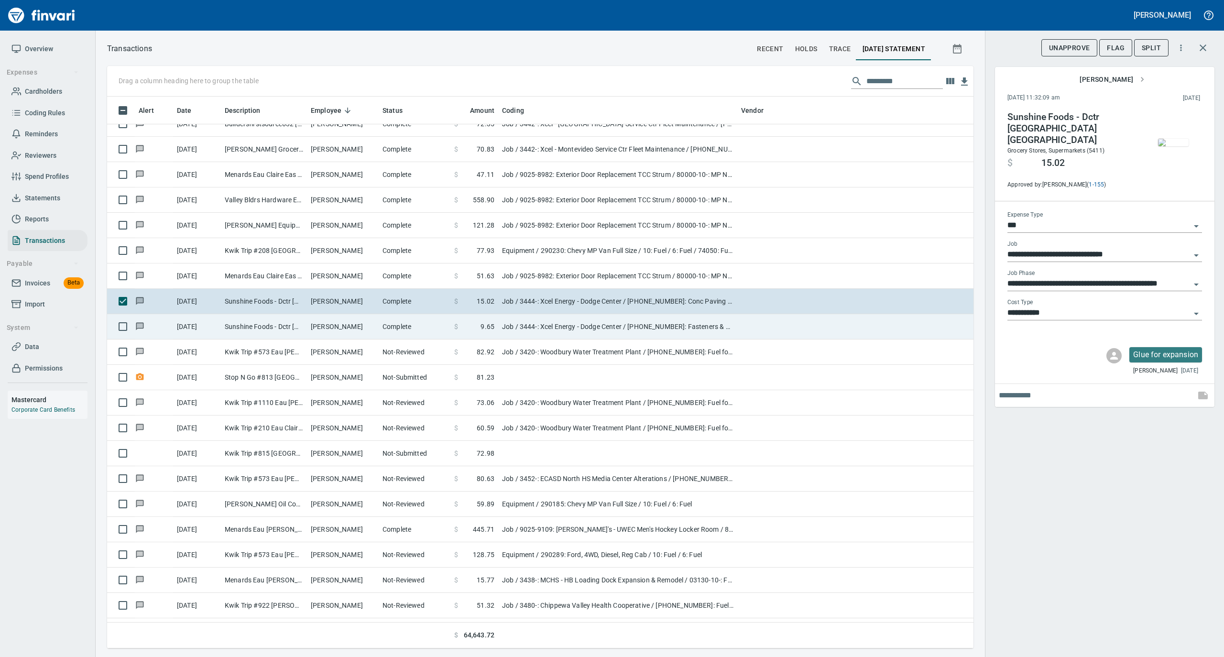
click at [343, 325] on td "[PERSON_NAME]" at bounding box center [343, 326] width 72 height 25
type input "**********"
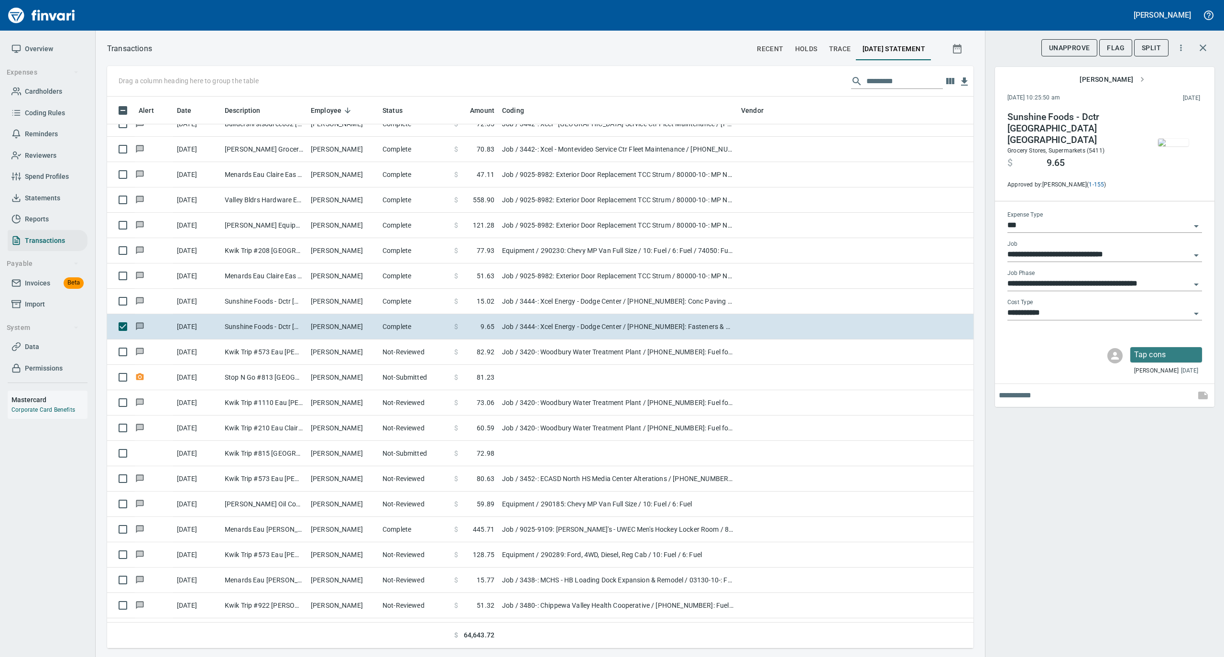
click at [1177, 142] on img "button" at bounding box center [1173, 143] width 31 height 8
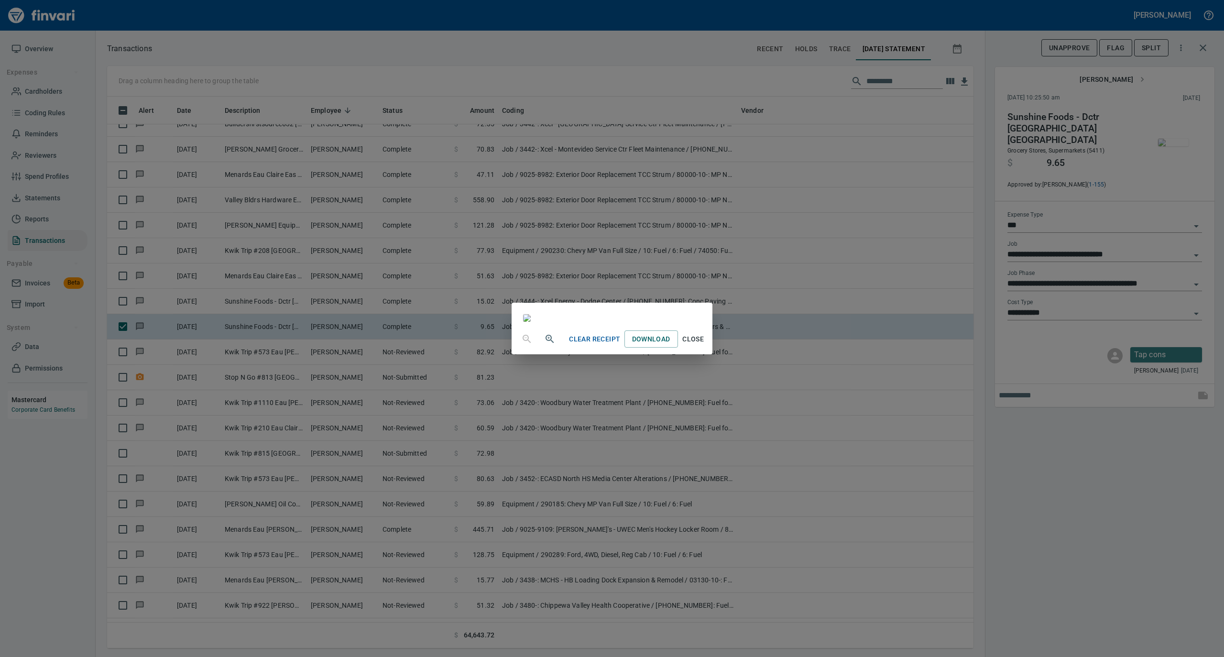
click at [705, 345] on span "Close" at bounding box center [693, 339] width 23 height 12
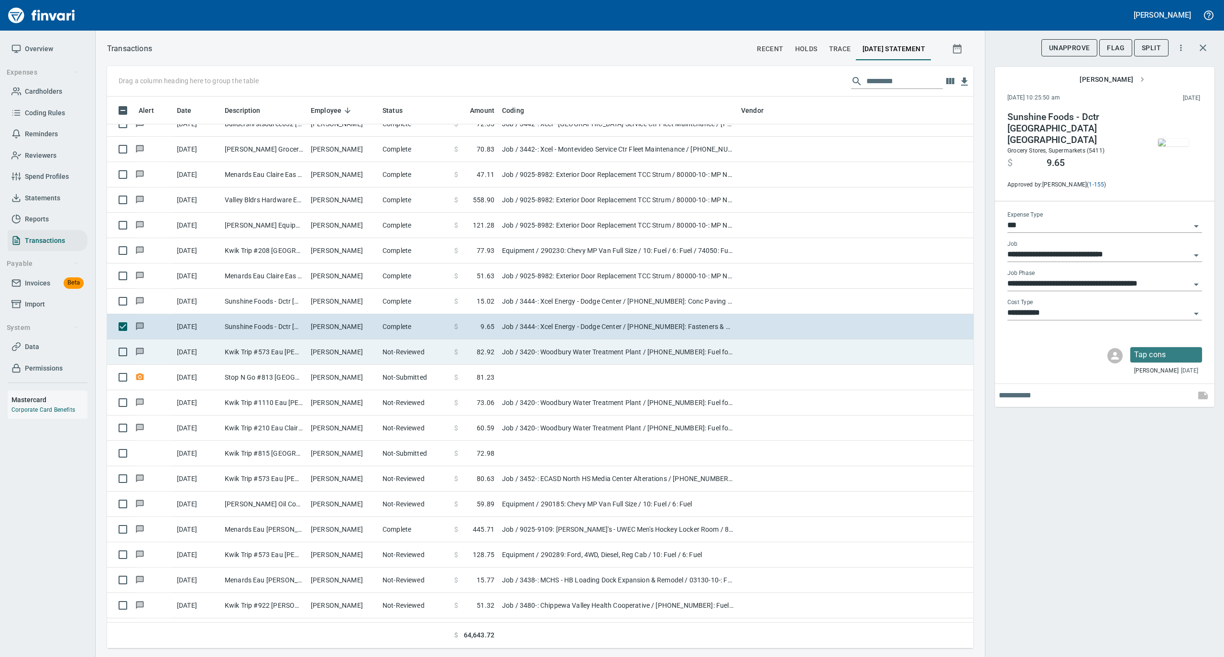
click at [280, 357] on td "Kwik Trip #573 Eau [PERSON_NAME]" at bounding box center [264, 351] width 86 height 25
type input "**********"
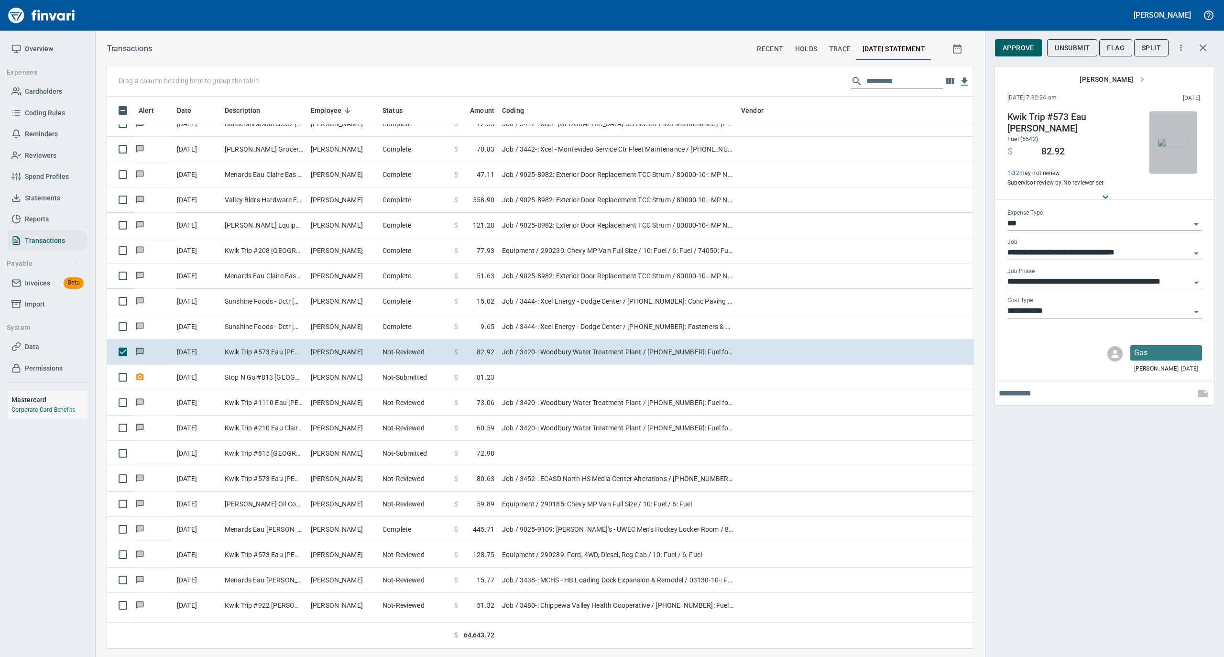
click at [1168, 140] on img "button" at bounding box center [1173, 143] width 31 height 8
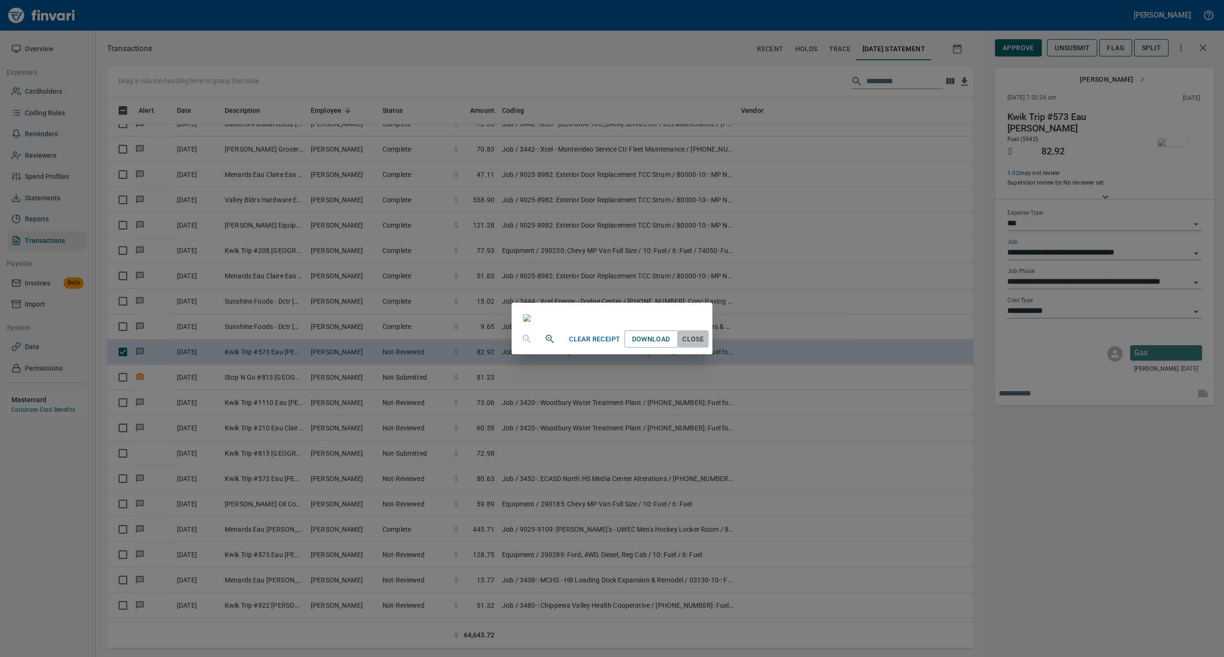
click at [705, 345] on span "Close" at bounding box center [693, 339] width 23 height 12
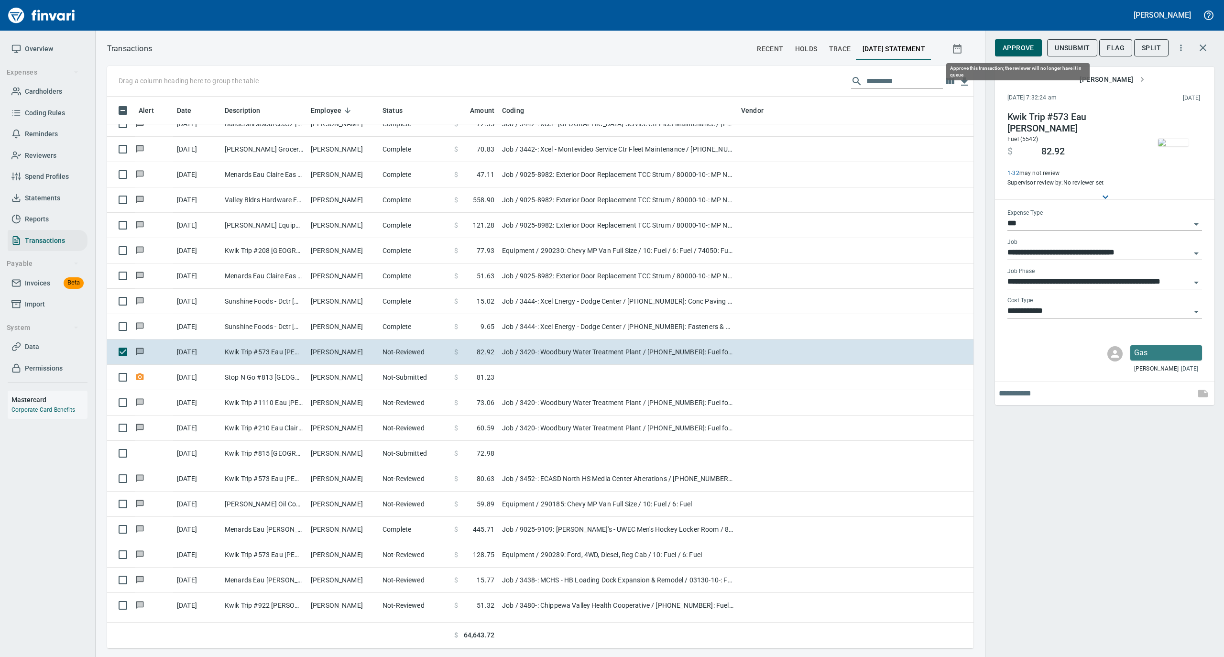
click at [1023, 47] on span "Approve" at bounding box center [1019, 48] width 32 height 12
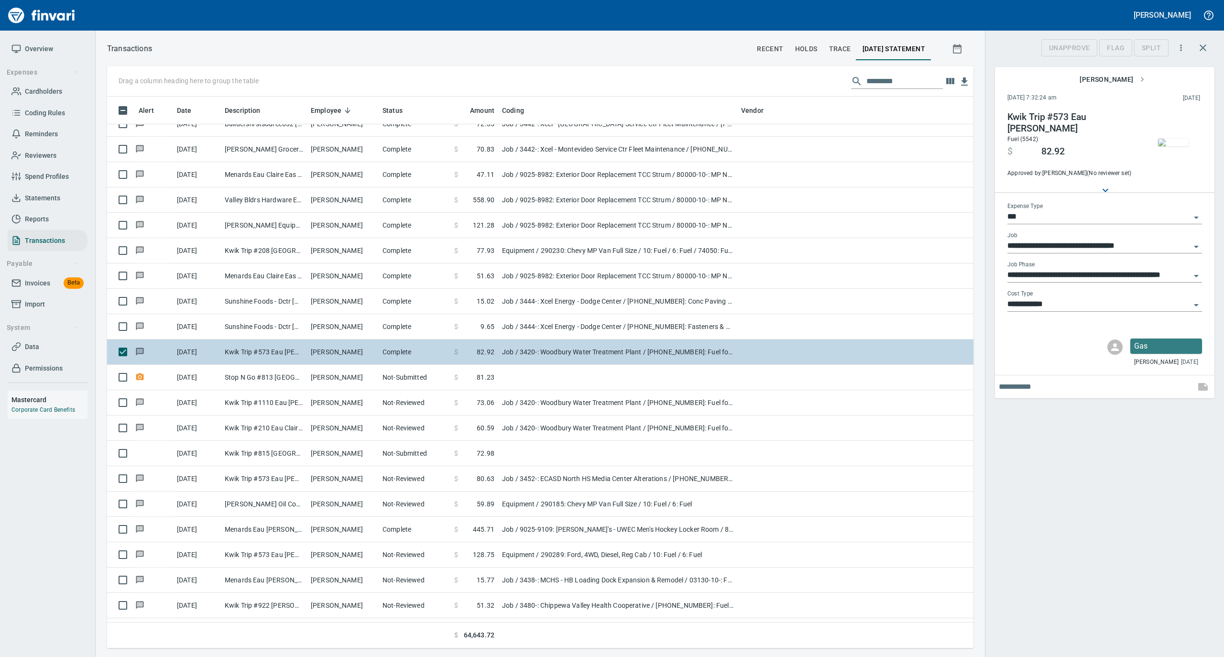
scroll to position [542, 847]
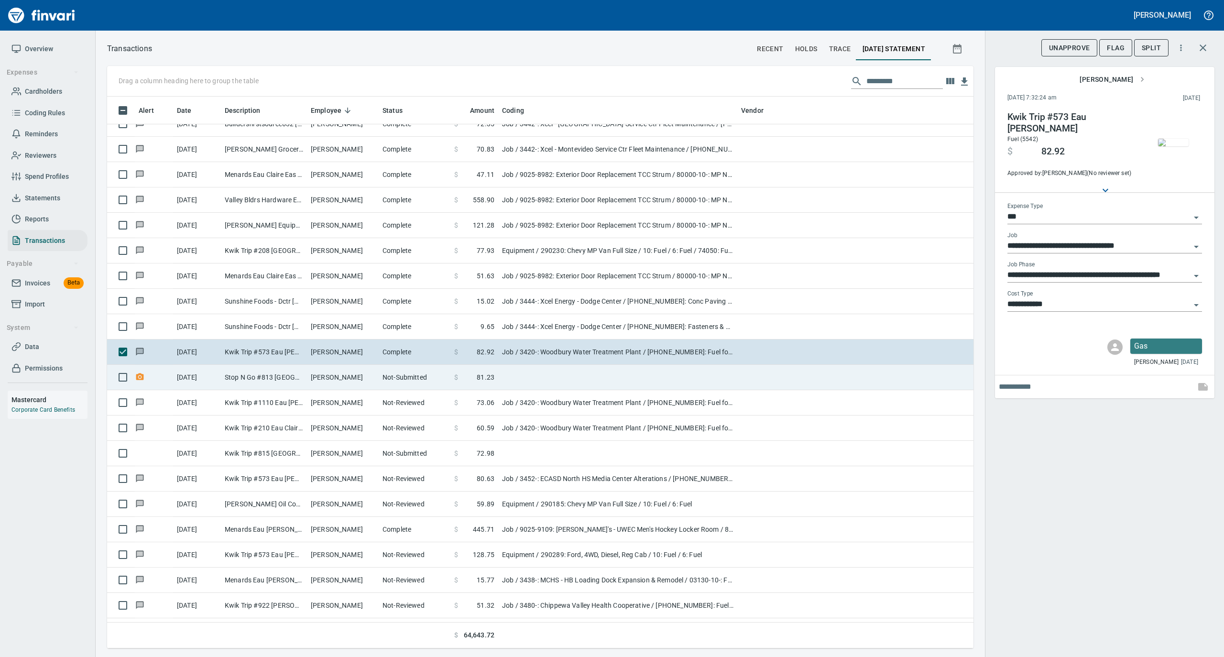
click at [343, 379] on td "[PERSON_NAME]" at bounding box center [343, 377] width 72 height 25
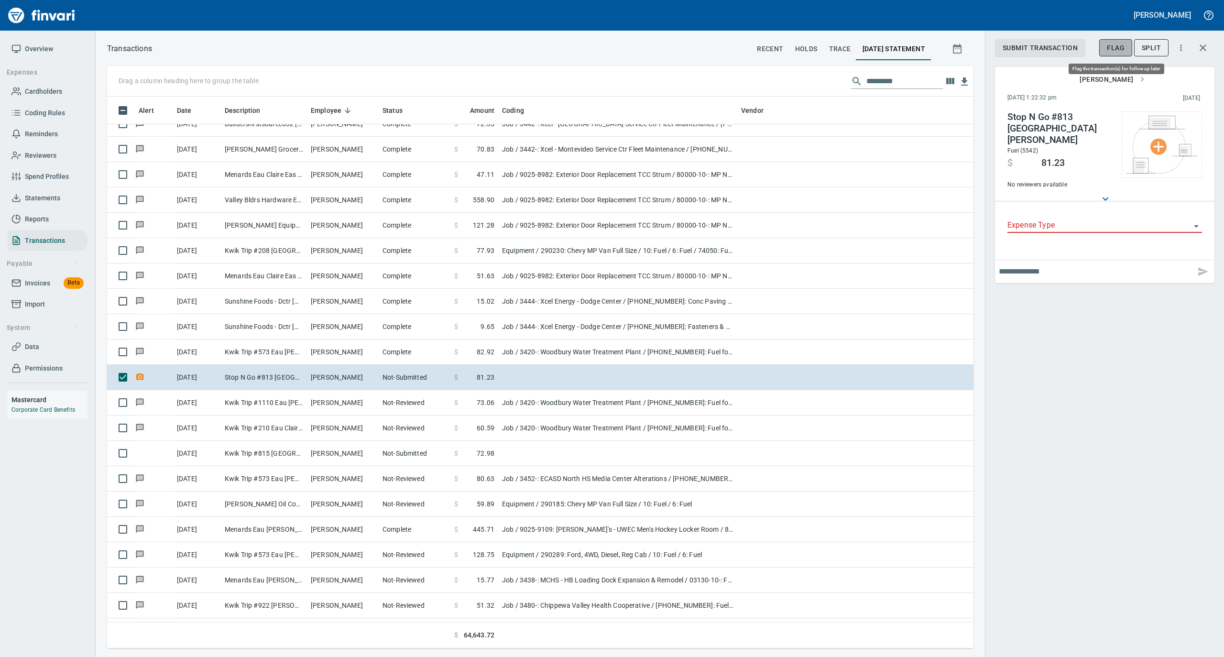
click at [1111, 48] on span "Flag" at bounding box center [1116, 48] width 18 height 12
click at [1014, 264] on input "text" at bounding box center [1095, 271] width 193 height 15
type input "**********"
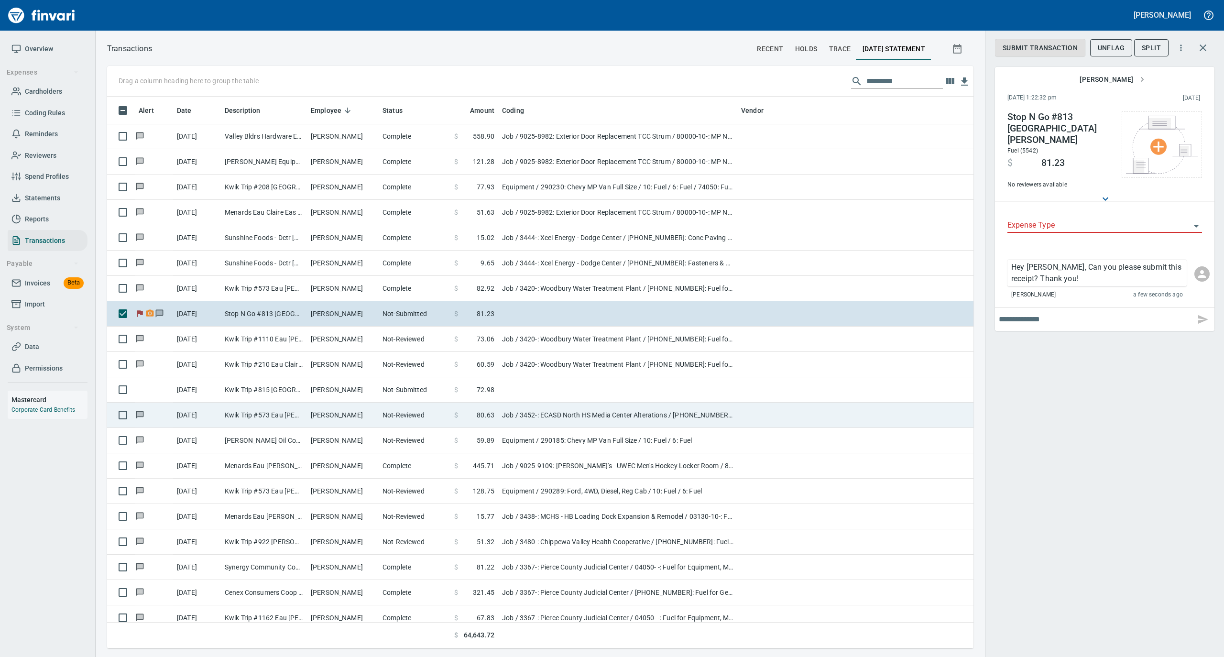
scroll to position [2613, 0]
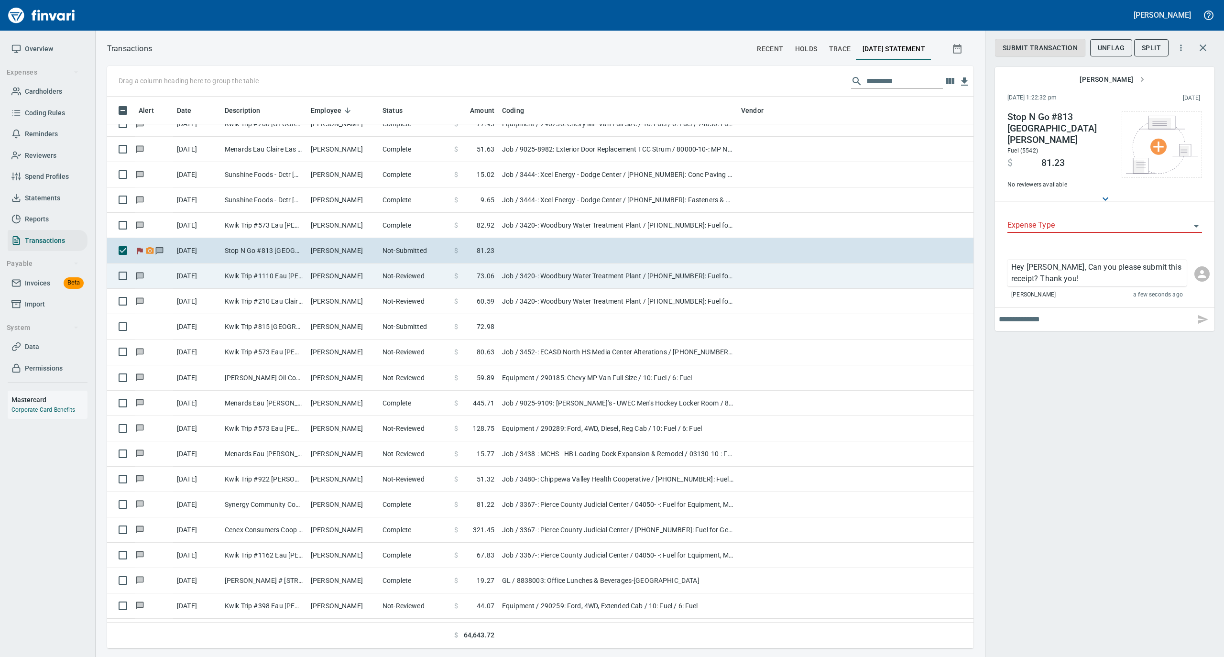
click at [361, 284] on td "[PERSON_NAME]" at bounding box center [343, 275] width 72 height 25
type input "***"
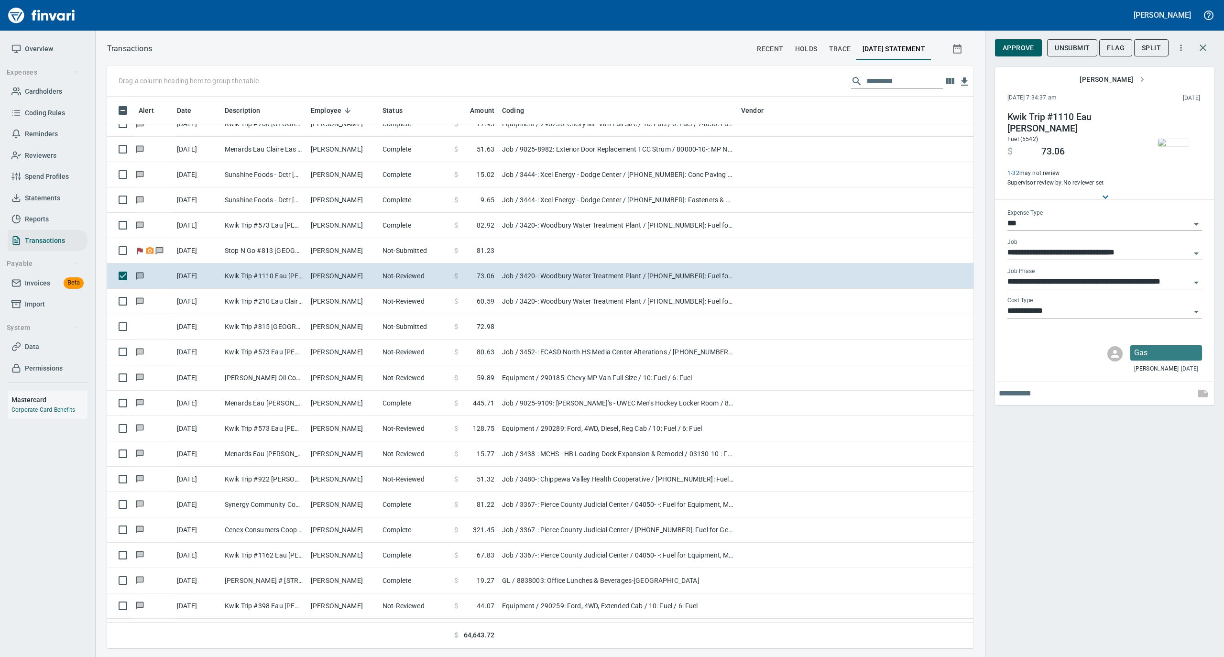
click at [1173, 139] on img "button" at bounding box center [1173, 143] width 31 height 8
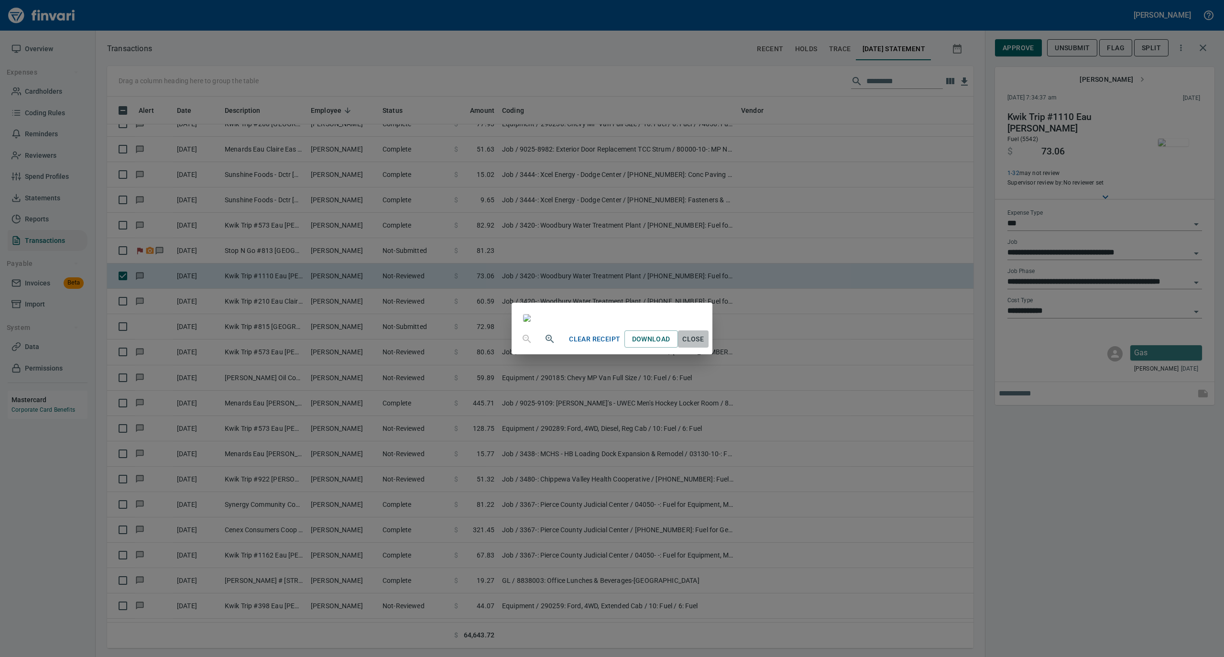
click at [705, 345] on span "Close" at bounding box center [693, 339] width 23 height 12
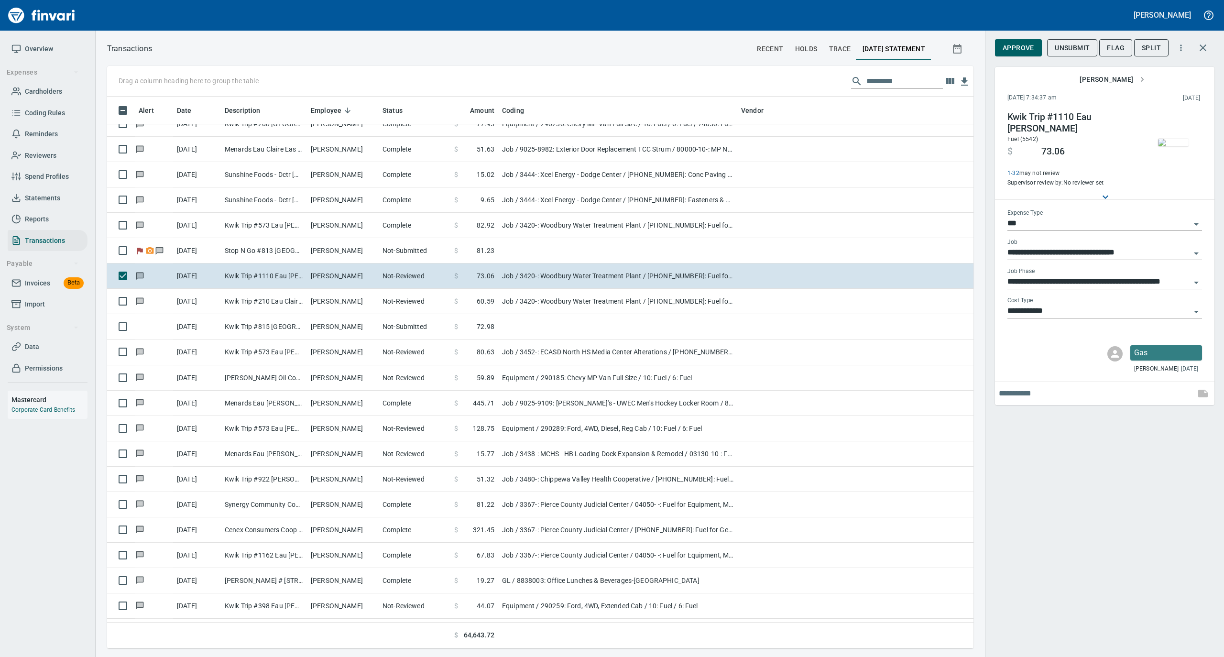
scroll to position [542, 847]
click at [1015, 44] on span "Approve" at bounding box center [1019, 48] width 32 height 12
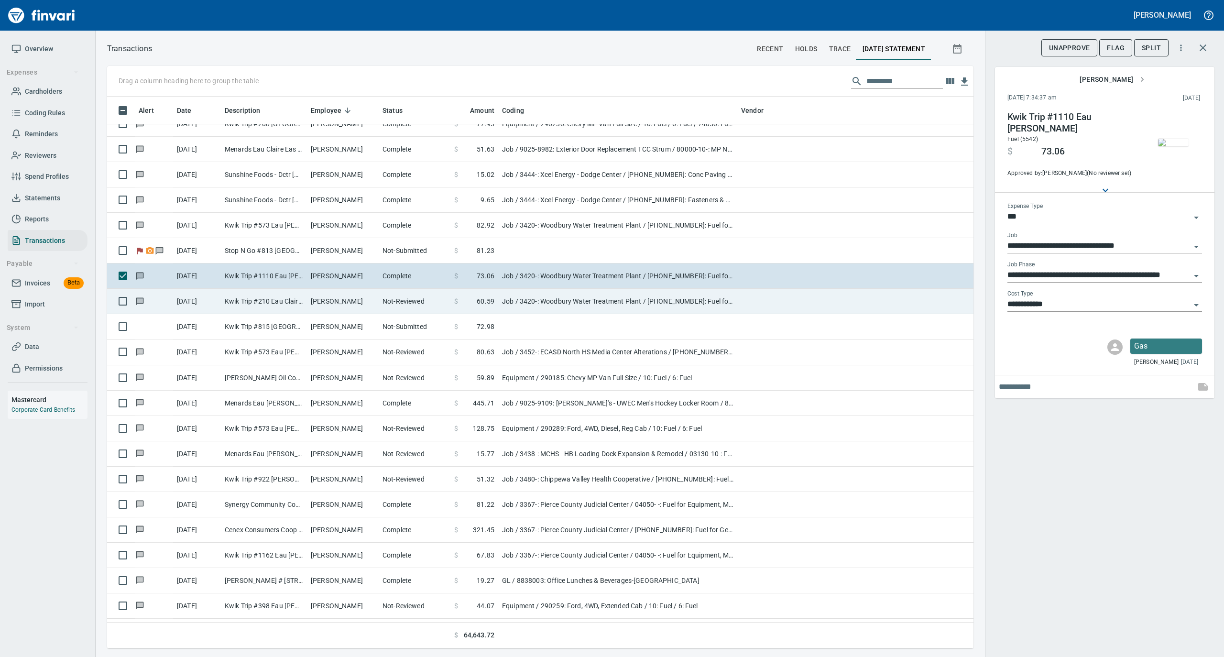
click at [371, 300] on td "[PERSON_NAME]" at bounding box center [343, 301] width 72 height 25
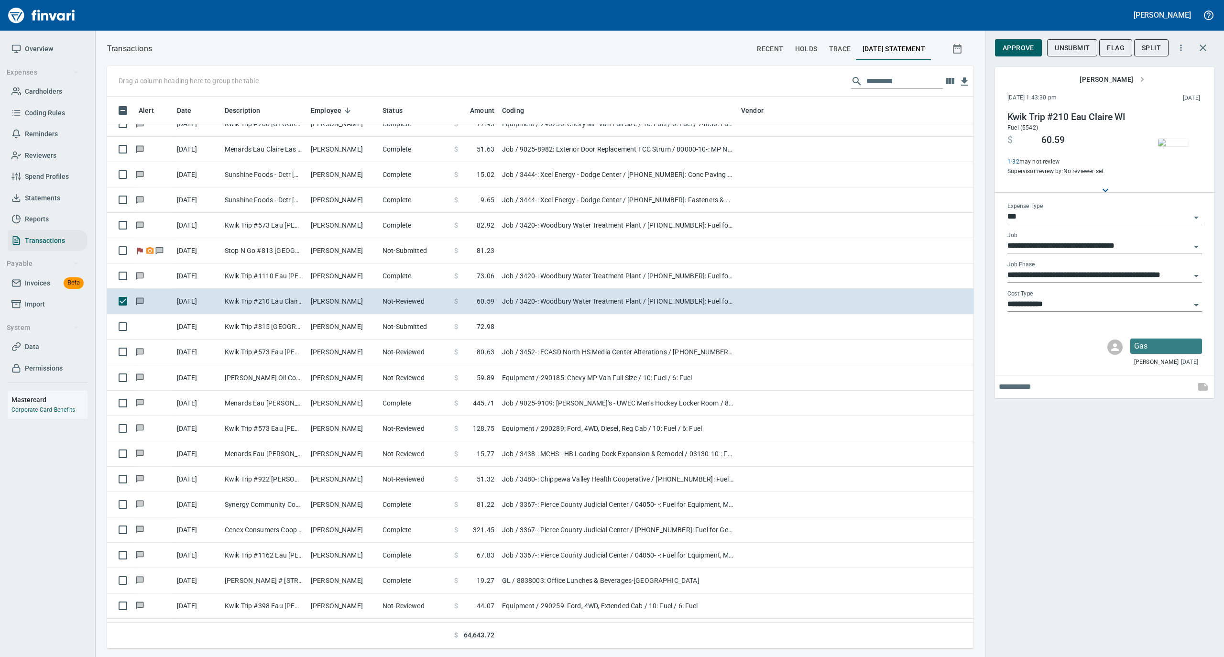
click at [1170, 144] on img "button" at bounding box center [1173, 143] width 31 height 8
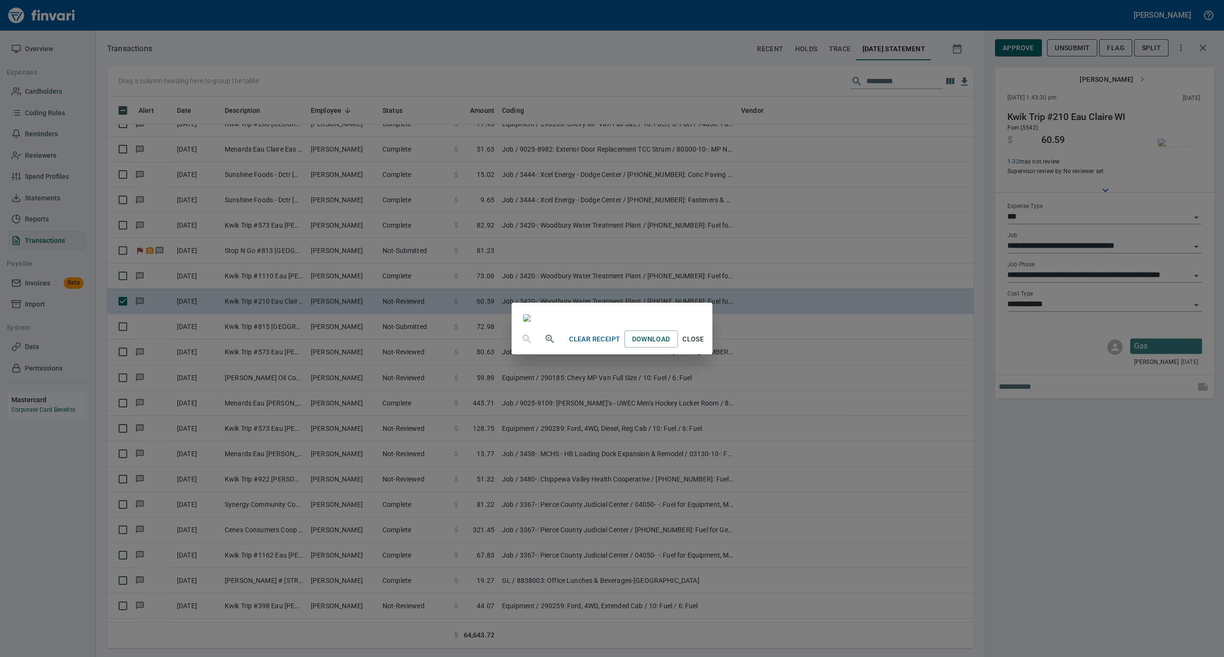
click at [705, 345] on span "Close" at bounding box center [693, 339] width 23 height 12
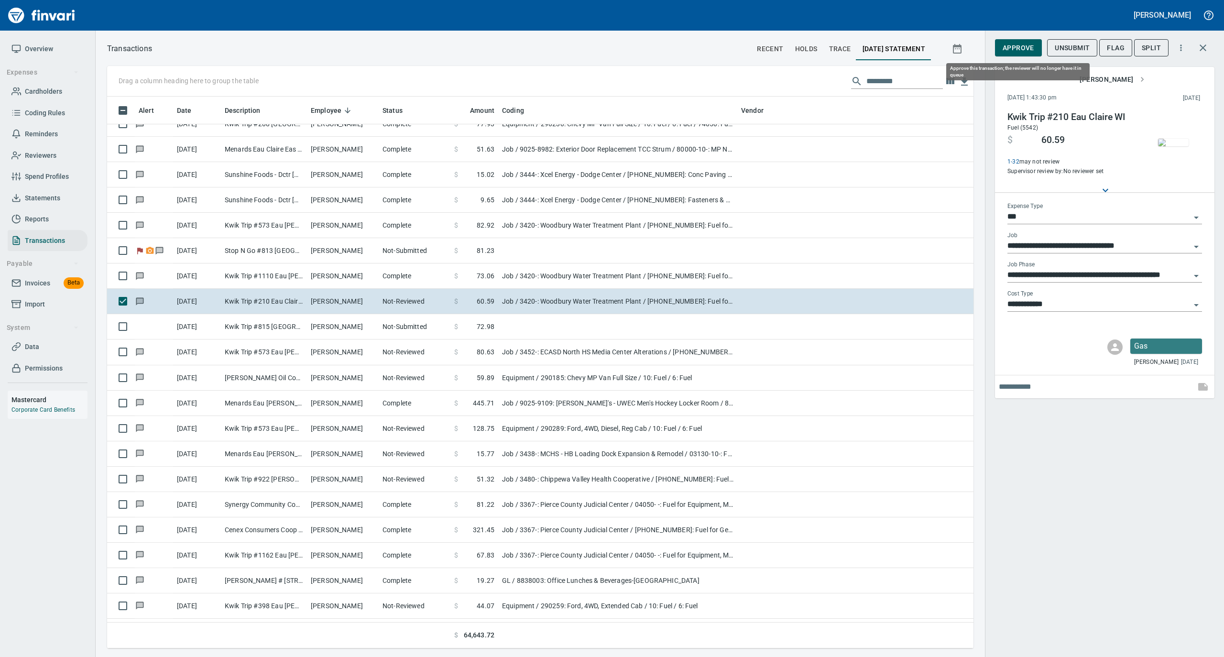
click at [1007, 46] on span "Approve" at bounding box center [1019, 48] width 32 height 12
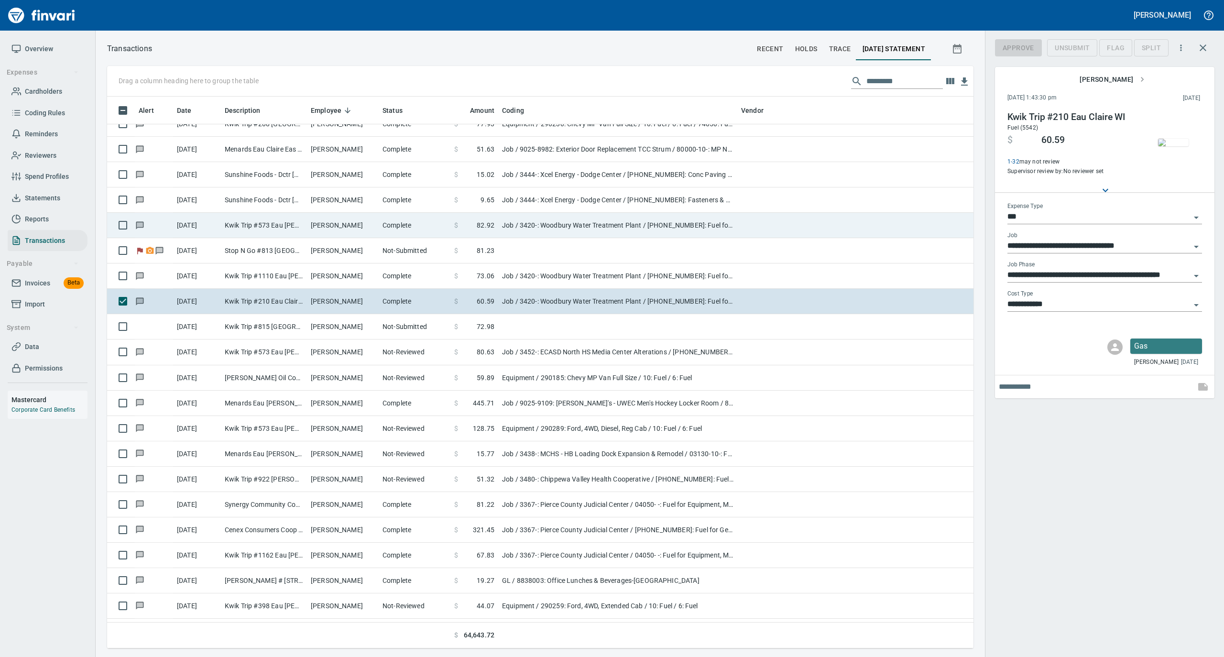
scroll to position [542, 847]
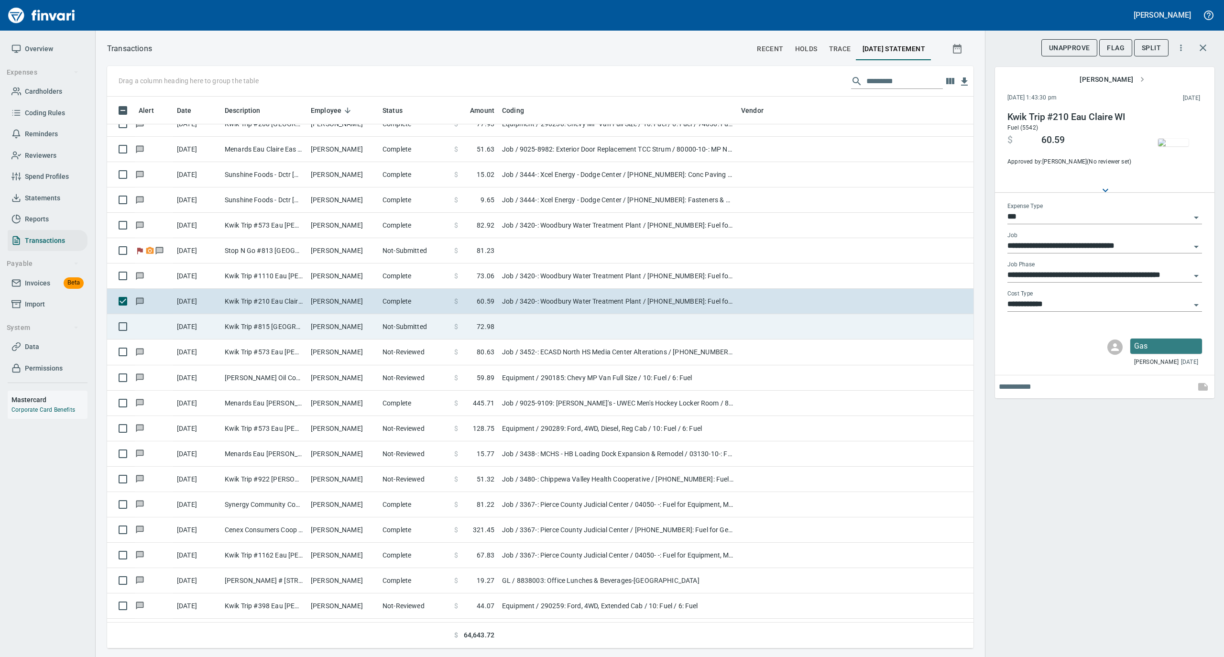
click at [380, 324] on td "Not-Submitted" at bounding box center [415, 326] width 72 height 25
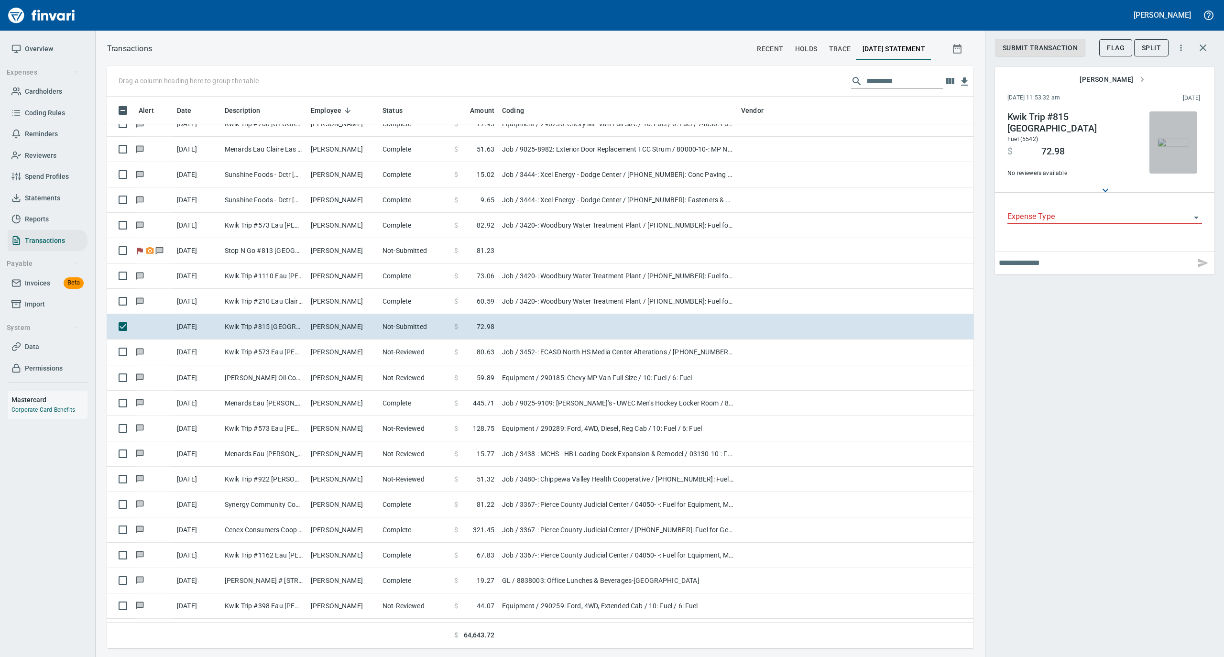
click at [1177, 139] on img "button" at bounding box center [1173, 143] width 31 height 8
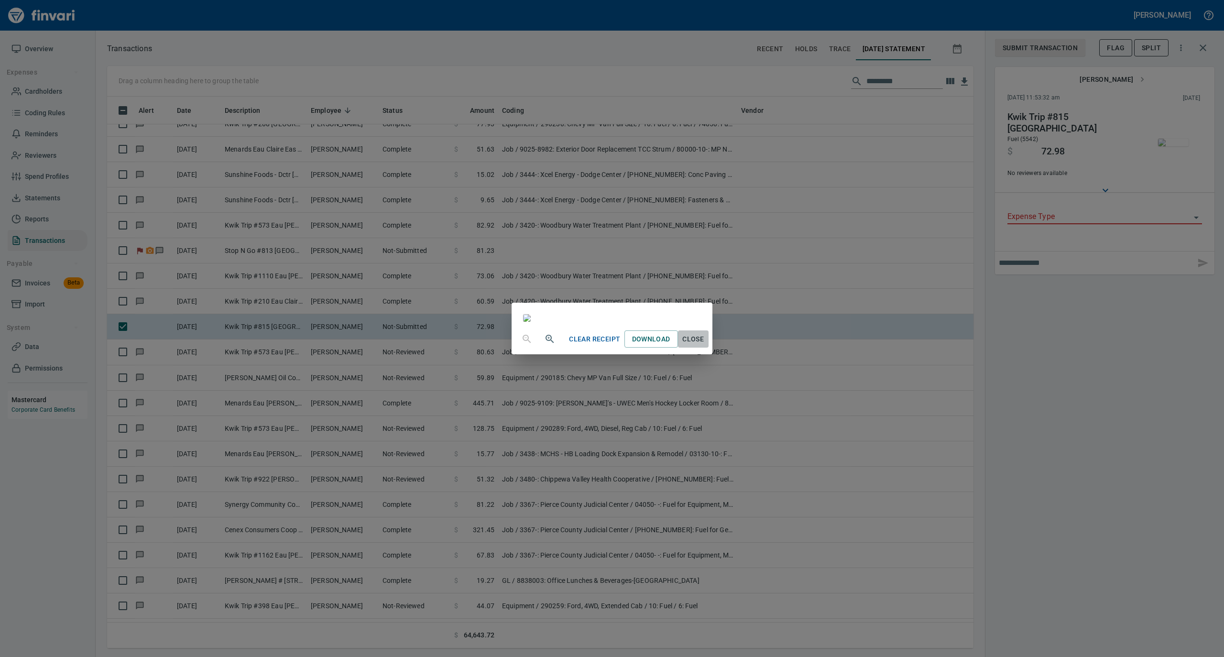
click at [705, 345] on span "Close" at bounding box center [693, 339] width 23 height 12
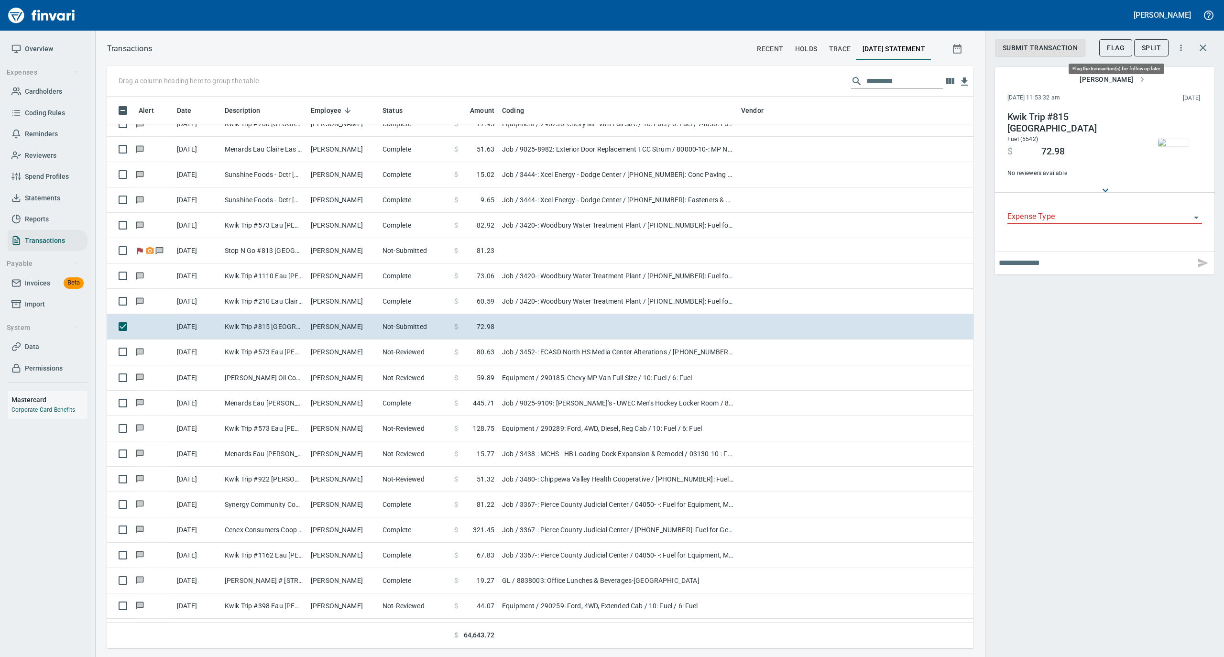
click at [1115, 50] on span "Flag" at bounding box center [1116, 48] width 18 height 12
click at [1101, 48] on span "UnFlag" at bounding box center [1111, 48] width 27 height 12
click at [1031, 213] on input "Expense Type" at bounding box center [1098, 216] width 183 height 13
click at [1029, 309] on li "Job" at bounding box center [1104, 310] width 195 height 23
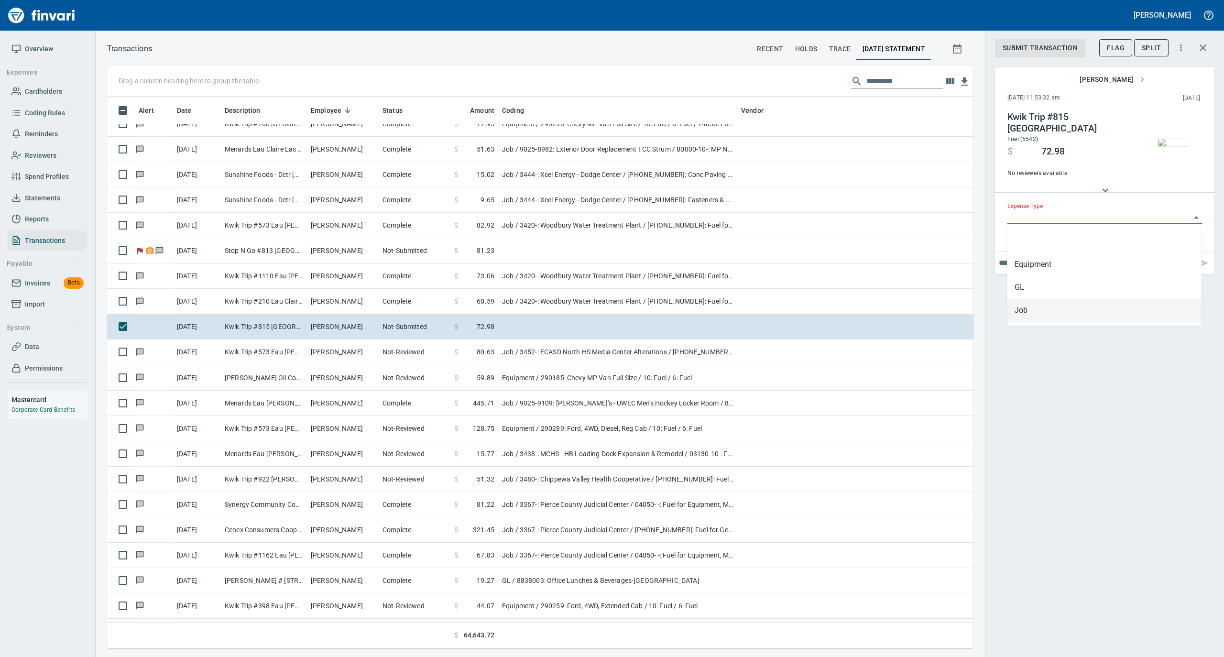
type input "***"
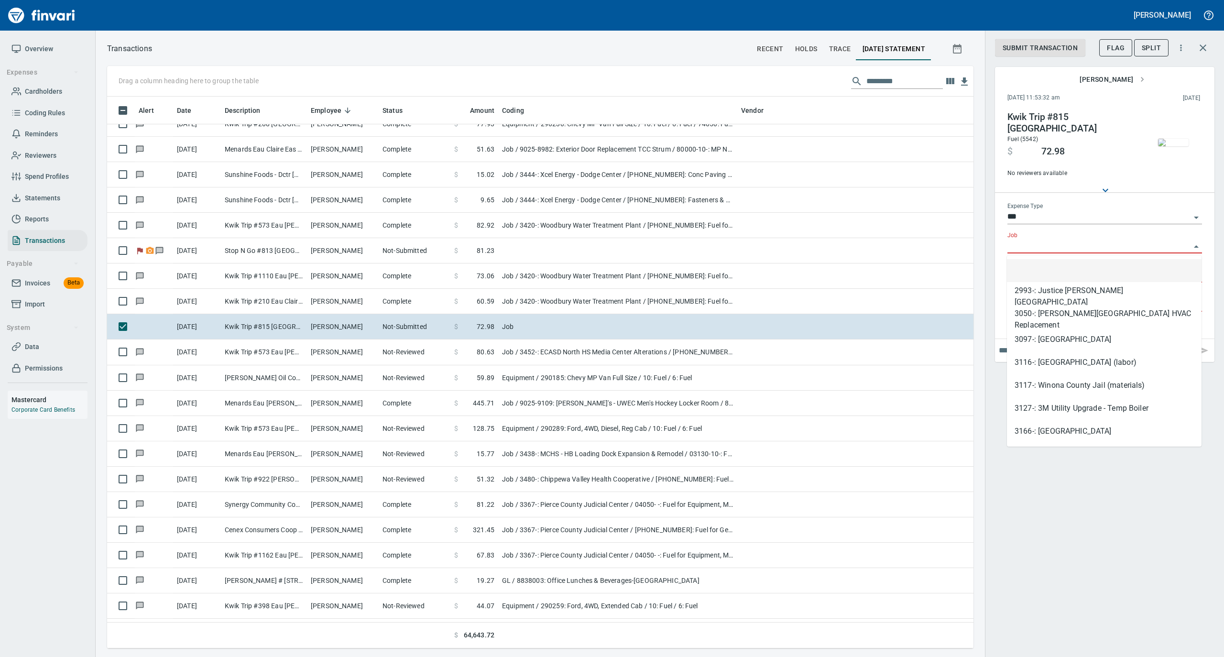
click at [1035, 250] on input "Job" at bounding box center [1098, 246] width 183 height 13
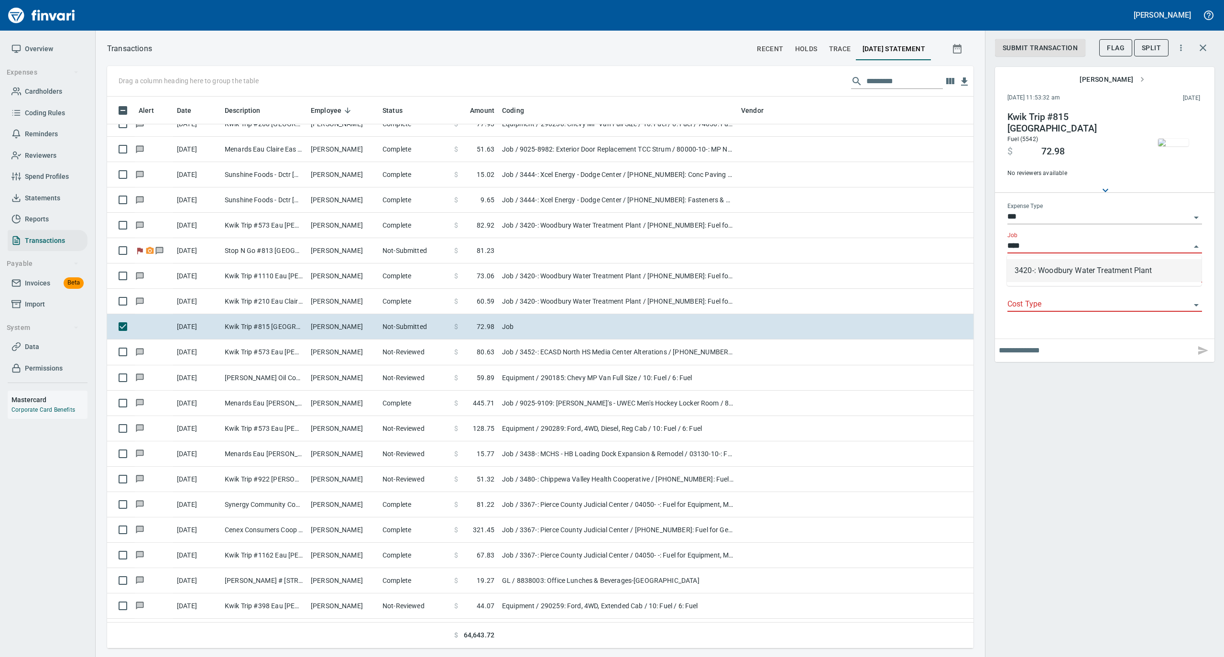
click at [1035, 268] on li "3420-: Woodbury Water Treatment Plant" at bounding box center [1104, 270] width 195 height 23
click at [1035, 282] on div at bounding box center [1104, 282] width 195 height 14
type input "**********"
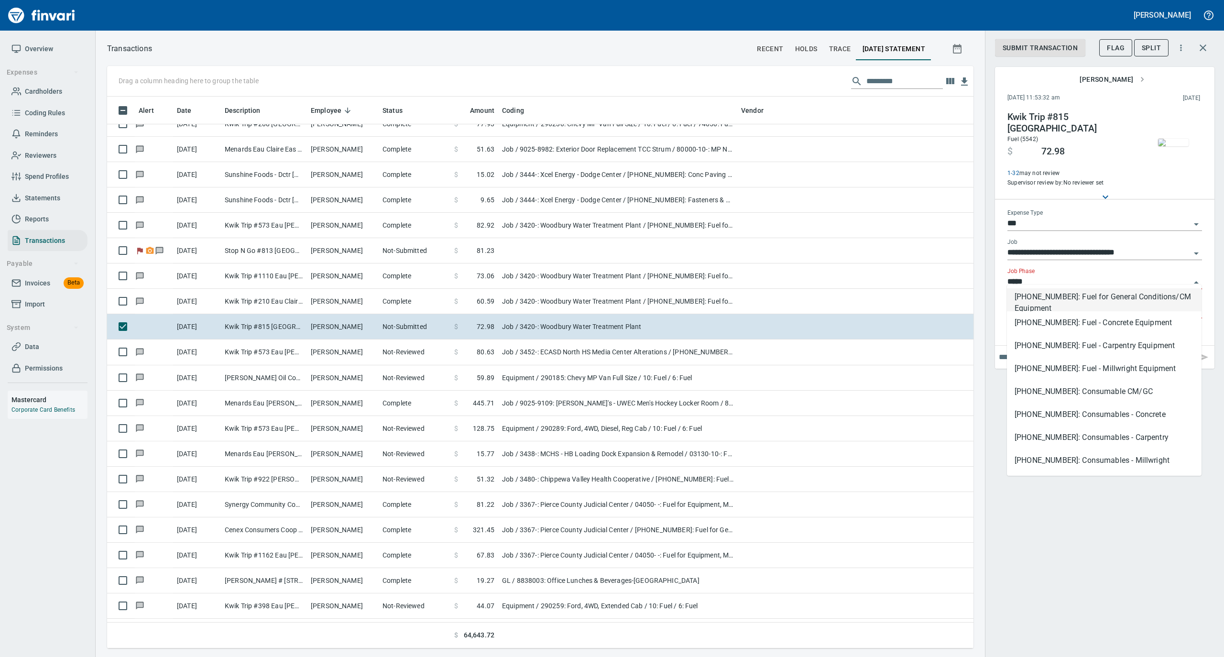
click at [1035, 295] on li "[PHONE_NUMBER]: Fuel for General Conditions/CM Equipment" at bounding box center [1104, 299] width 195 height 23
type input "**********"
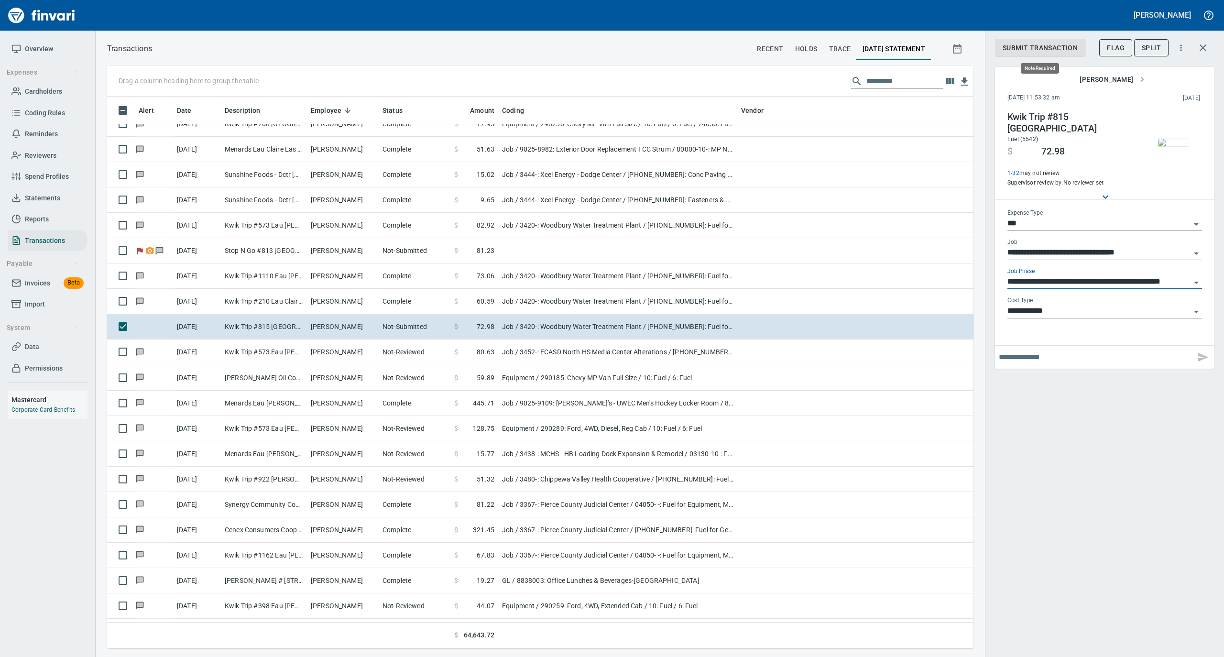
type input "**********"
click at [1026, 45] on span "Submit Transaction" at bounding box center [1040, 48] width 75 height 12
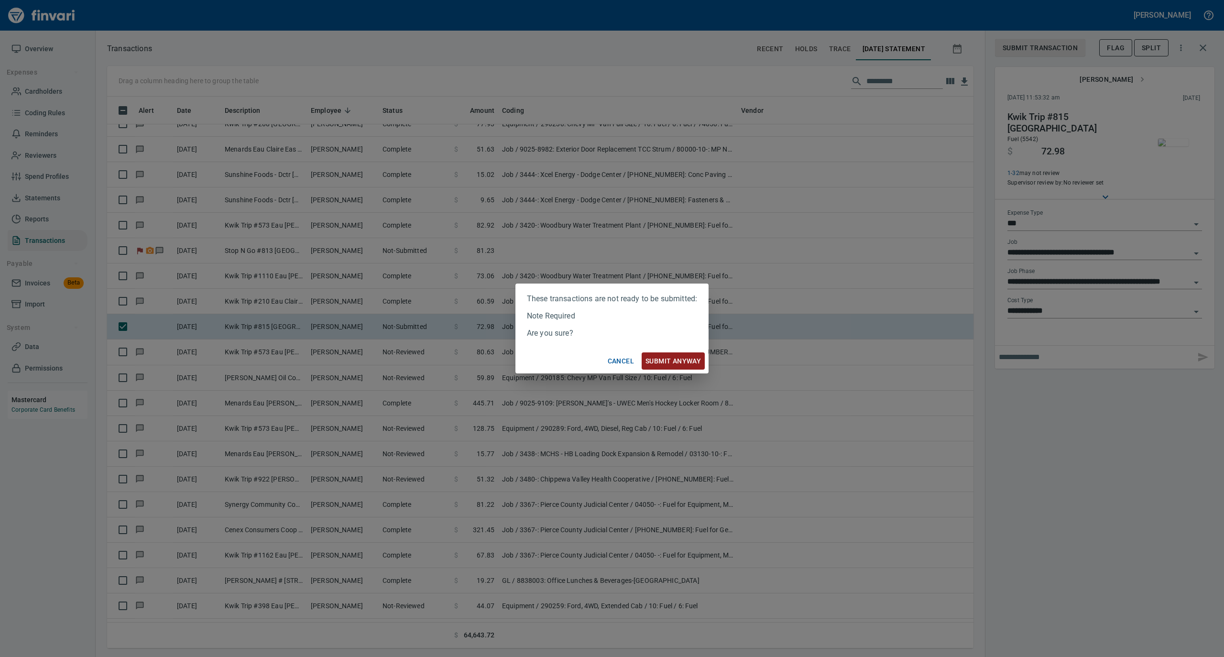
click at [679, 357] on span "Submit anyway" at bounding box center [672, 361] width 55 height 12
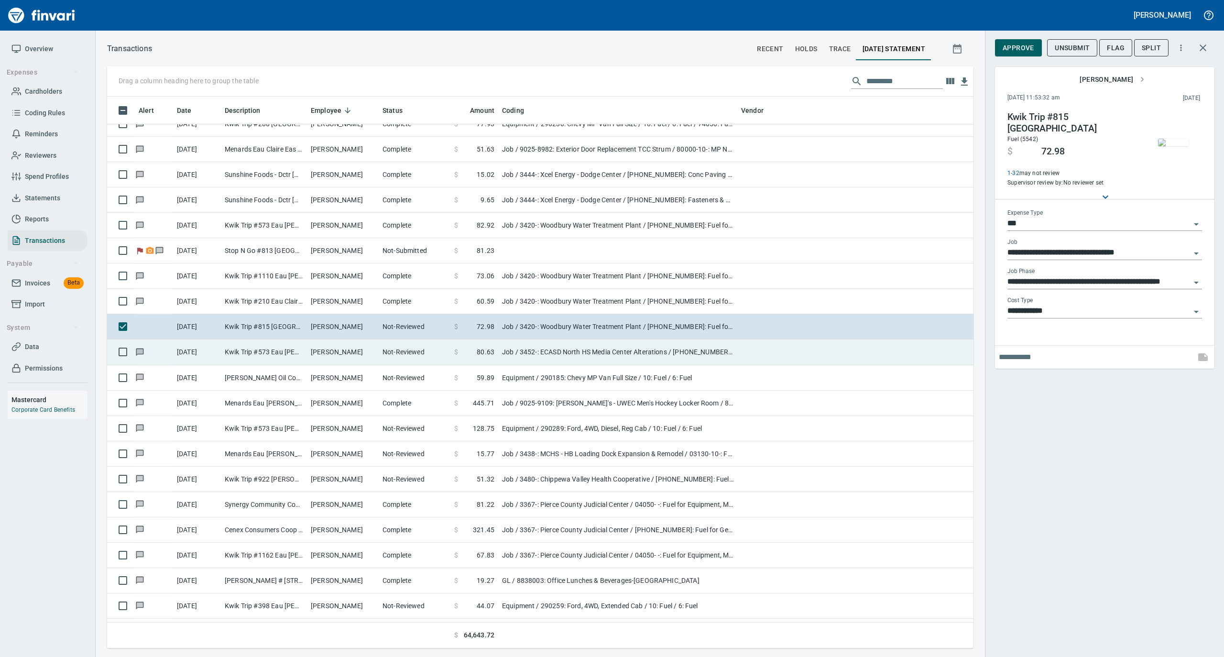
click at [337, 358] on td "[PERSON_NAME]" at bounding box center [343, 351] width 72 height 25
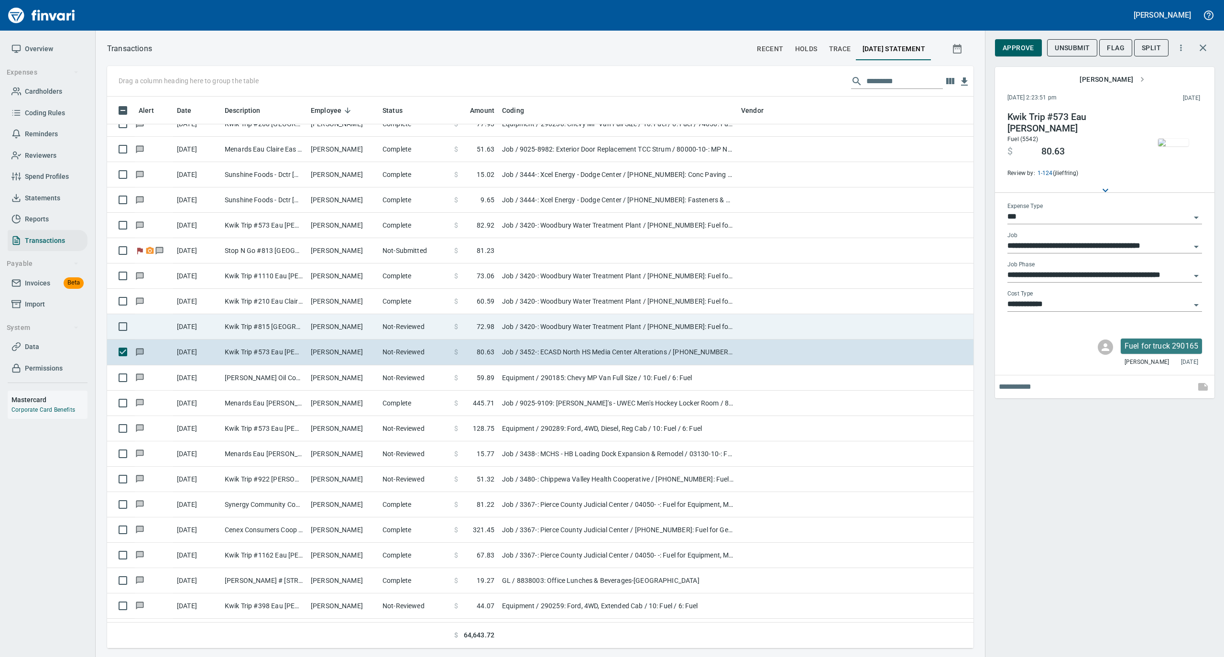
click at [344, 331] on td "[PERSON_NAME]" at bounding box center [343, 326] width 72 height 25
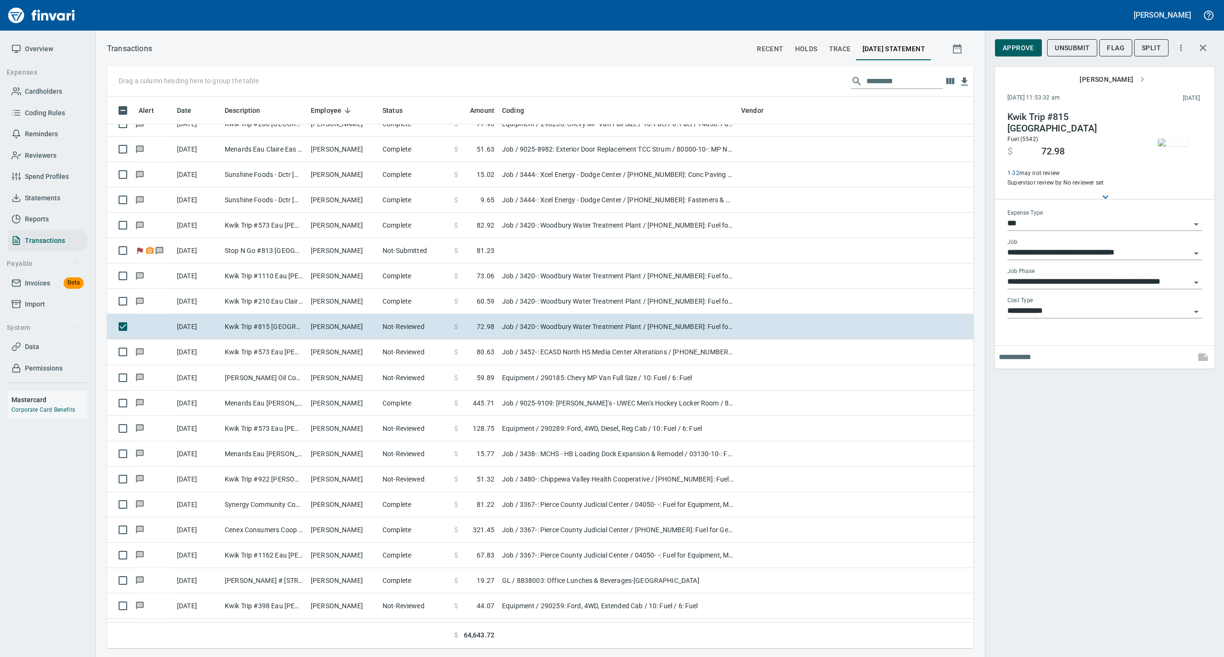
click at [1010, 46] on span "Approve" at bounding box center [1019, 48] width 32 height 12
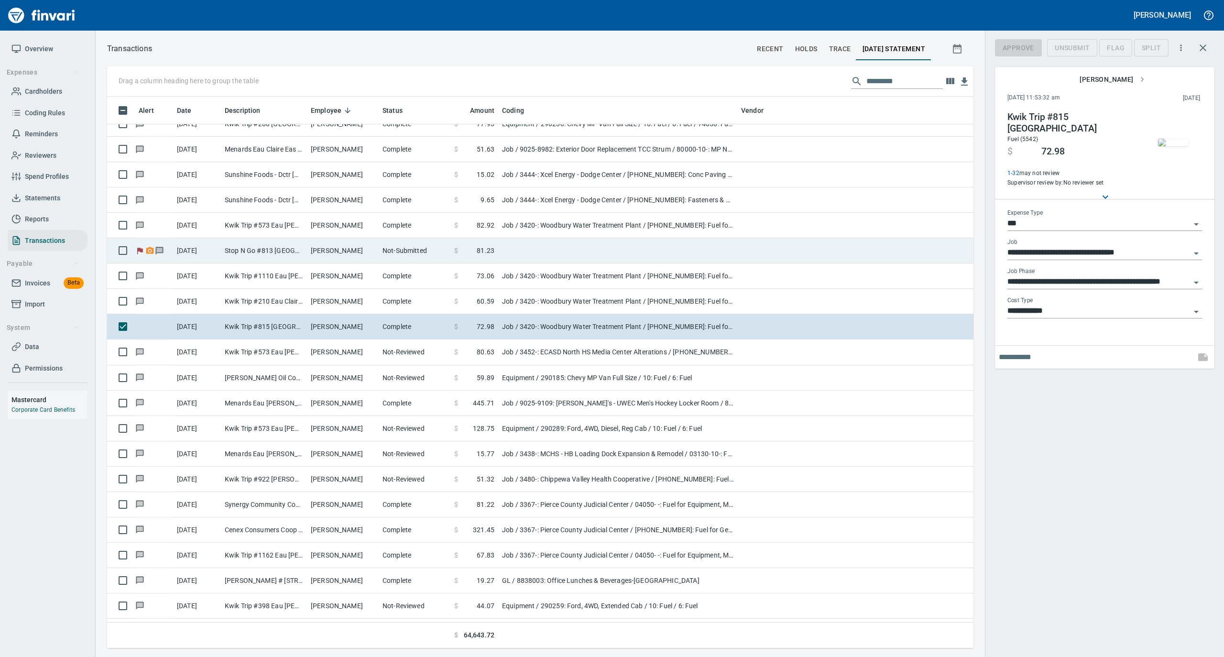
scroll to position [542, 847]
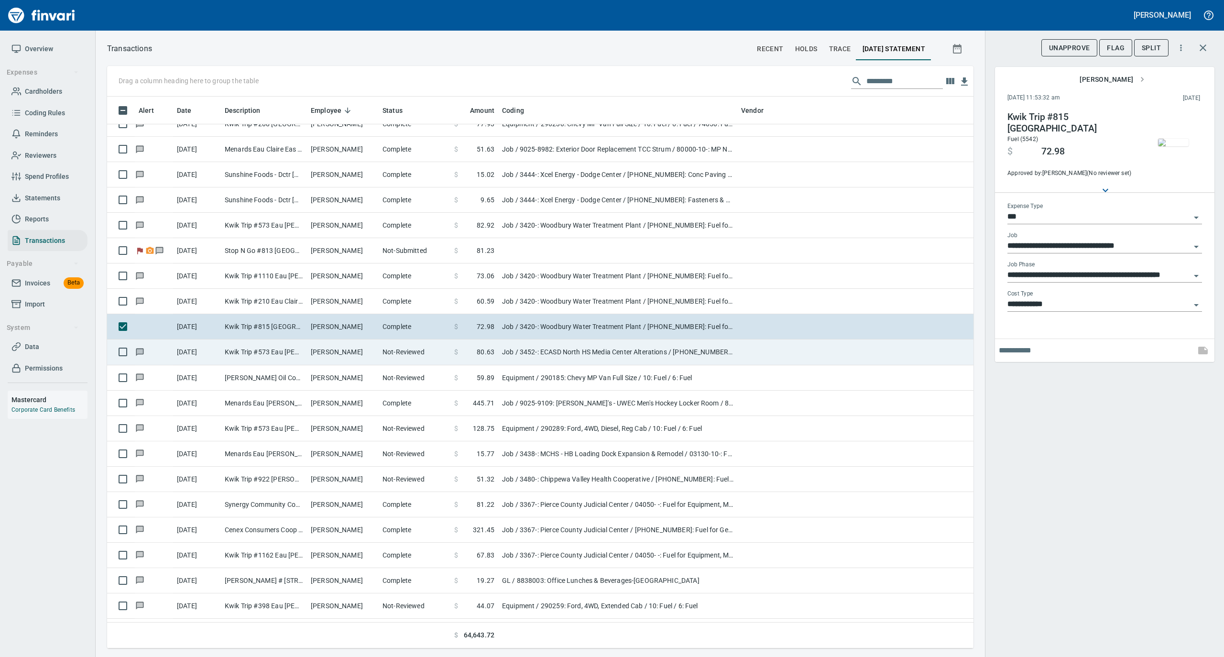
click at [351, 347] on td "[PERSON_NAME]" at bounding box center [343, 351] width 72 height 25
type input "**********"
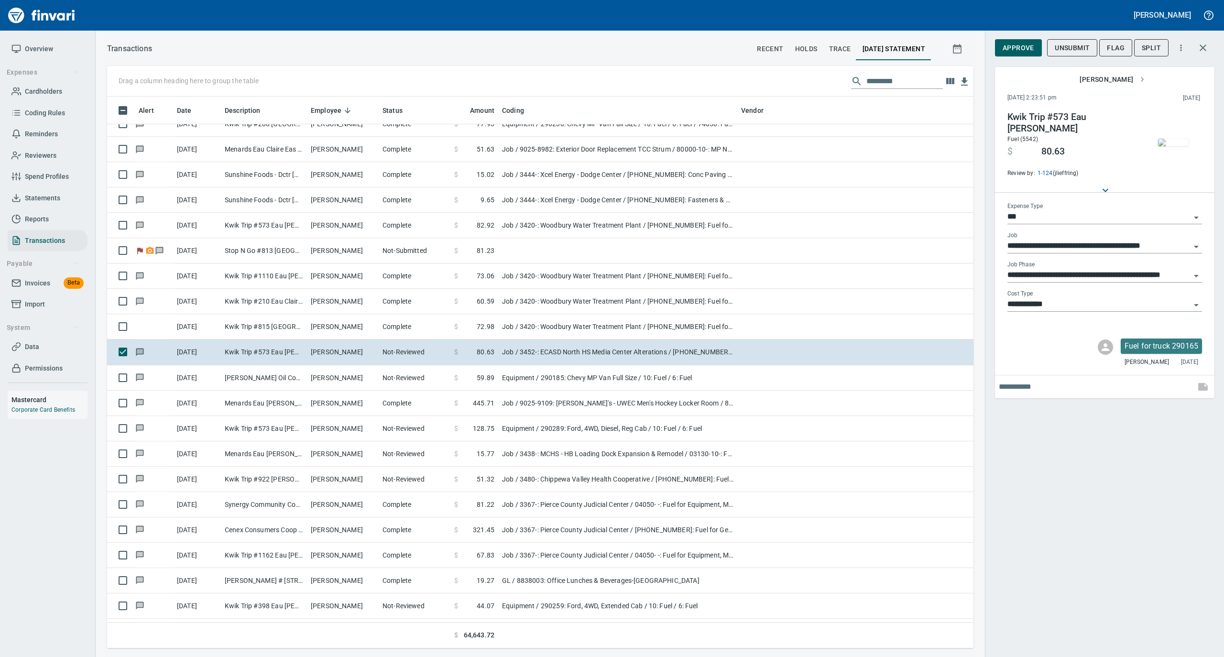
click at [1170, 146] on img "button" at bounding box center [1173, 143] width 31 height 8
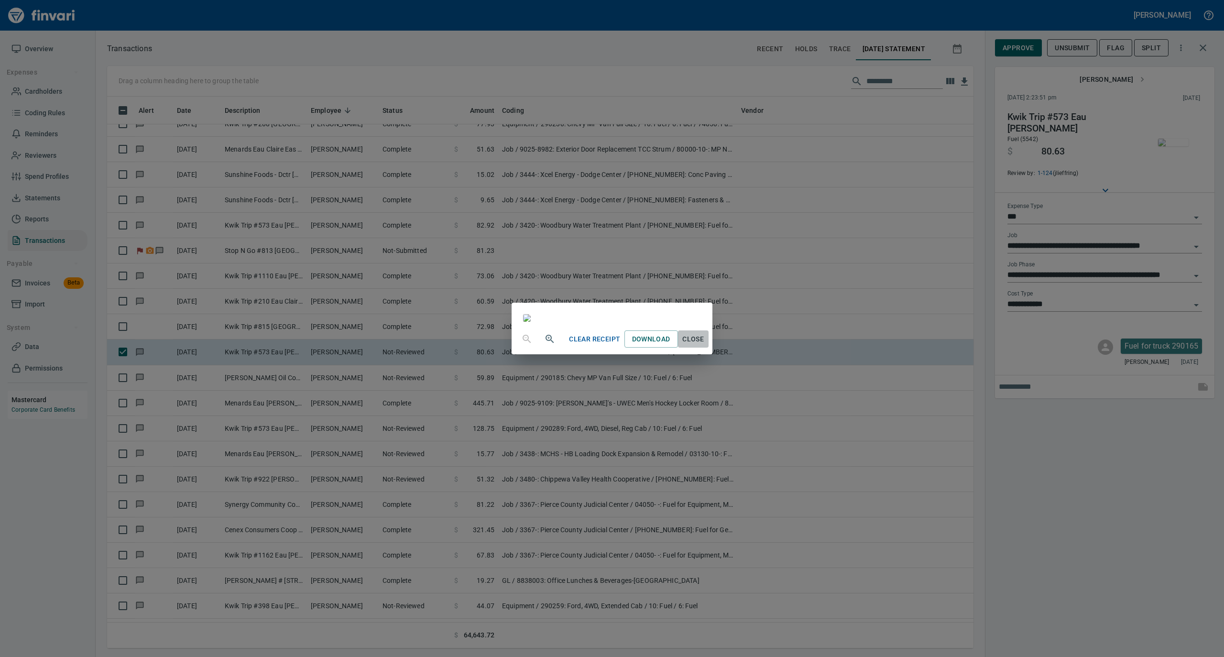
click at [705, 345] on span "Close" at bounding box center [693, 339] width 23 height 12
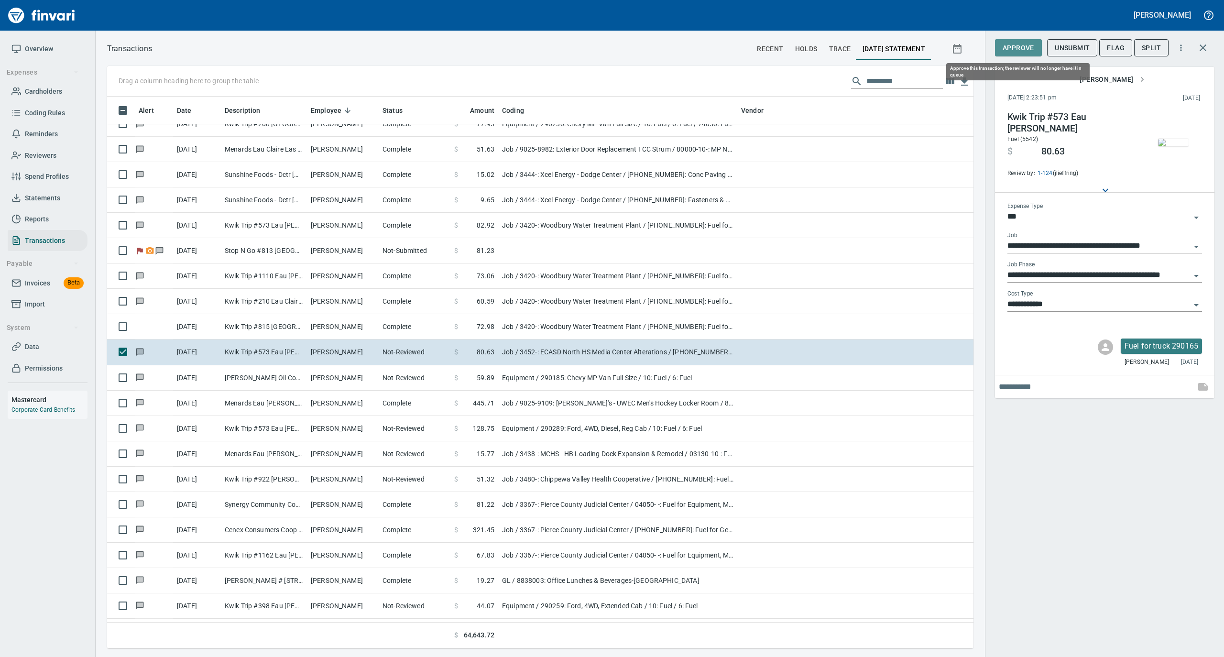
click at [1023, 51] on span "Approve" at bounding box center [1019, 48] width 32 height 12
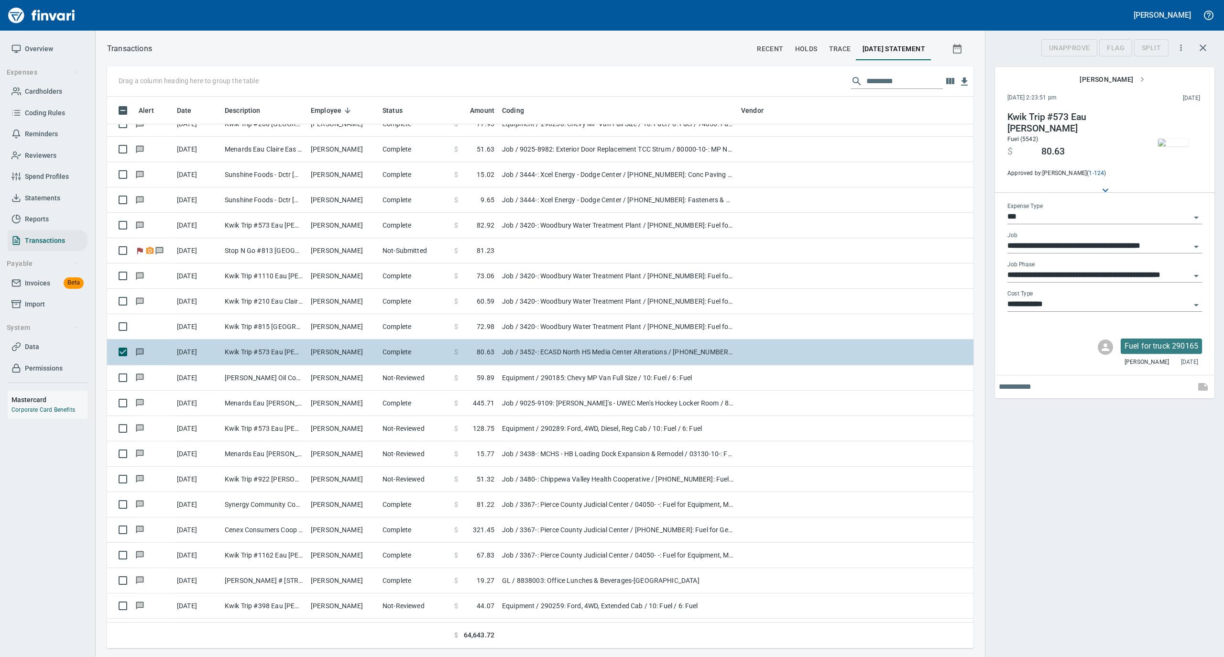
scroll to position [542, 847]
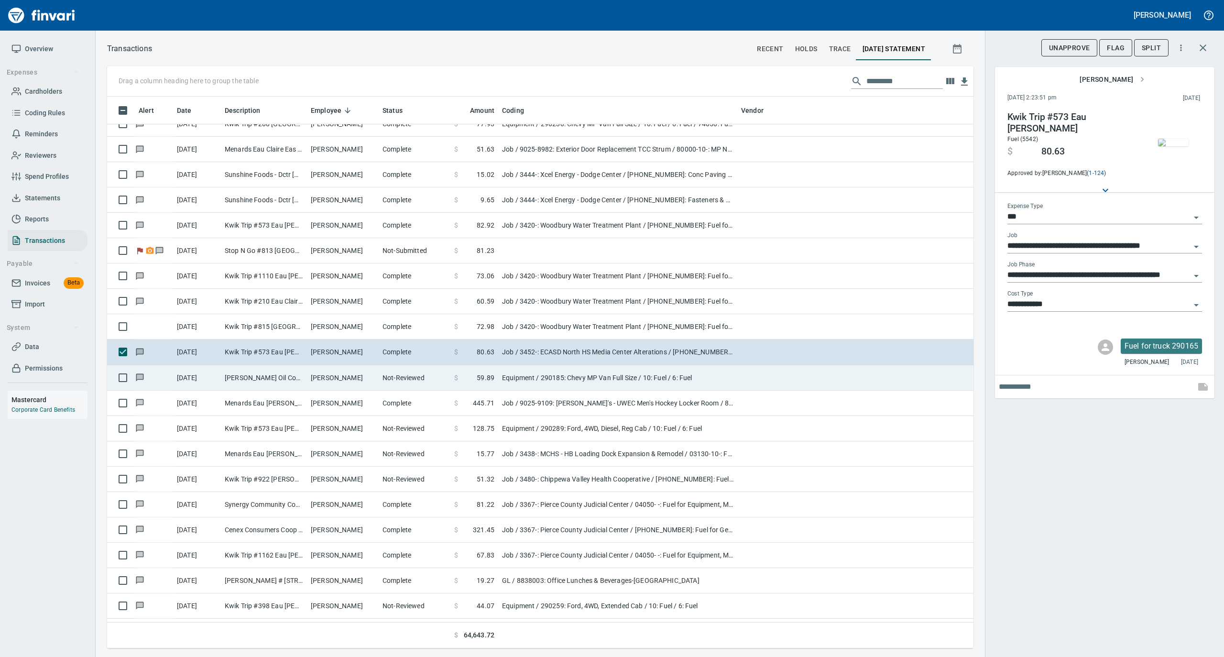
click at [371, 378] on td "[PERSON_NAME]" at bounding box center [343, 377] width 72 height 25
type input "*********"
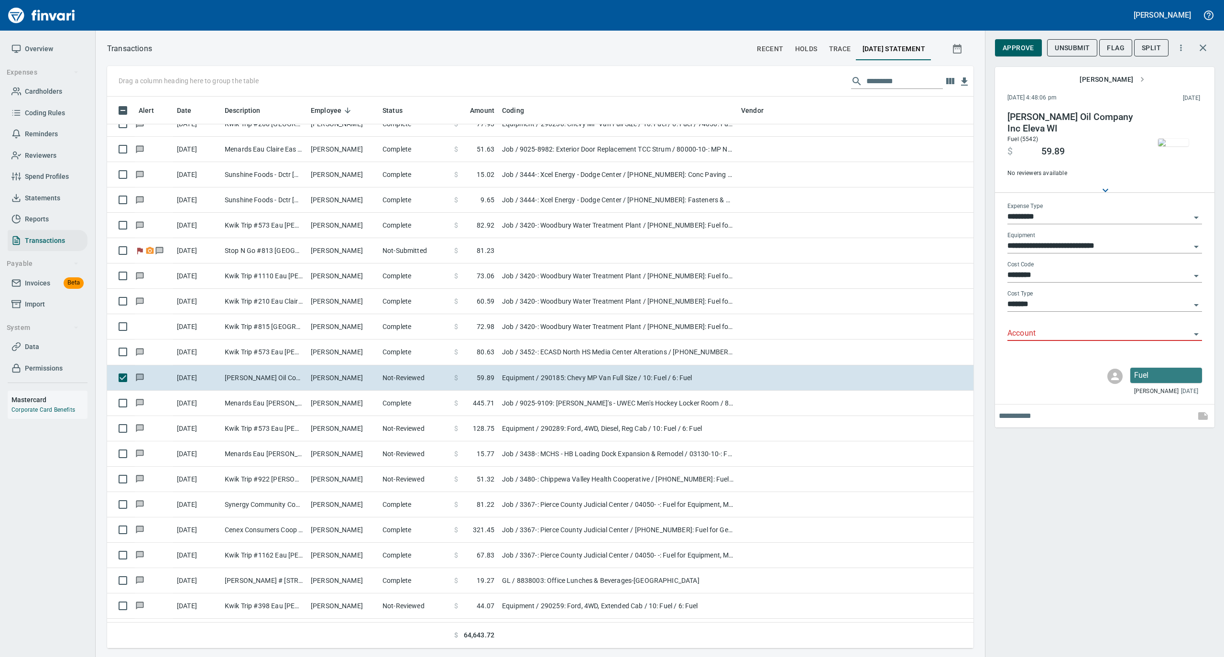
click at [1027, 334] on input "Account" at bounding box center [1098, 333] width 183 height 13
click at [1020, 355] on li "74050: Fuel & Lube Special Projects" at bounding box center [1104, 358] width 195 height 23
type input "**********"
click at [1024, 49] on span "Approve" at bounding box center [1019, 48] width 32 height 12
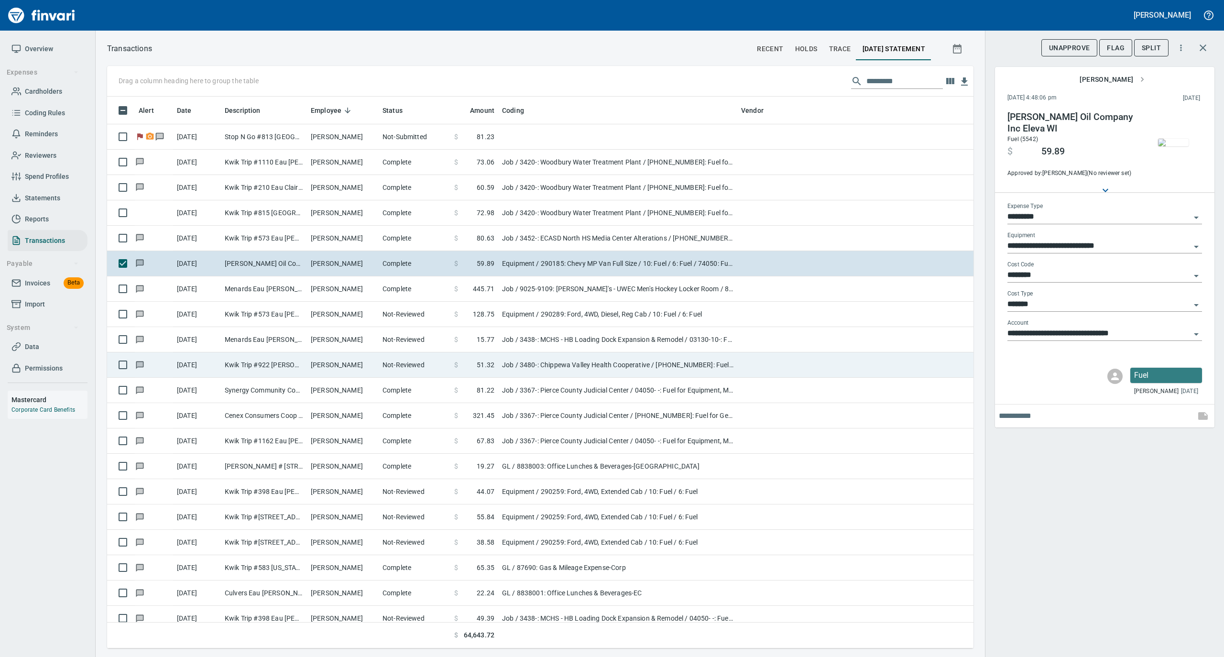
scroll to position [2741, 0]
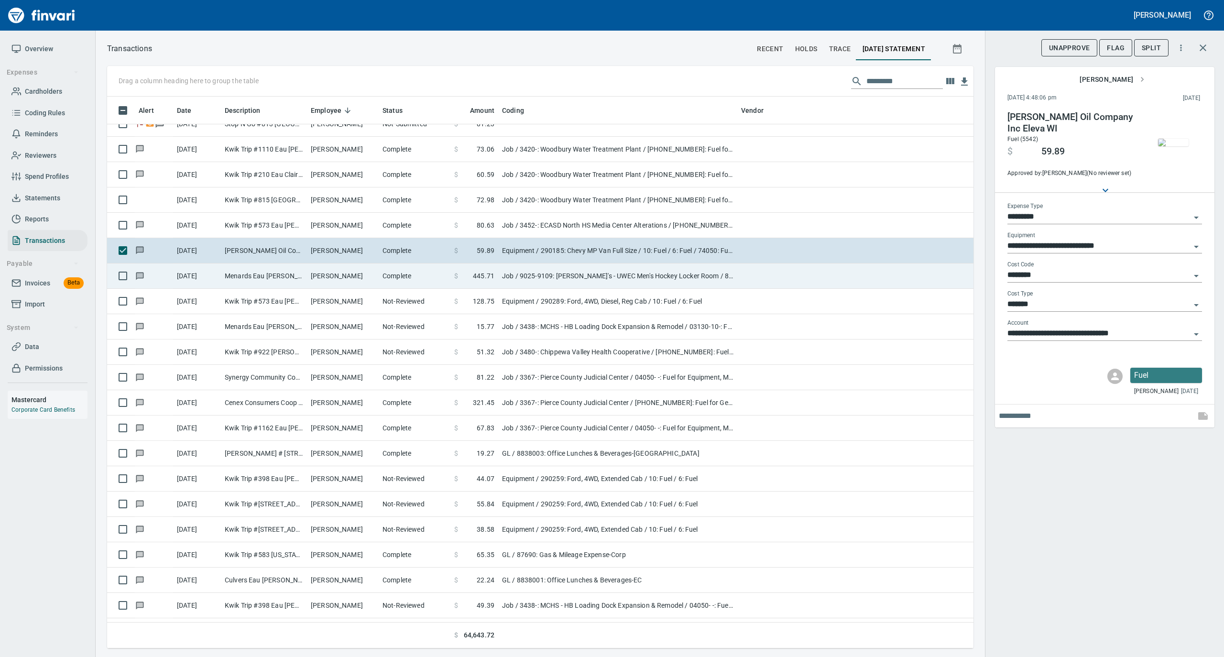
click at [364, 279] on td "[PERSON_NAME]" at bounding box center [343, 275] width 72 height 25
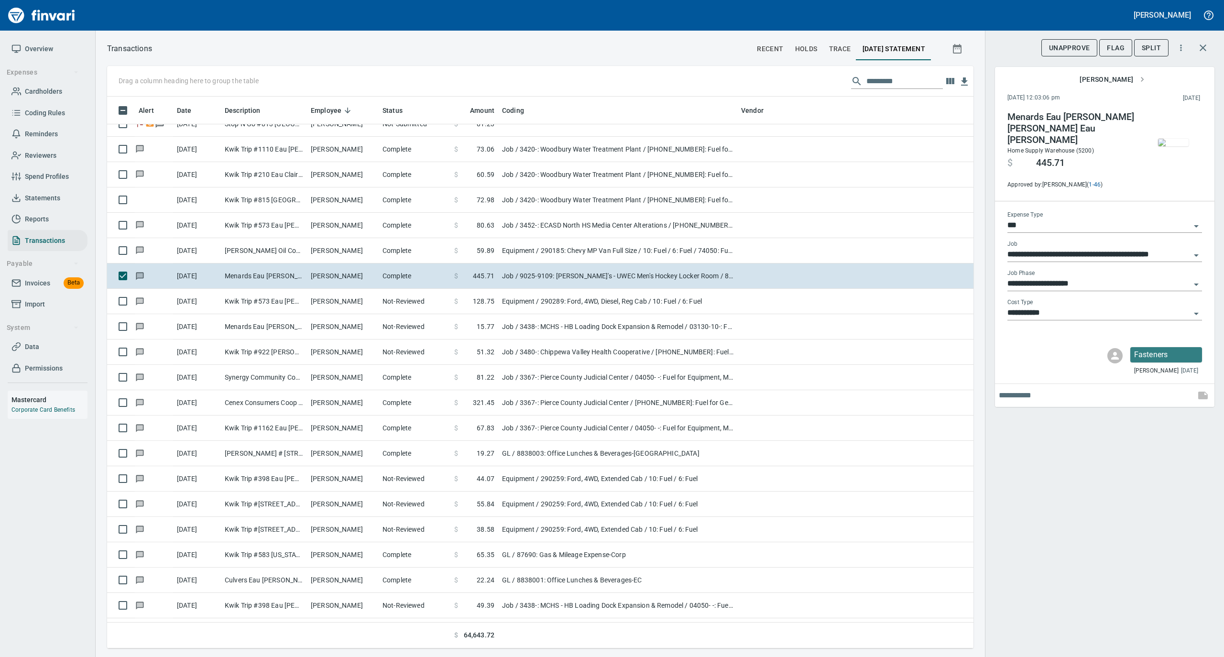
click at [1177, 144] on img "button" at bounding box center [1173, 143] width 31 height 8
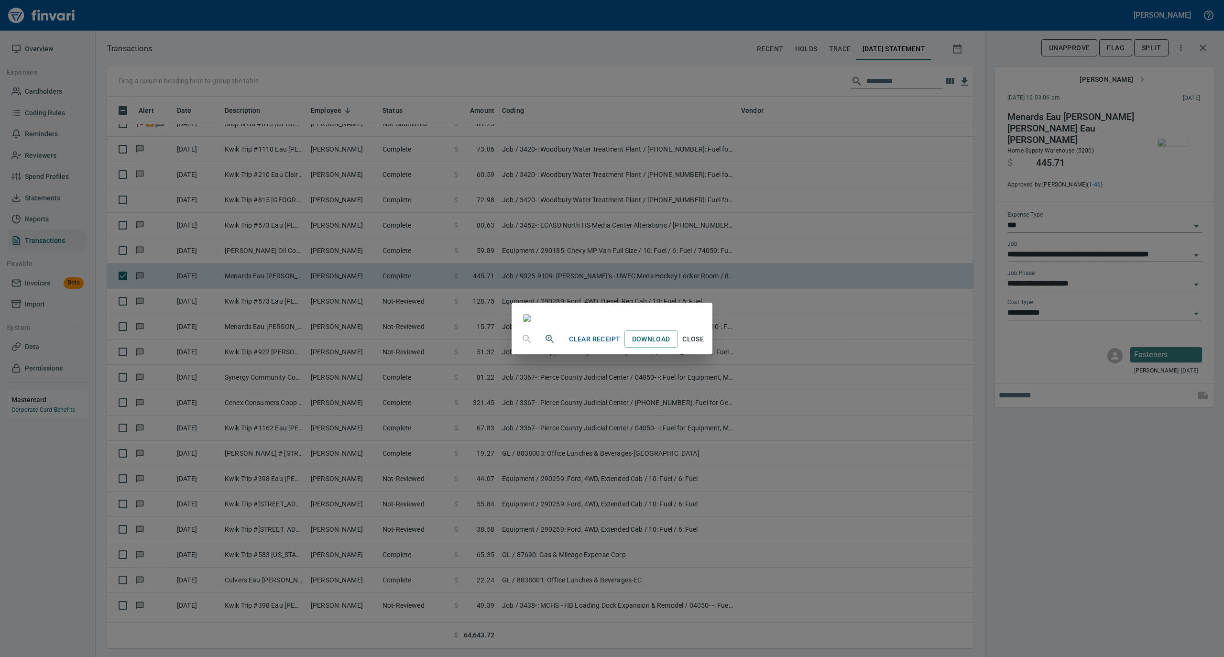
click at [705, 345] on span "Close" at bounding box center [693, 339] width 23 height 12
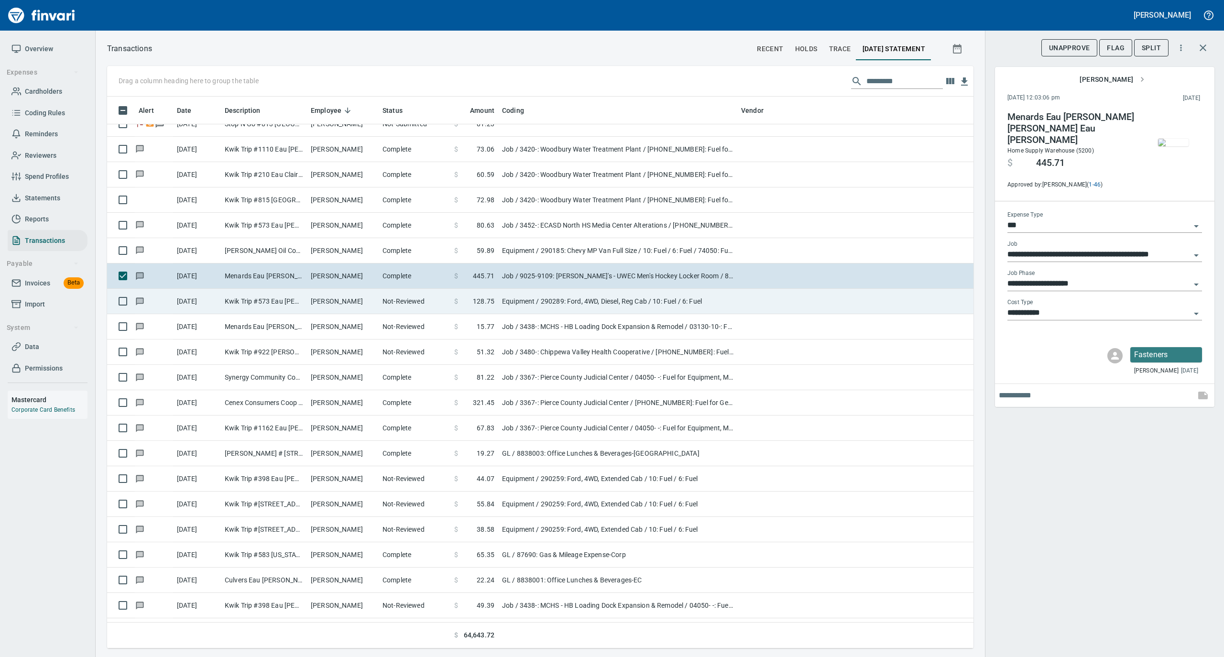
click at [407, 306] on td "Not-Reviewed" at bounding box center [415, 301] width 72 height 25
type input "*********"
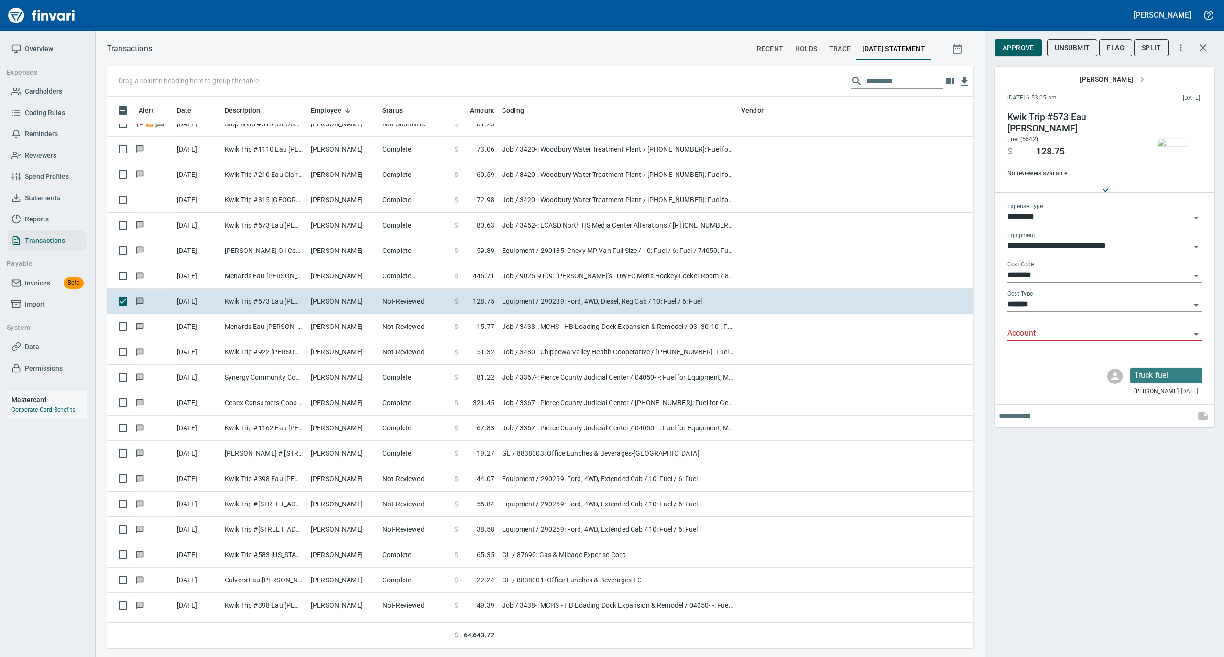
click at [1020, 329] on input "Account" at bounding box center [1098, 333] width 183 height 13
drag, startPoint x: 1035, startPoint y: 356, endPoint x: 1043, endPoint y: 293, distance: 64.1
click at [1035, 357] on li "74000: Fuel & Lubrication" at bounding box center [1104, 358] width 195 height 23
type input "**********"
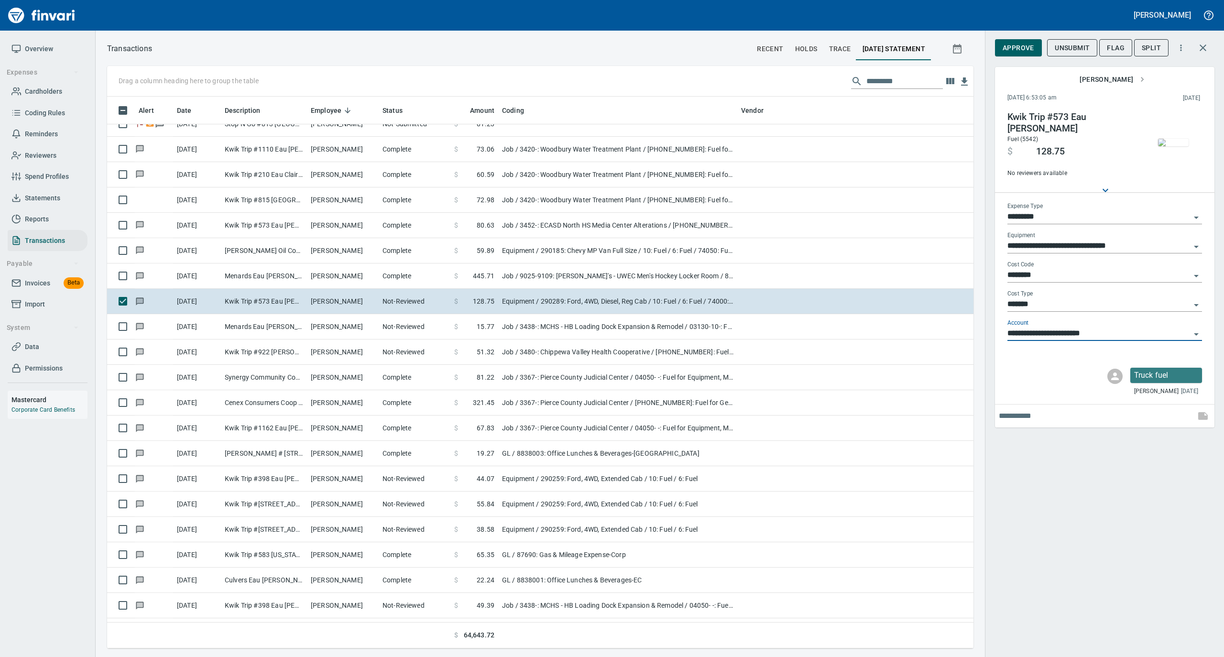
click at [1016, 50] on span "Approve" at bounding box center [1019, 48] width 32 height 12
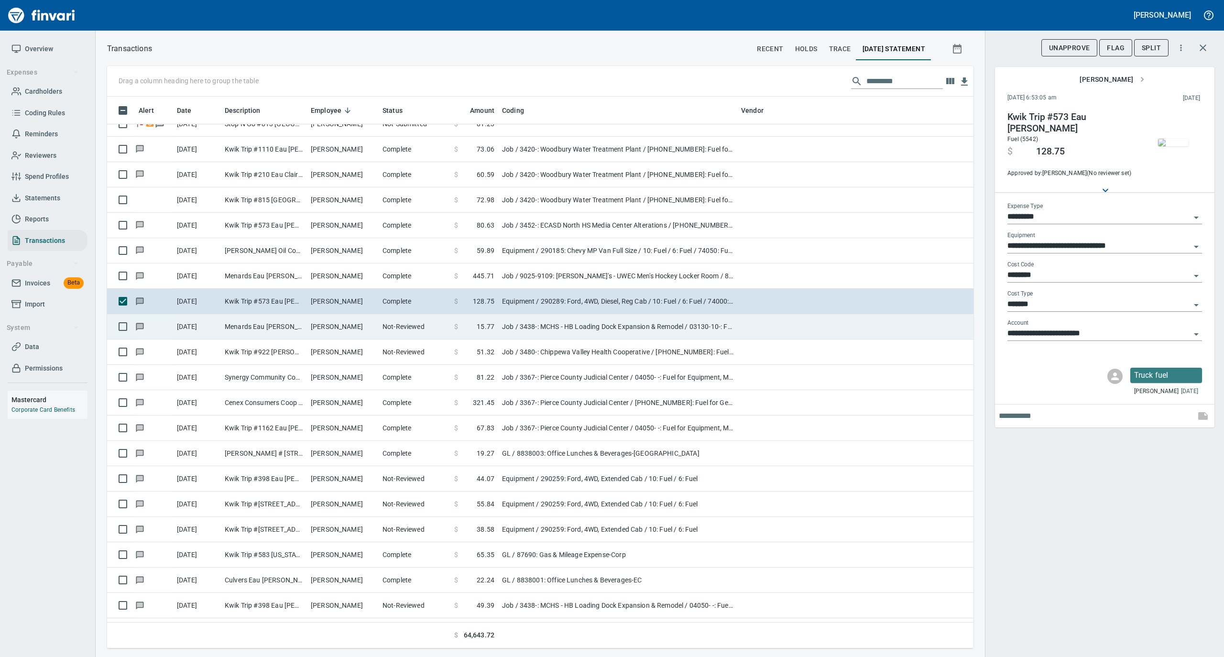
click at [338, 333] on td "[PERSON_NAME]" at bounding box center [343, 326] width 72 height 25
type input "***"
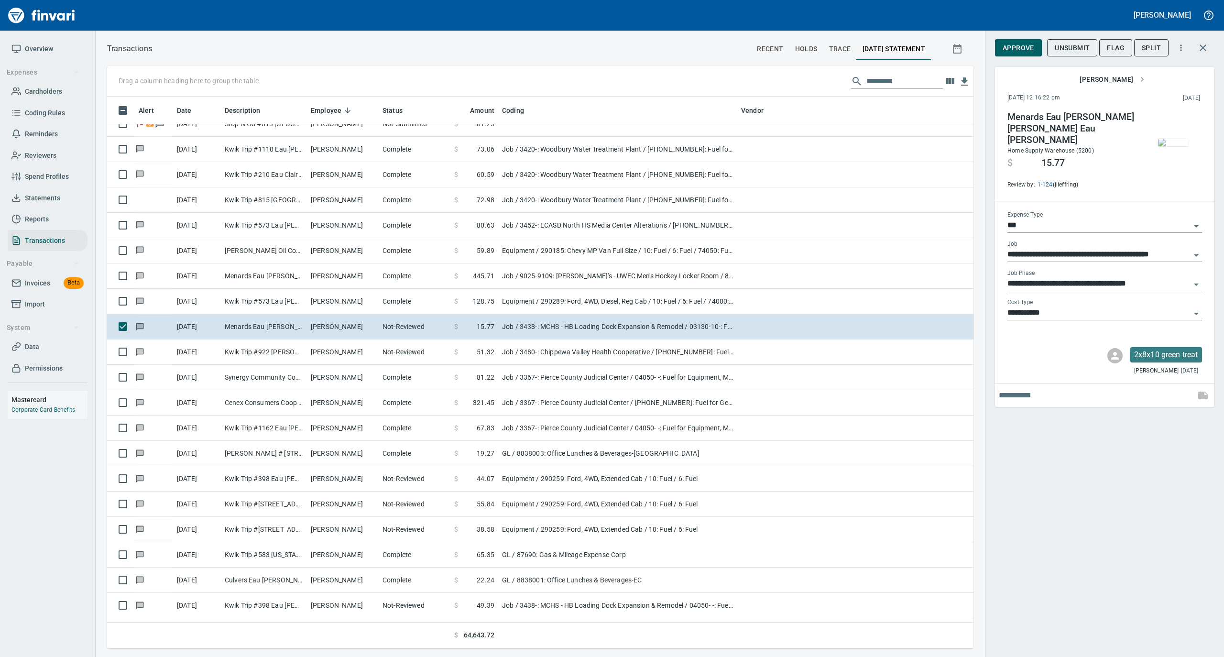
click at [1163, 139] on img "button" at bounding box center [1173, 143] width 31 height 8
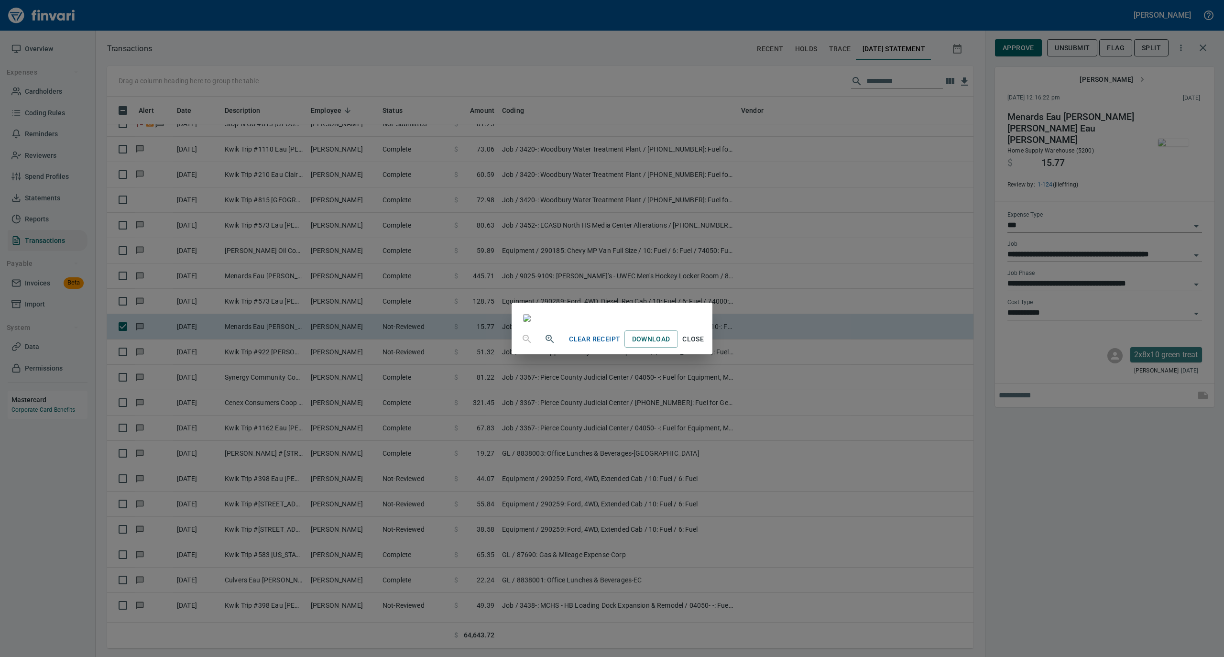
click at [705, 345] on span "Close" at bounding box center [693, 339] width 23 height 12
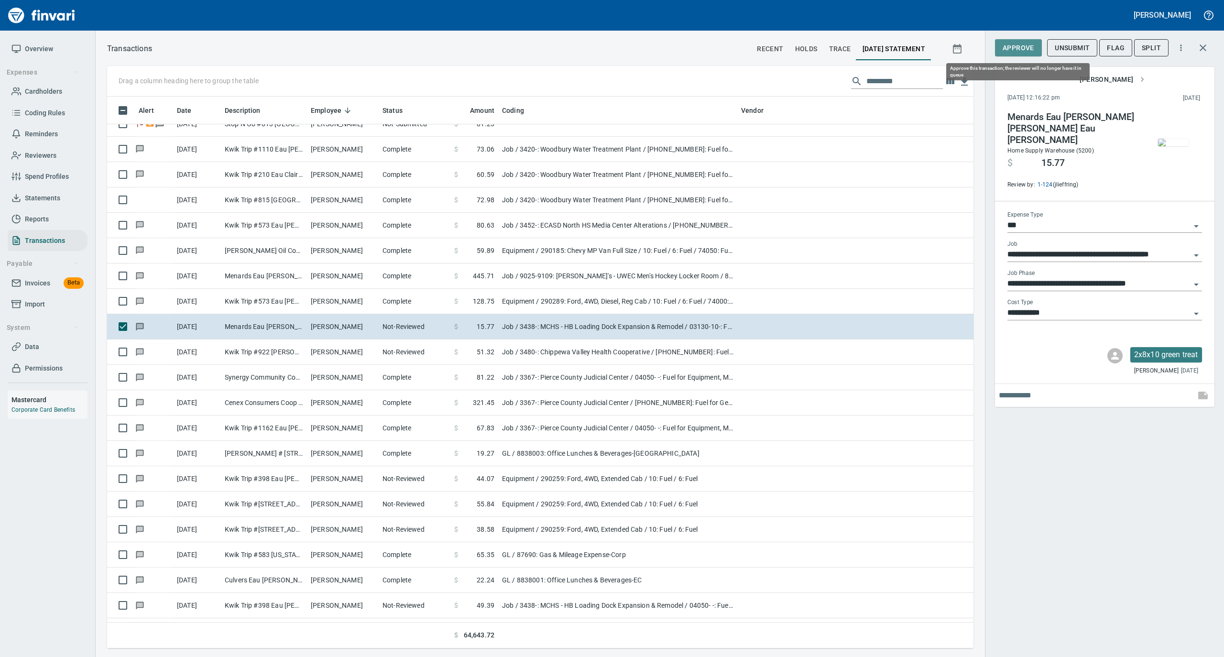
click at [1027, 46] on span "Approve" at bounding box center [1019, 48] width 32 height 12
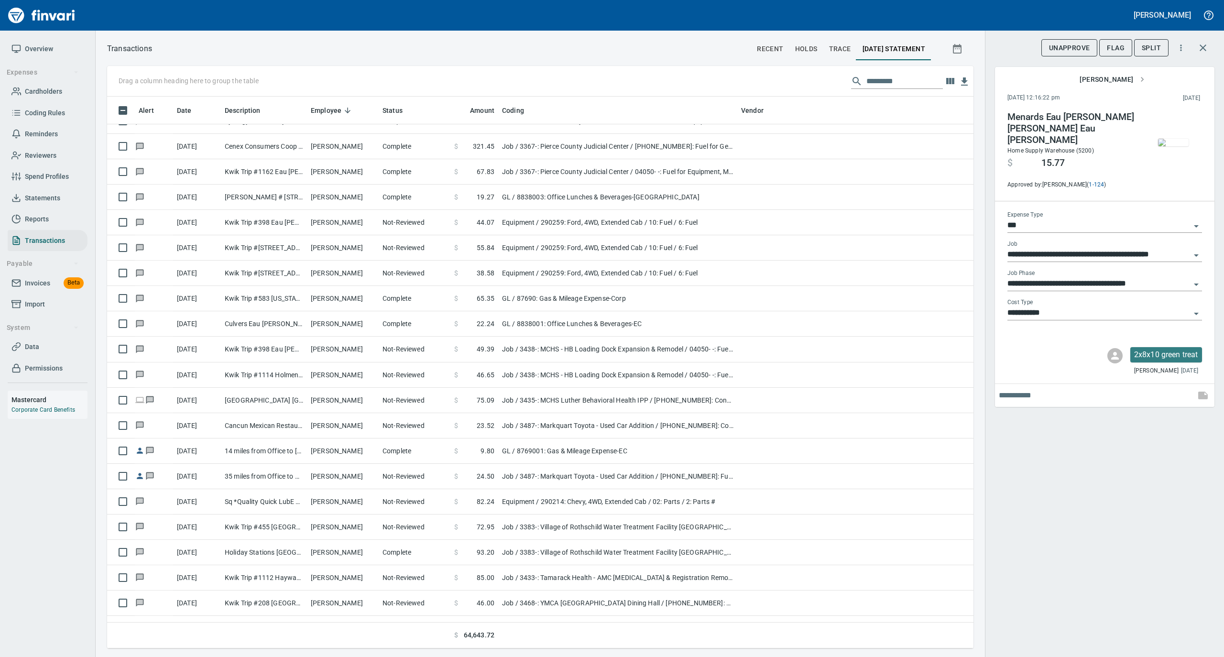
scroll to position [2996, 0]
